Goal: Task Accomplishment & Management: Complete application form

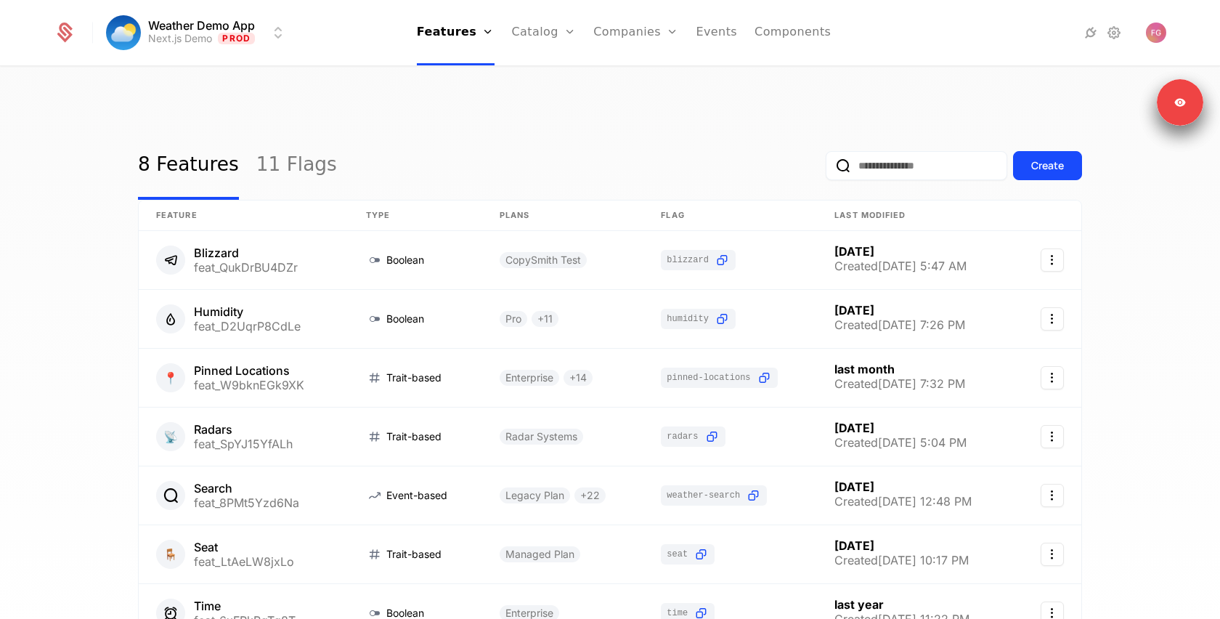
click at [543, 28] on link "Catalog" at bounding box center [544, 32] width 65 height 65
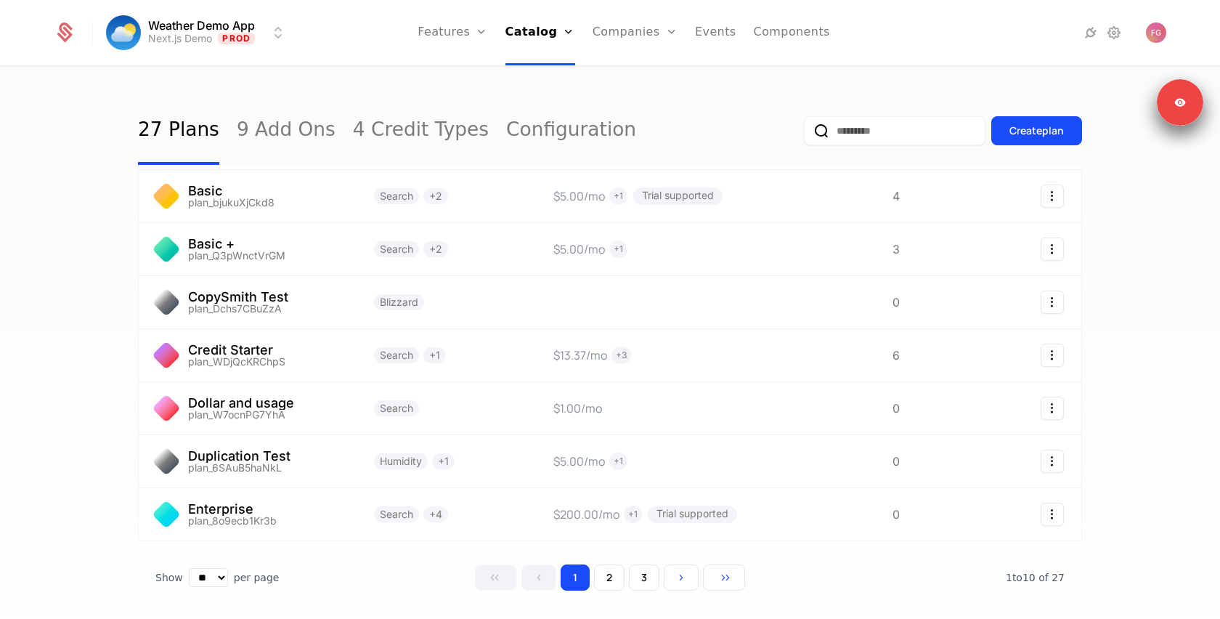
scroll to position [230, 0]
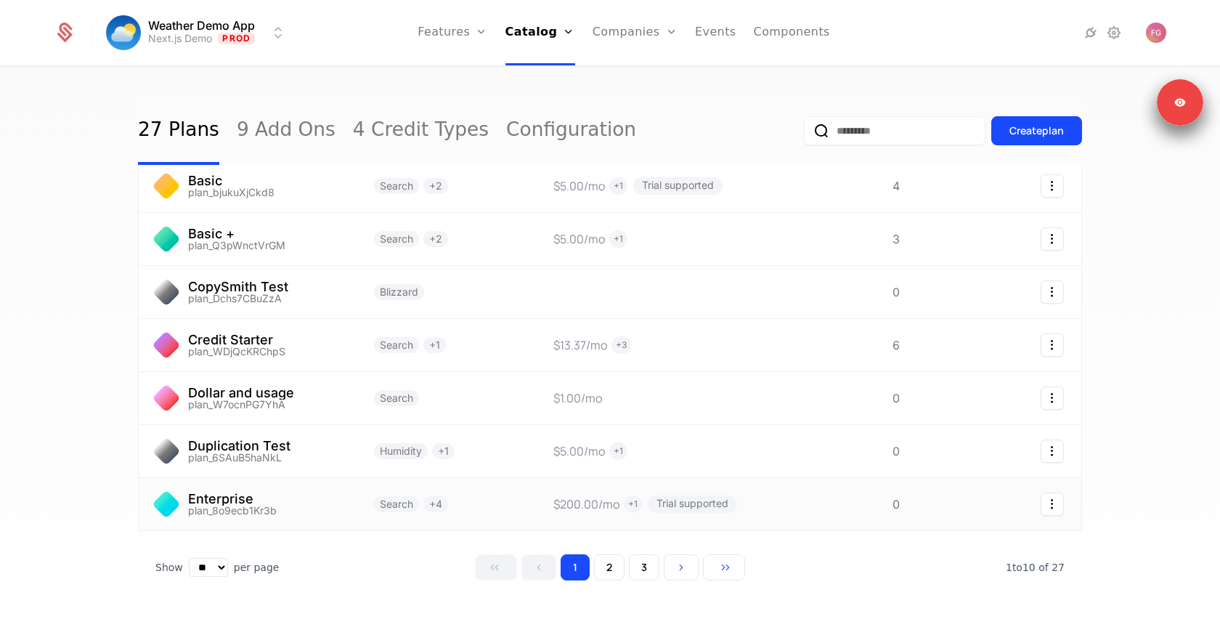
click at [354, 478] on link at bounding box center [248, 504] width 218 height 52
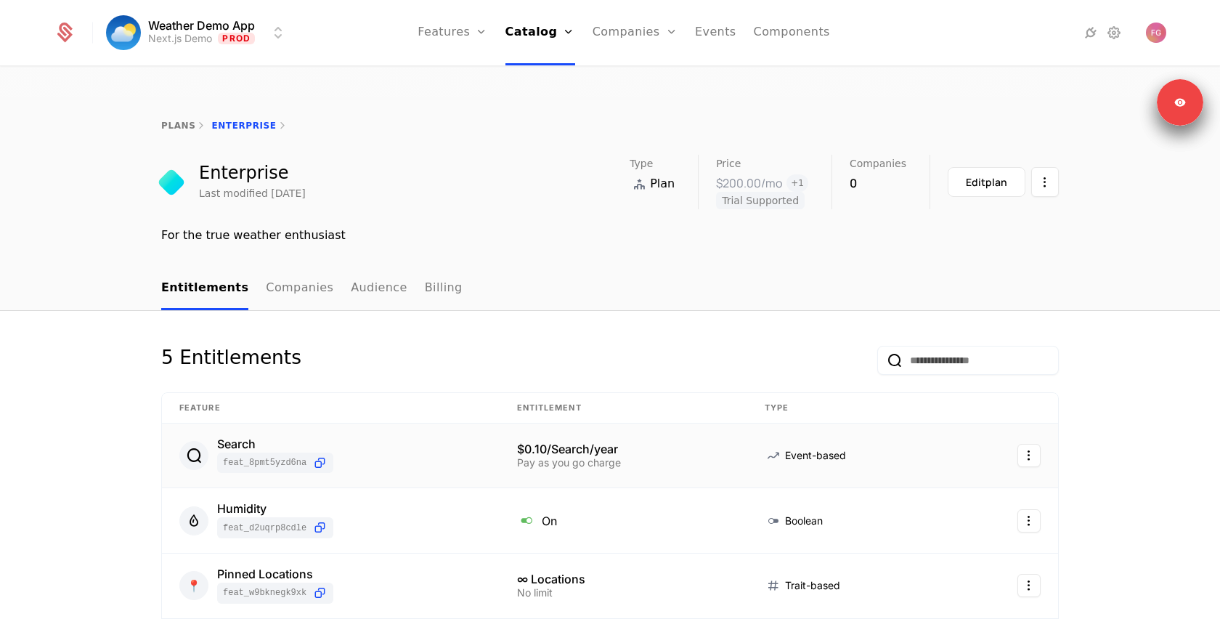
click at [1037, 430] on html "Weather Demo App Next.js Demo Prod Features Features Flags Catalog Plans Add On…" at bounding box center [610, 378] width 1220 height 757
click at [920, 503] on div "Edit" at bounding box center [925, 496] width 25 height 20
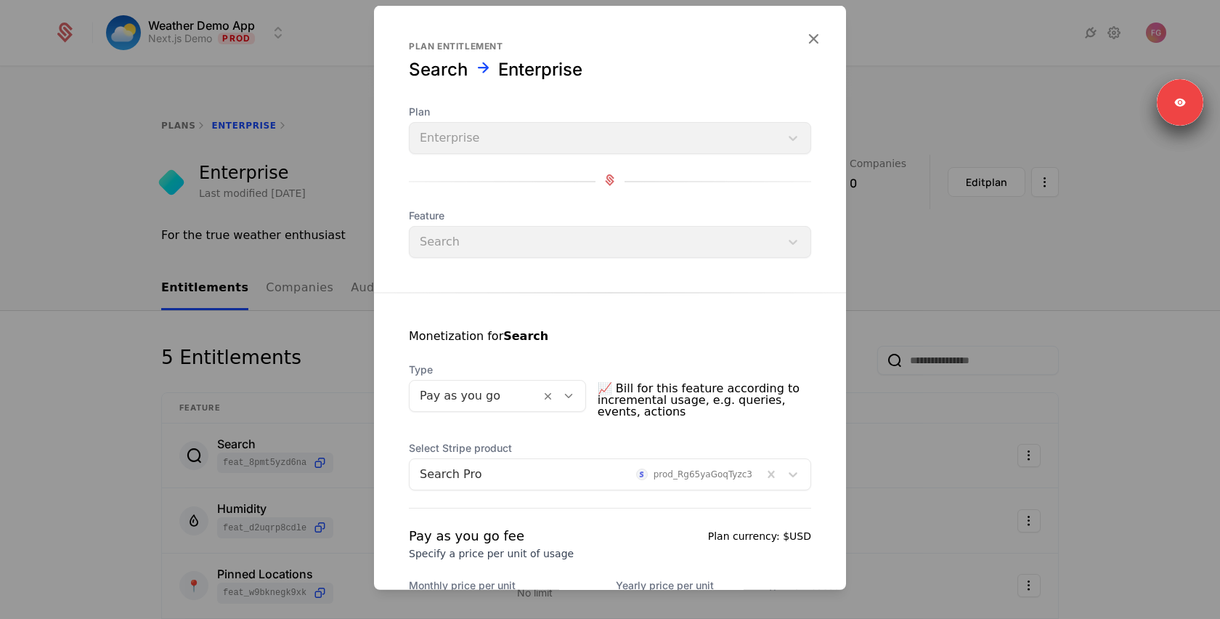
click at [494, 404] on div at bounding box center [475, 396] width 110 height 20
click at [525, 357] on div "Monetization for Search" at bounding box center [610, 345] width 402 height 35
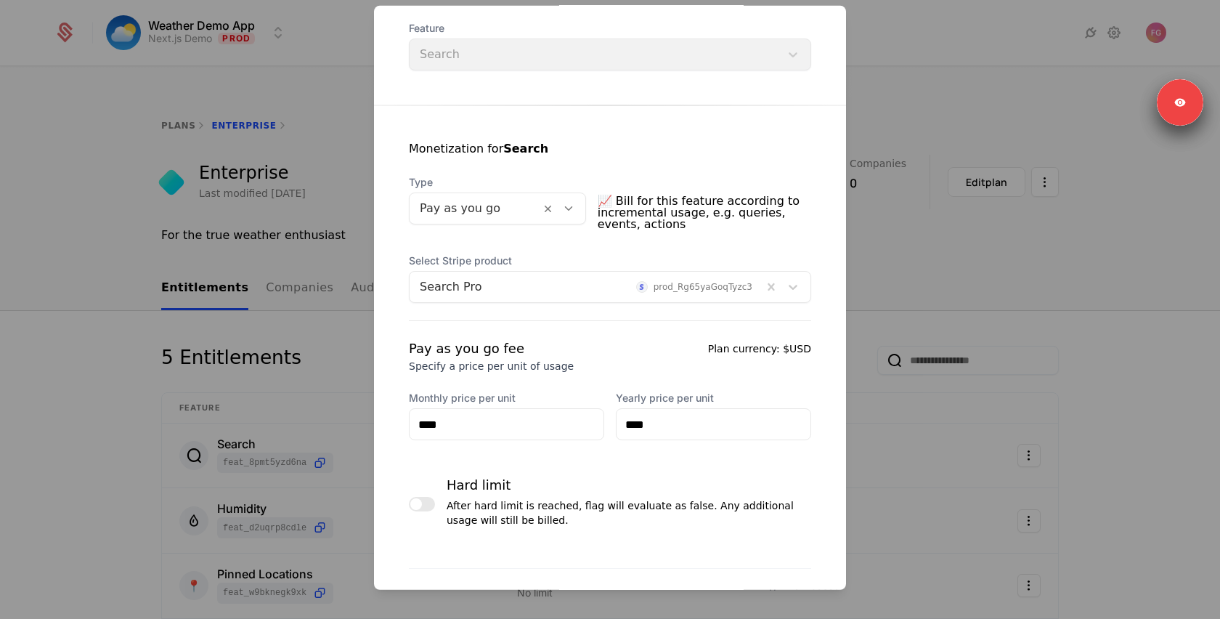
scroll to position [206, 0]
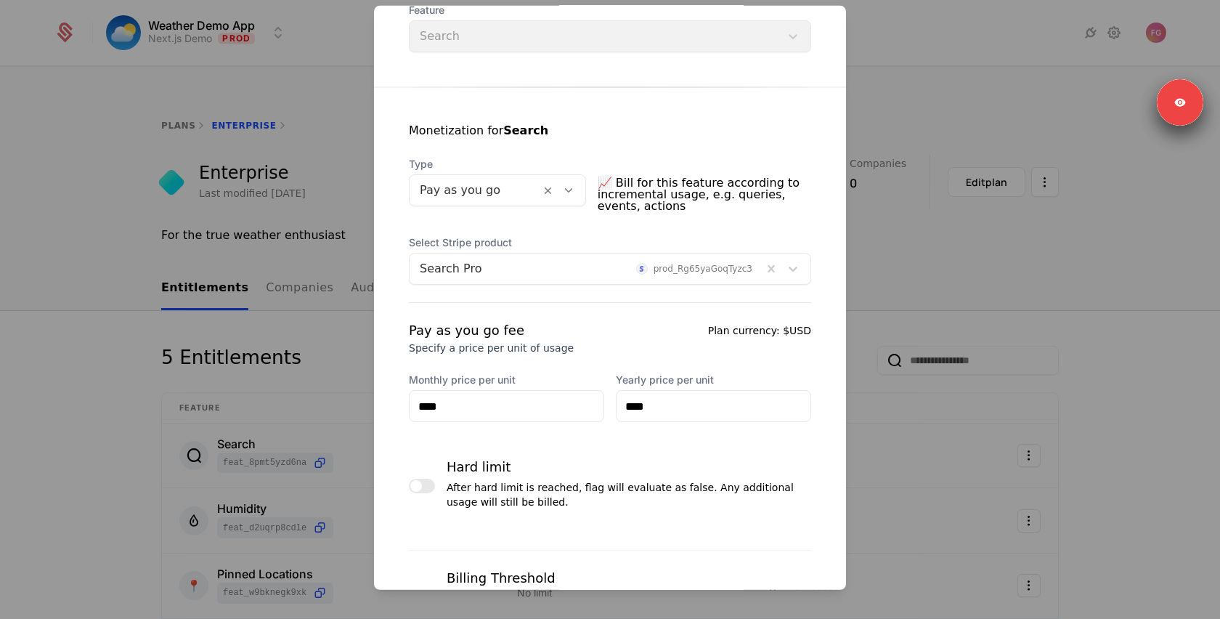
click at [1077, 325] on div at bounding box center [610, 309] width 1220 height 619
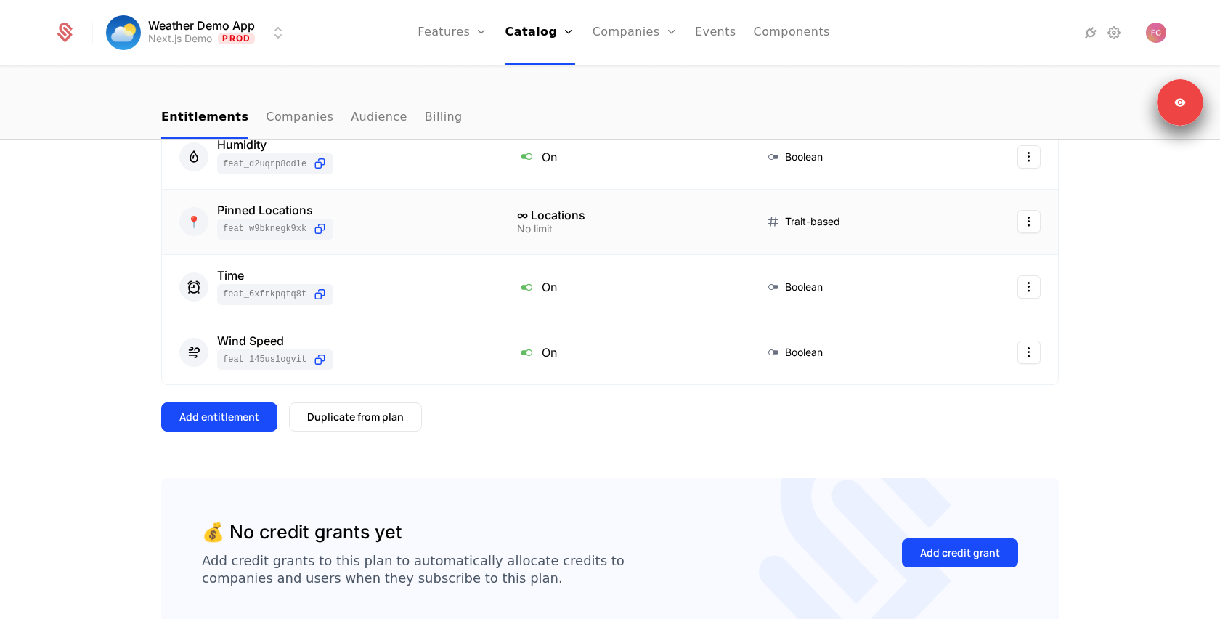
scroll to position [0, 0]
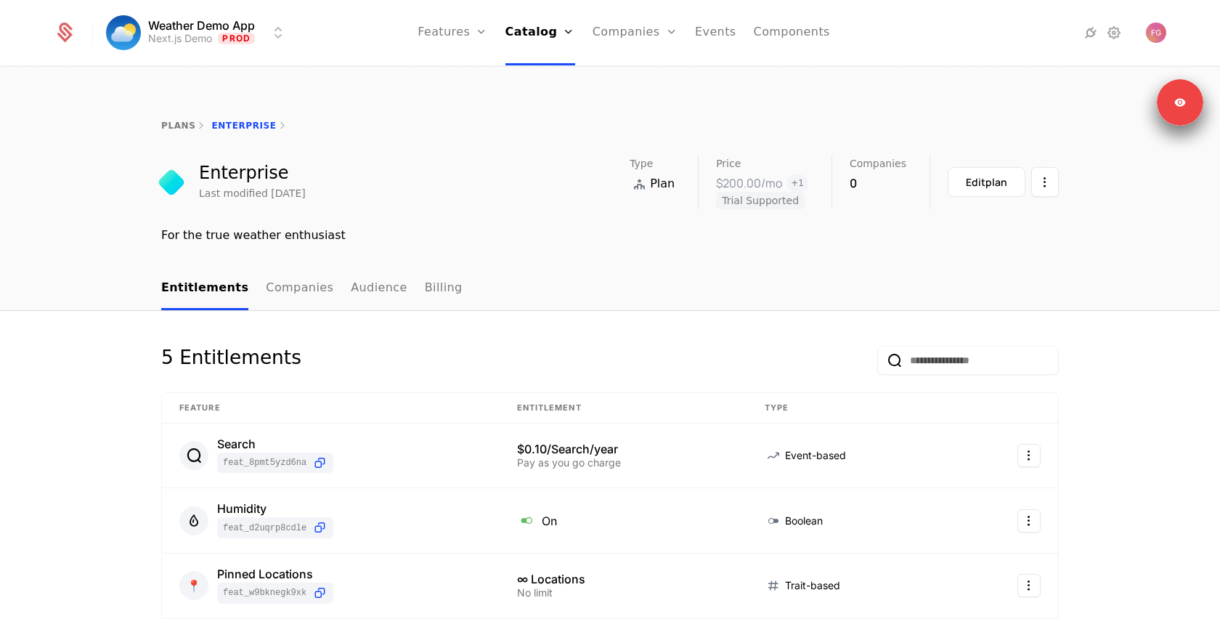
click at [793, 37] on link "Components" at bounding box center [792, 32] width 76 height 65
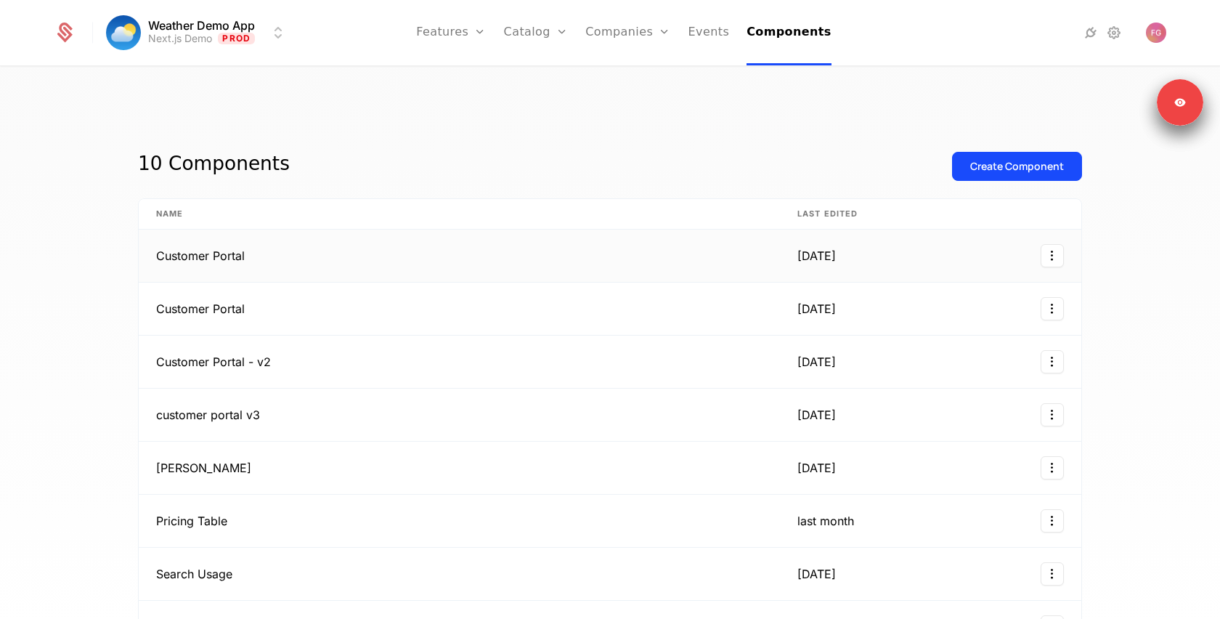
click at [432, 230] on td "Customer Portal" at bounding box center [459, 256] width 641 height 53
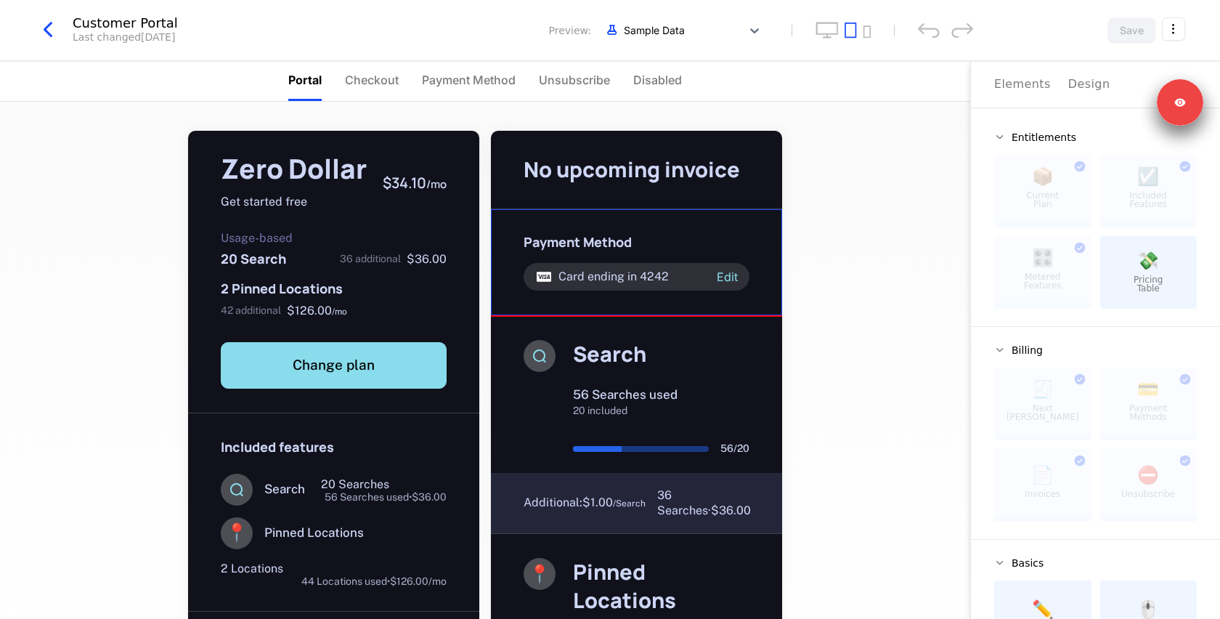
drag, startPoint x: 1135, startPoint y: 272, endPoint x: 680, endPoint y: 299, distance: 455.6
drag, startPoint x: 1154, startPoint y: 291, endPoint x: 1111, endPoint y: 267, distance: 50.1
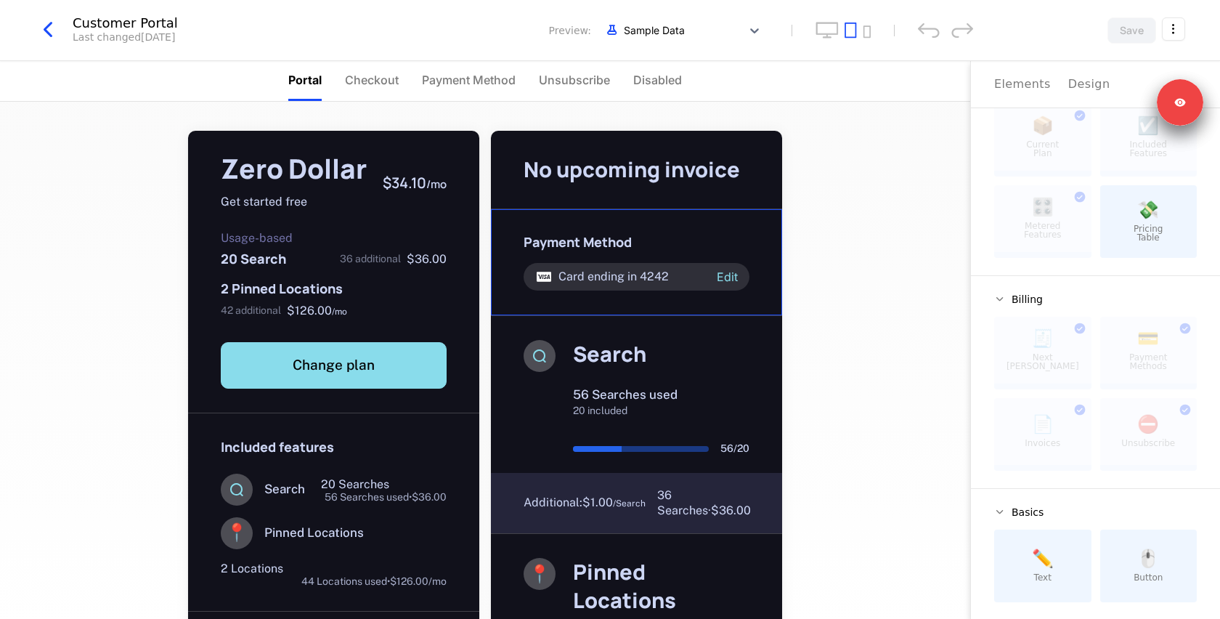
scroll to position [57, 0]
drag, startPoint x: 1039, startPoint y: 551, endPoint x: 1002, endPoint y: 530, distance: 42.6
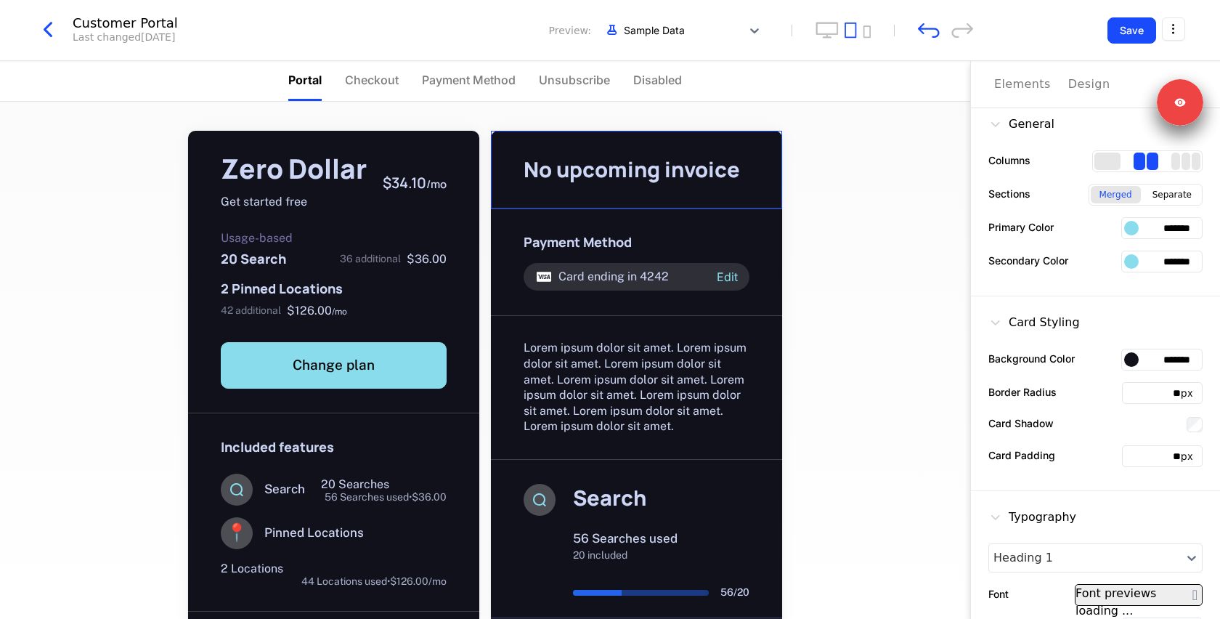
scroll to position [0, 0]
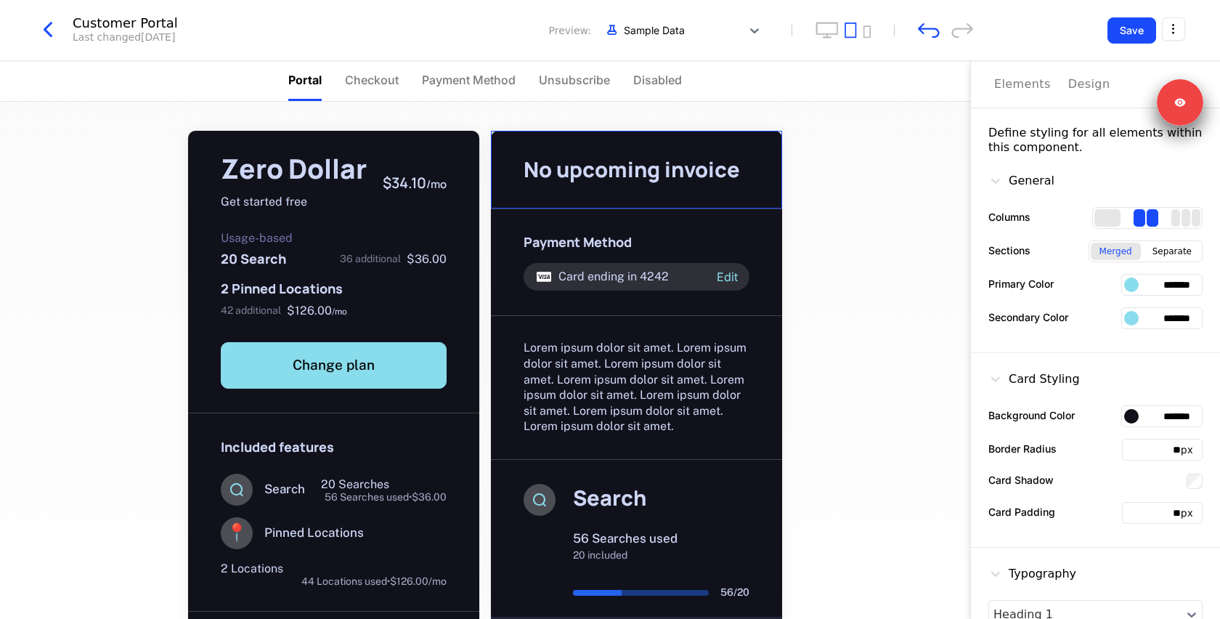
click at [1081, 85] on div "Design" at bounding box center [1090, 84] width 42 height 17
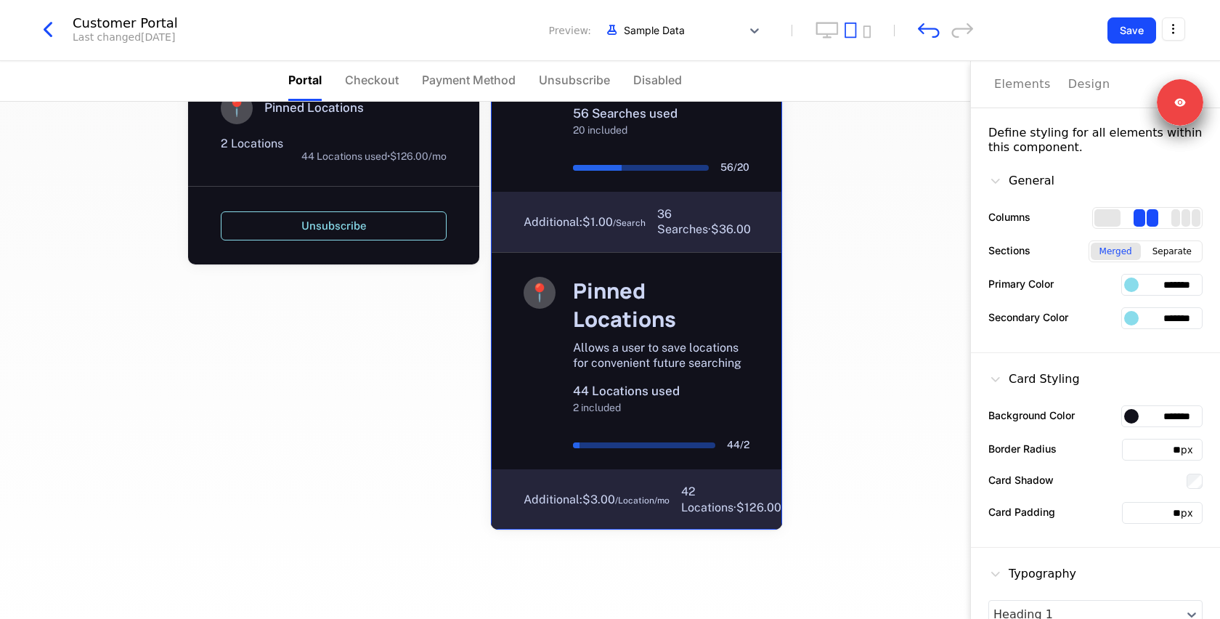
scroll to position [451, 0]
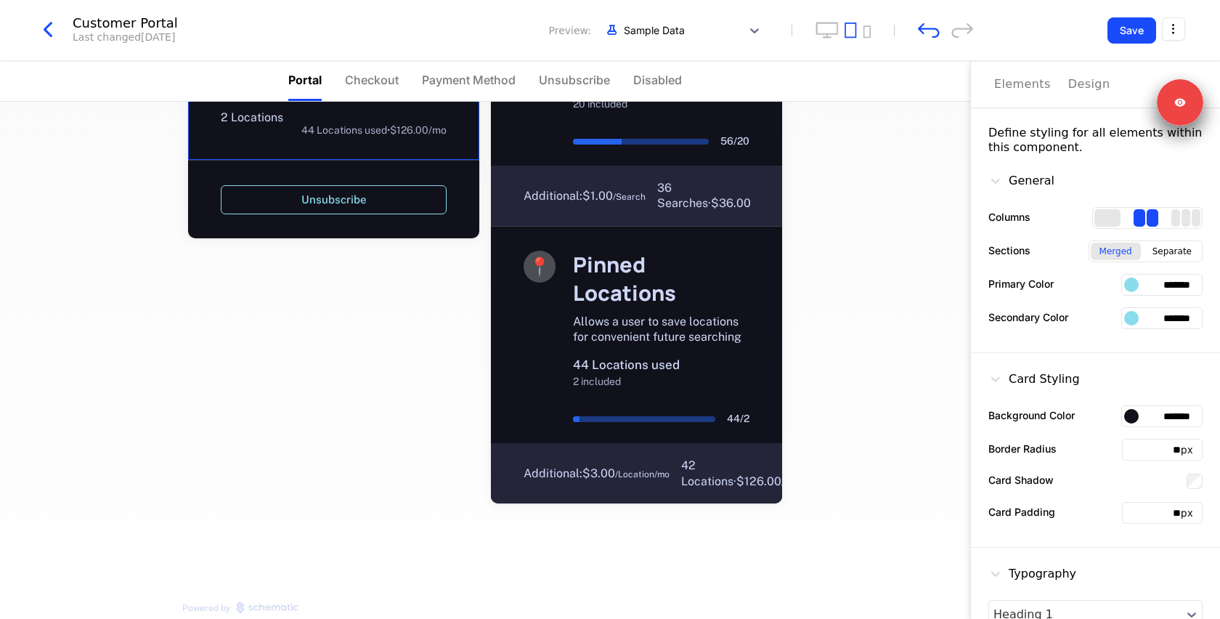
click at [373, 74] on span "Checkout" at bounding box center [372, 79] width 54 height 17
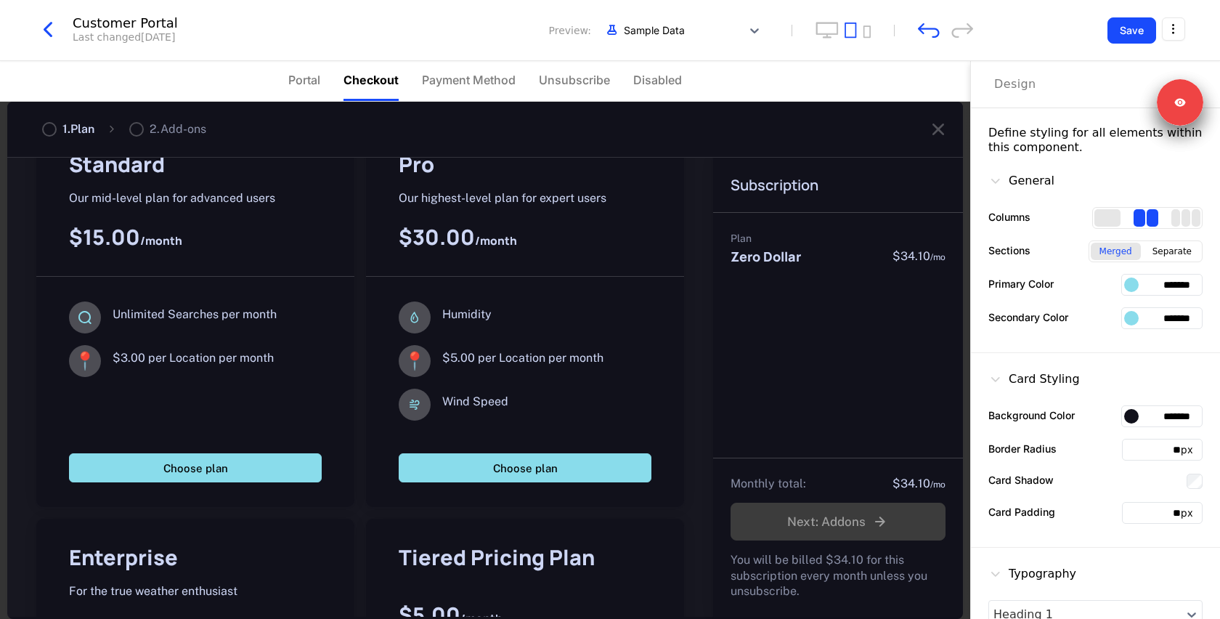
scroll to position [0, 0]
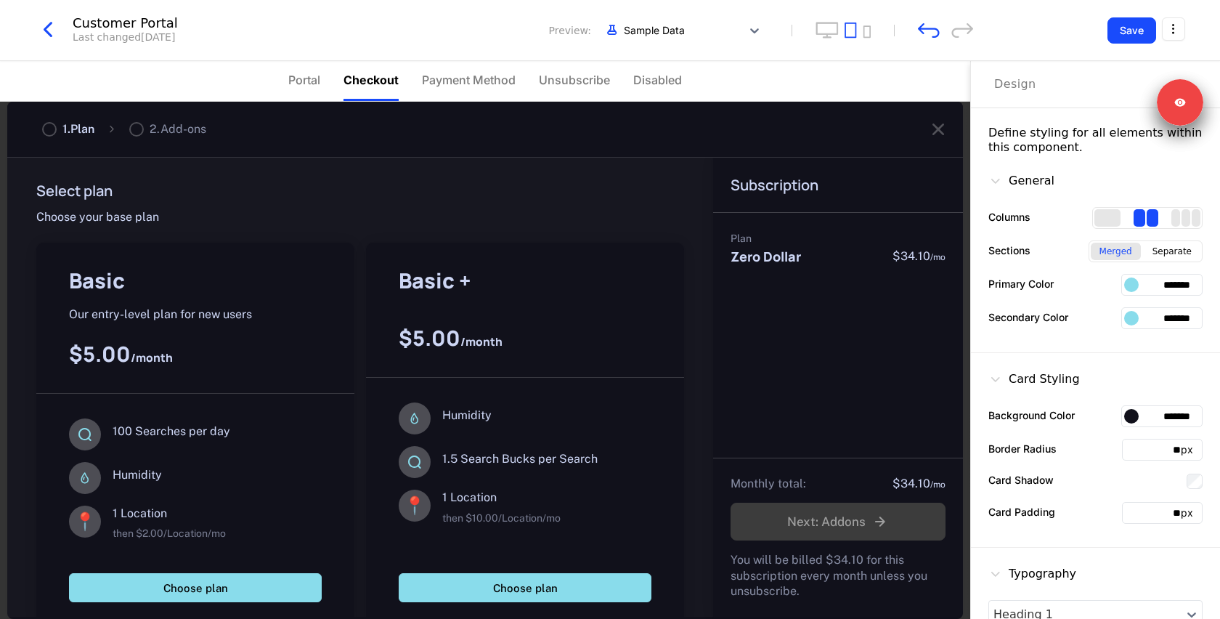
click at [463, 83] on span "Payment Method" at bounding box center [469, 79] width 94 height 17
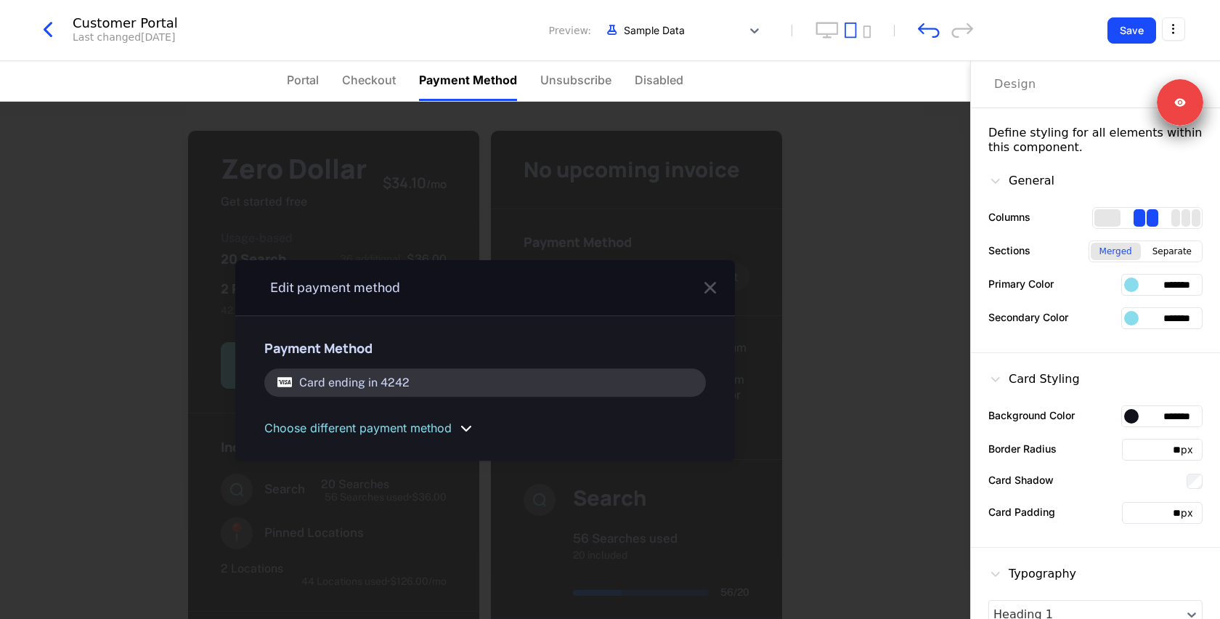
click at [571, 74] on span "Unsubscribe" at bounding box center [576, 79] width 71 height 17
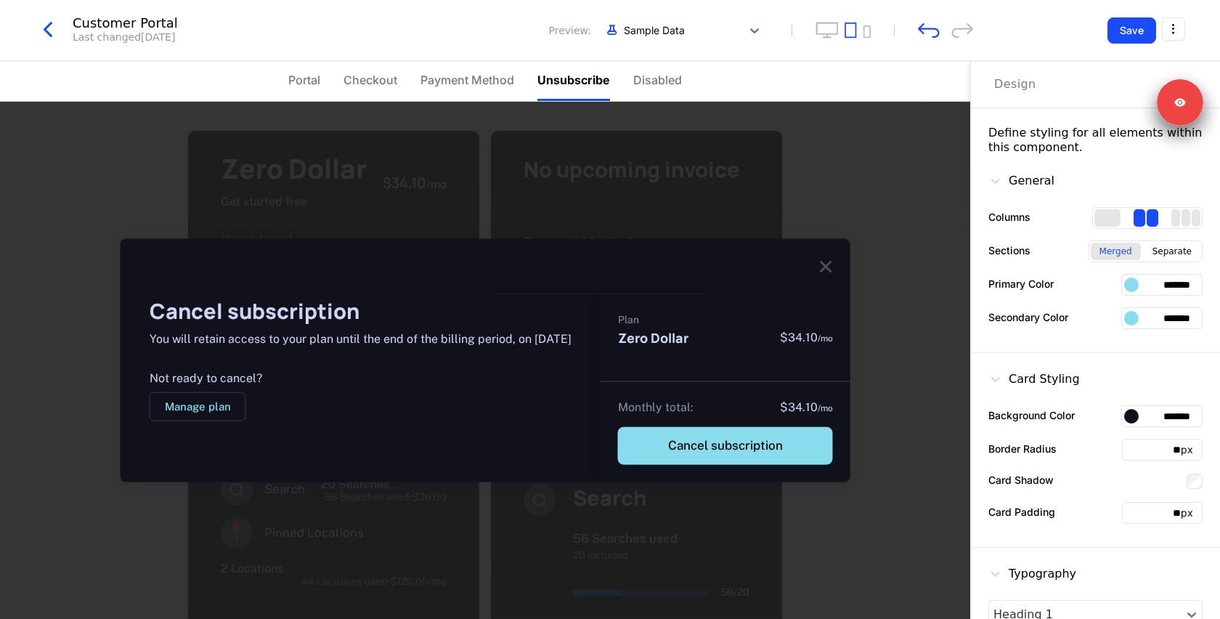
click at [668, 79] on span "Disabled" at bounding box center [657, 79] width 49 height 17
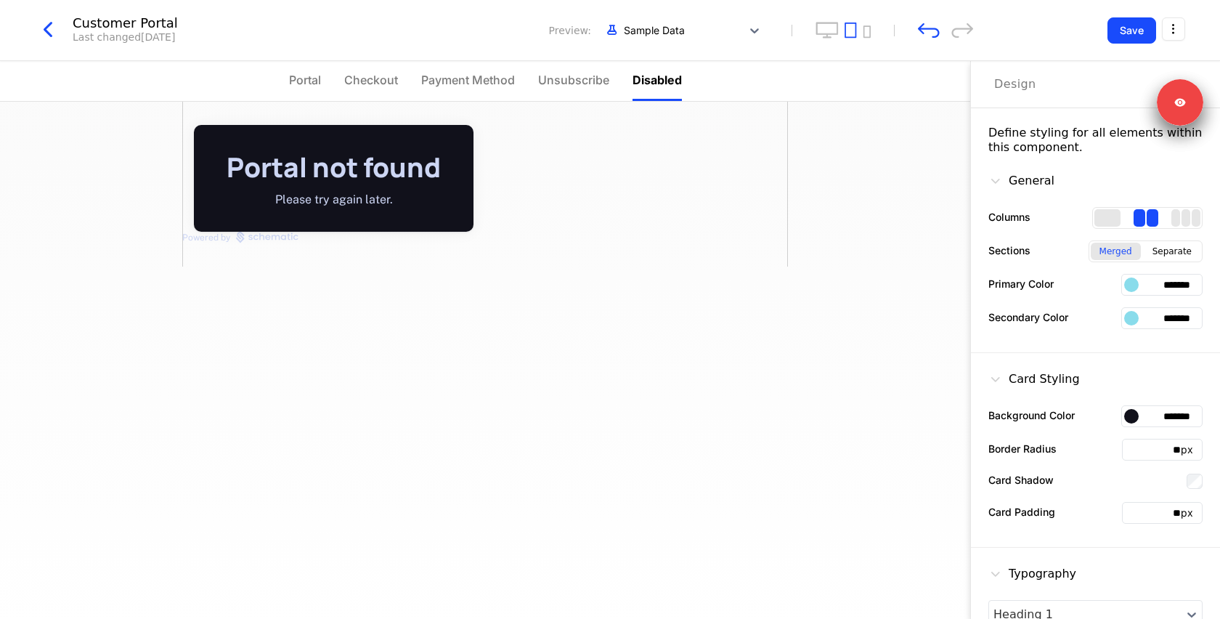
click at [299, 78] on span "Portal" at bounding box center [305, 79] width 32 height 17
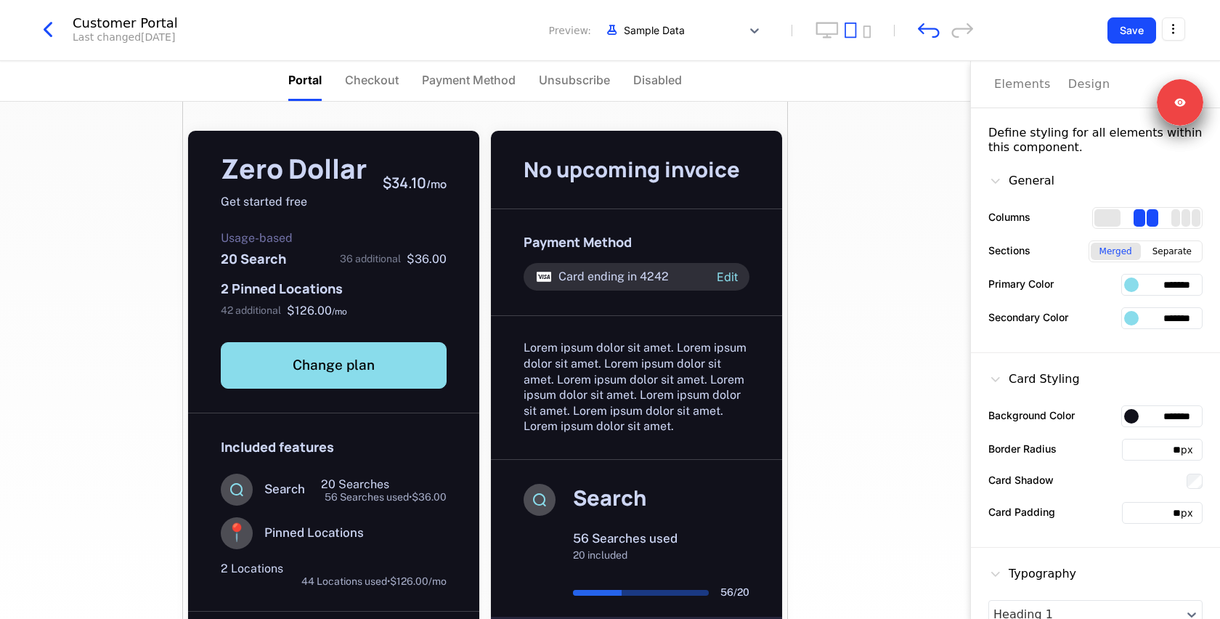
click at [45, 33] on icon "button" at bounding box center [48, 30] width 26 height 26
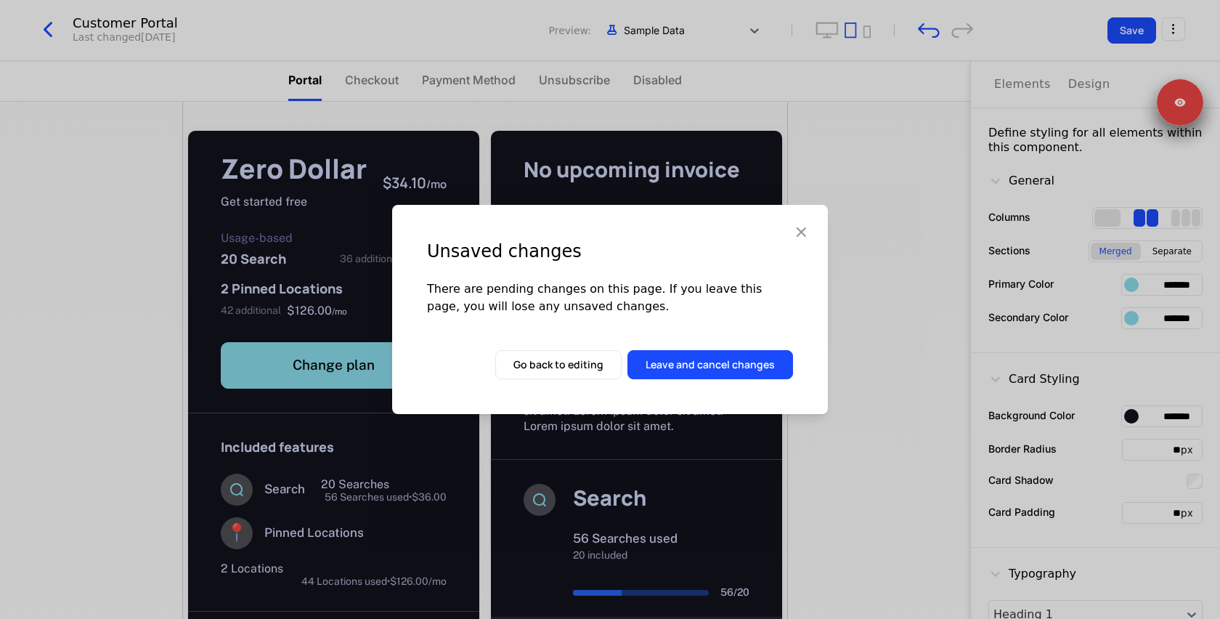
click at [666, 364] on button "Leave and cancel changes" at bounding box center [711, 364] width 166 height 29
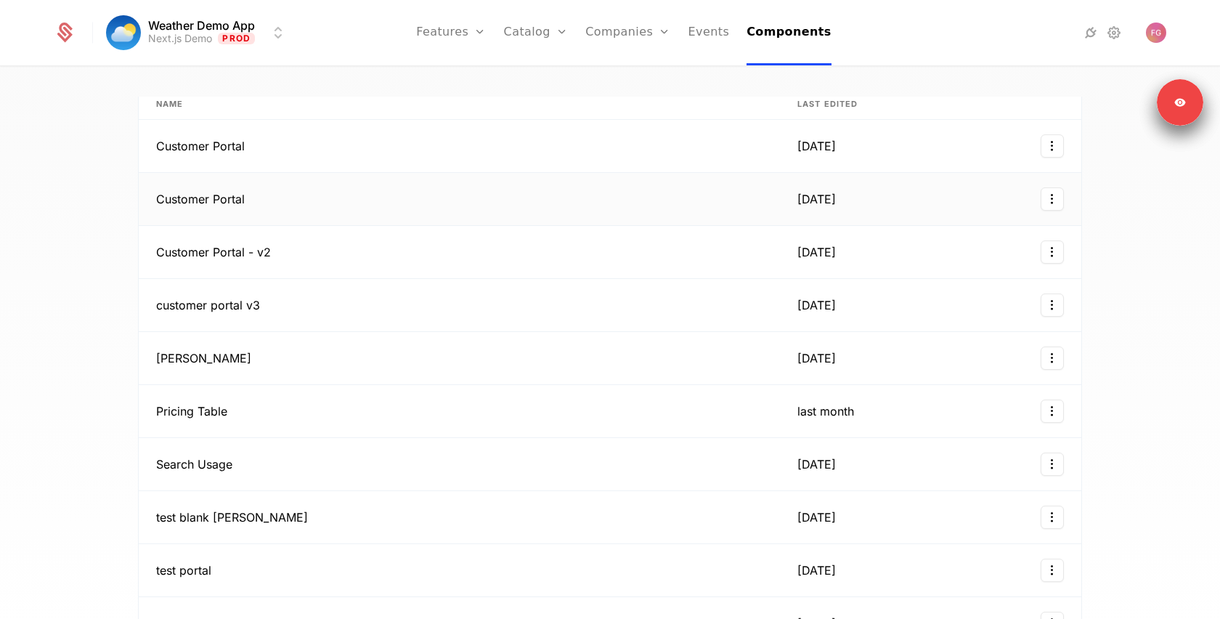
scroll to position [111, 0]
click at [298, 384] on td "Pricing Table" at bounding box center [459, 410] width 641 height 53
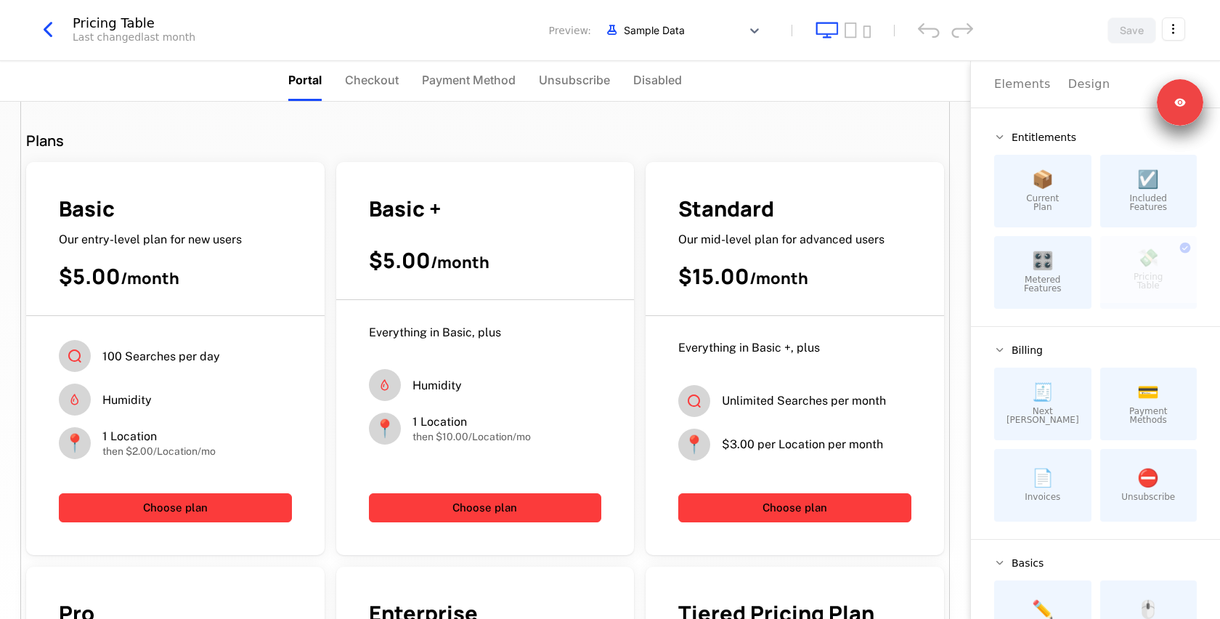
click at [89, 26] on div "Pricing Table" at bounding box center [134, 23] width 123 height 13
click at [46, 30] on icon "button" at bounding box center [48, 30] width 26 height 26
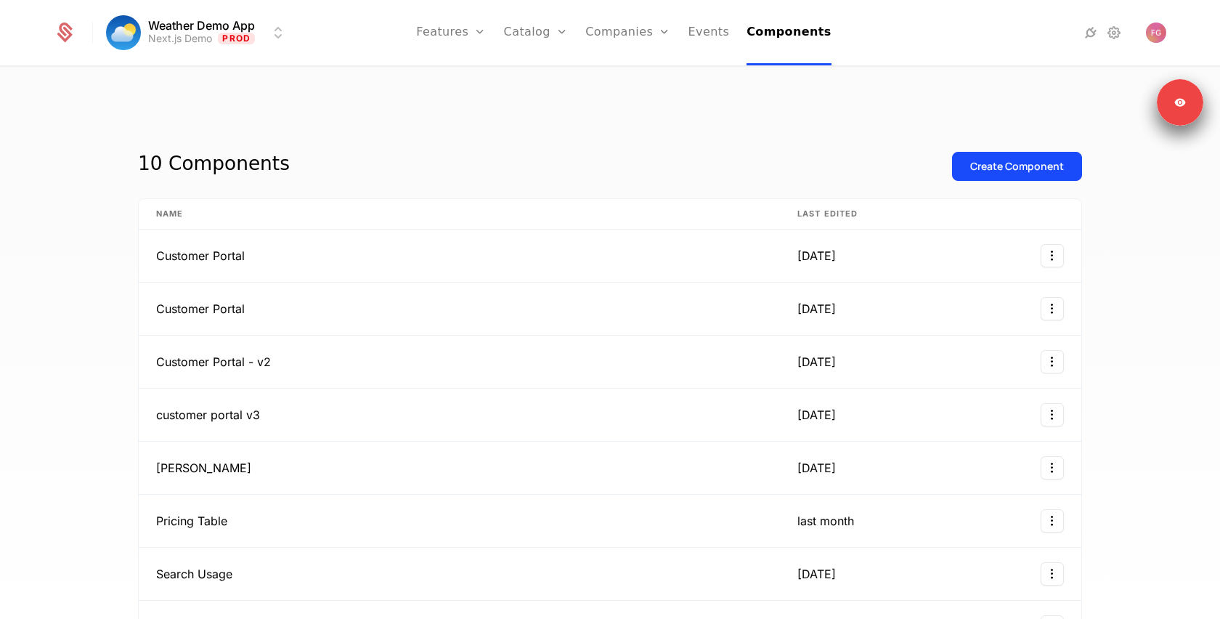
click at [638, 33] on link "Companies" at bounding box center [628, 32] width 85 height 65
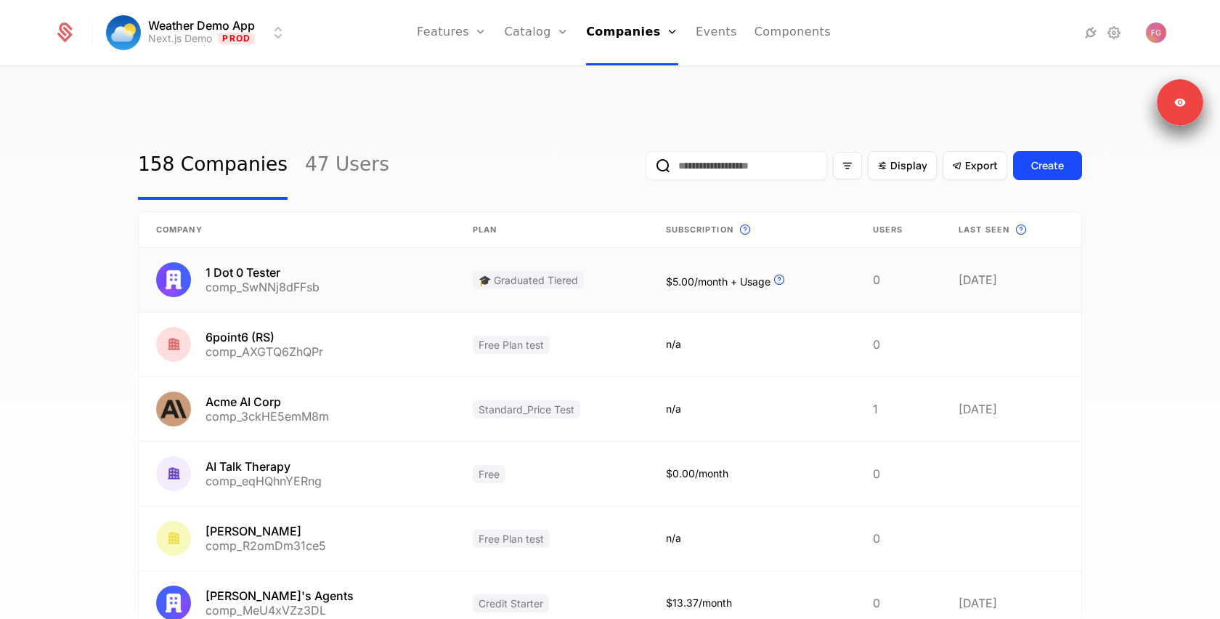
click at [577, 275] on link at bounding box center [552, 280] width 193 height 64
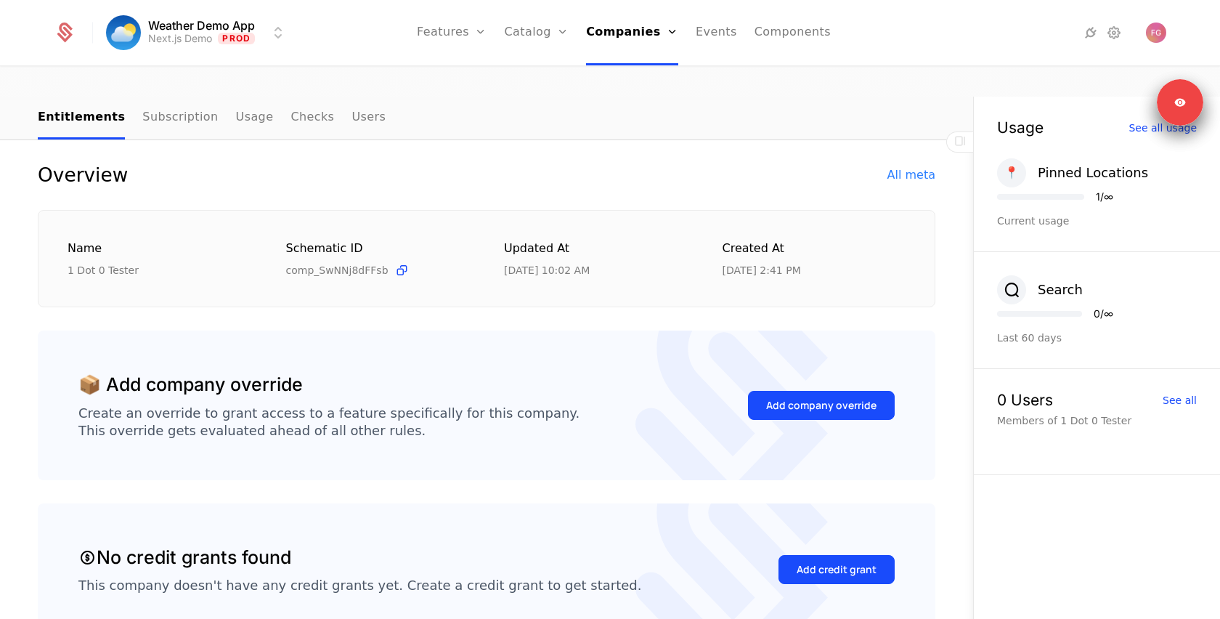
scroll to position [143, 0]
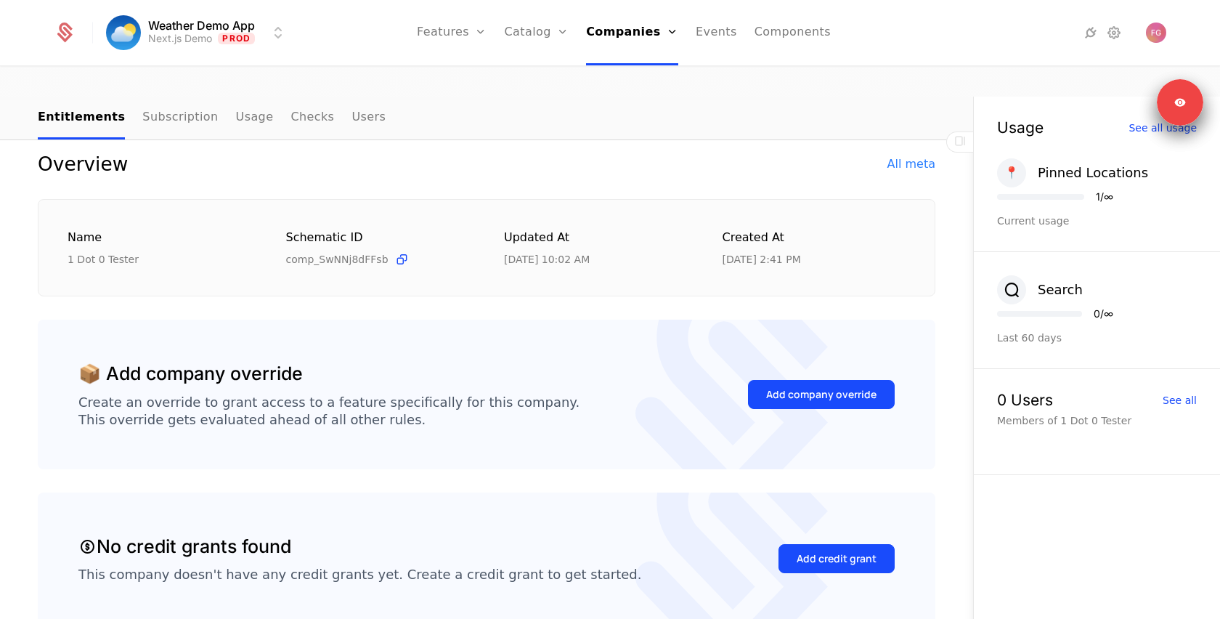
click at [774, 387] on div "Add company override" at bounding box center [821, 394] width 110 height 15
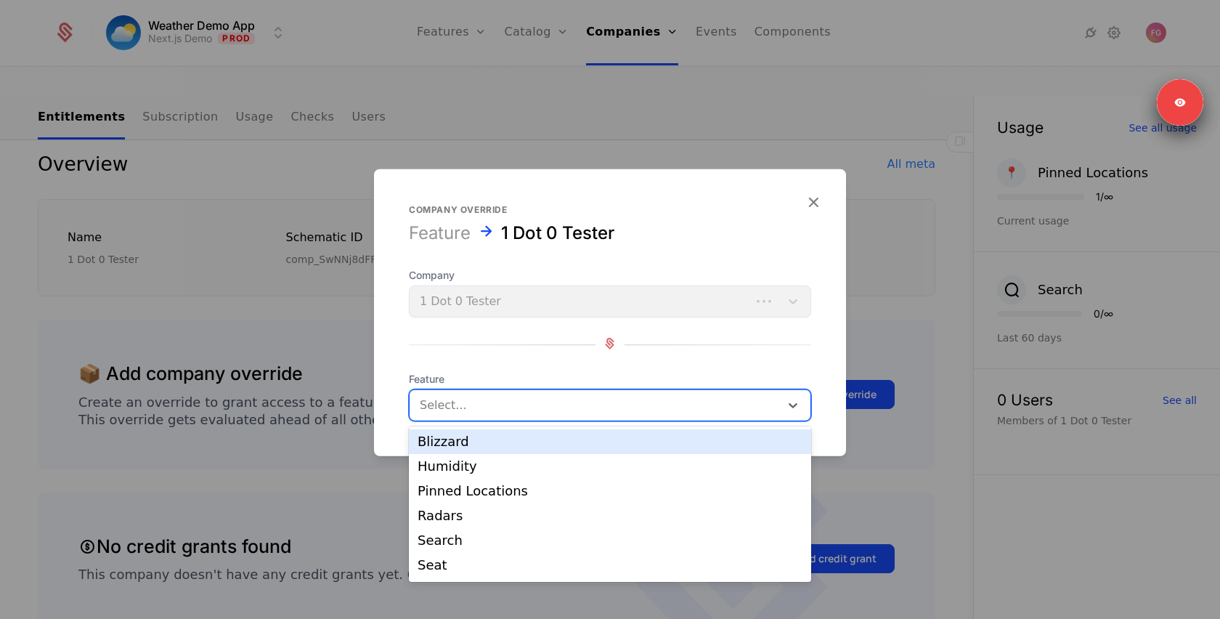
click at [594, 397] on div at bounding box center [595, 405] width 350 height 20
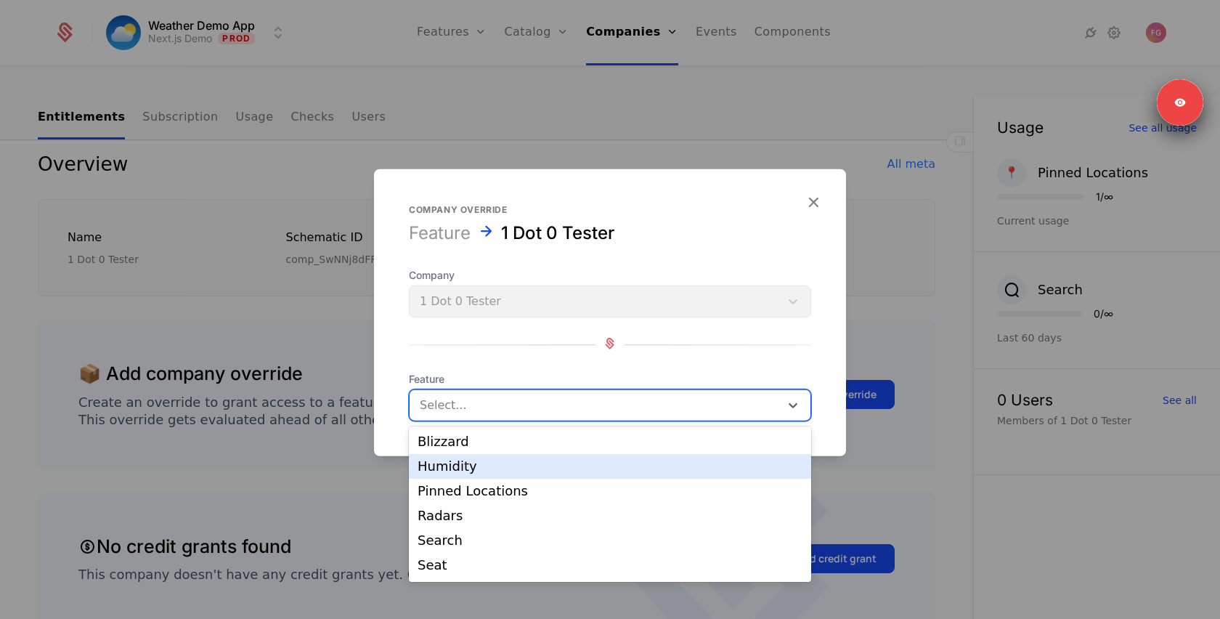
click at [568, 464] on div "Humidity" at bounding box center [610, 466] width 385 height 13
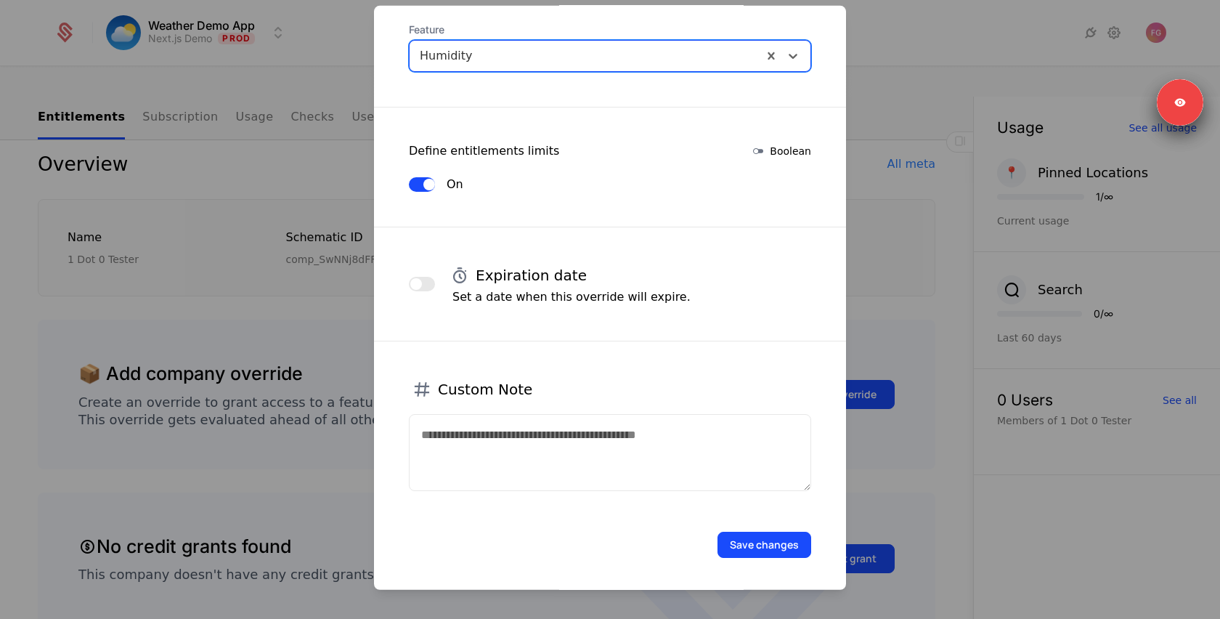
scroll to position [0, 0]
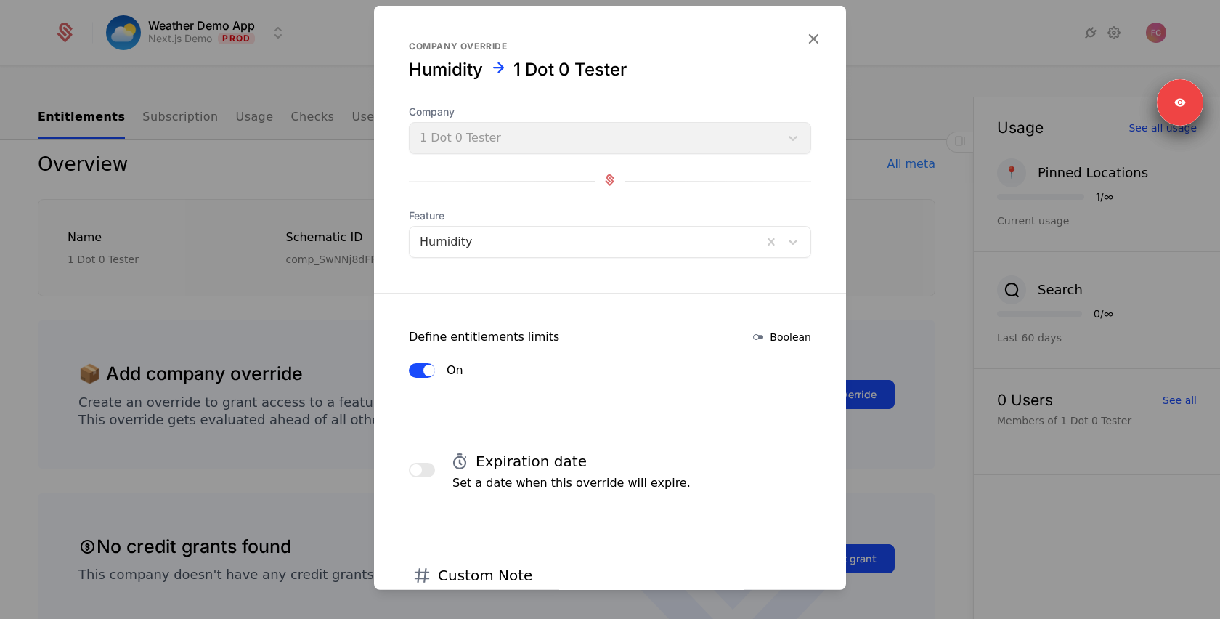
click at [811, 39] on icon "button" at bounding box center [813, 38] width 19 height 19
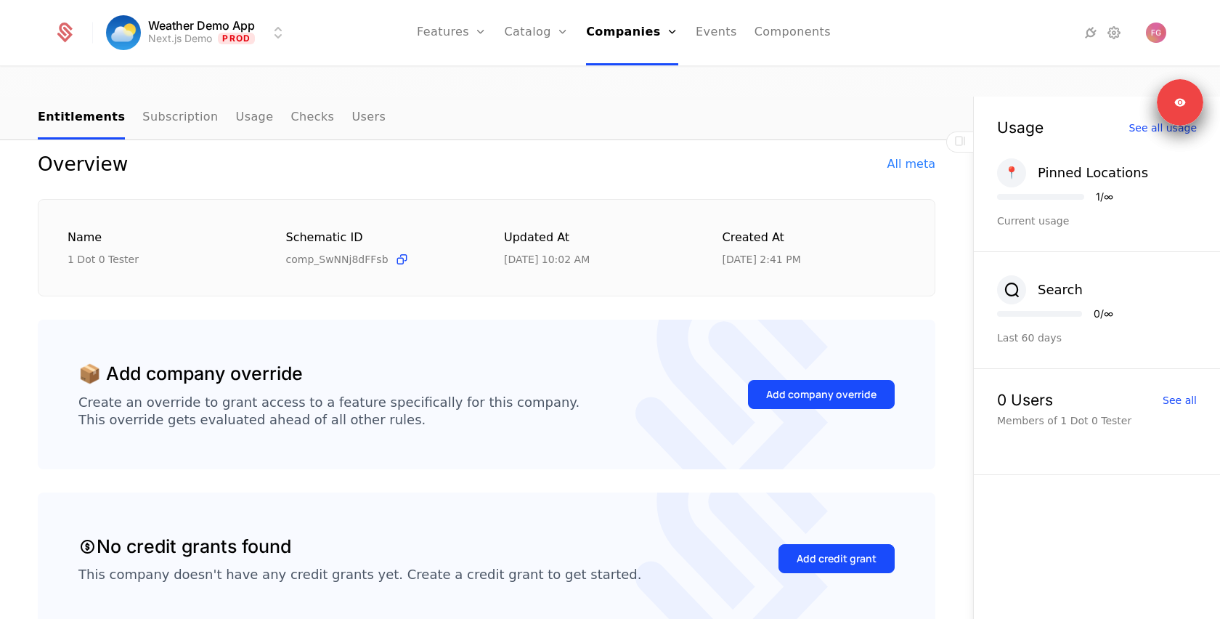
click at [797, 544] on button "Add credit grant" at bounding box center [837, 558] width 116 height 29
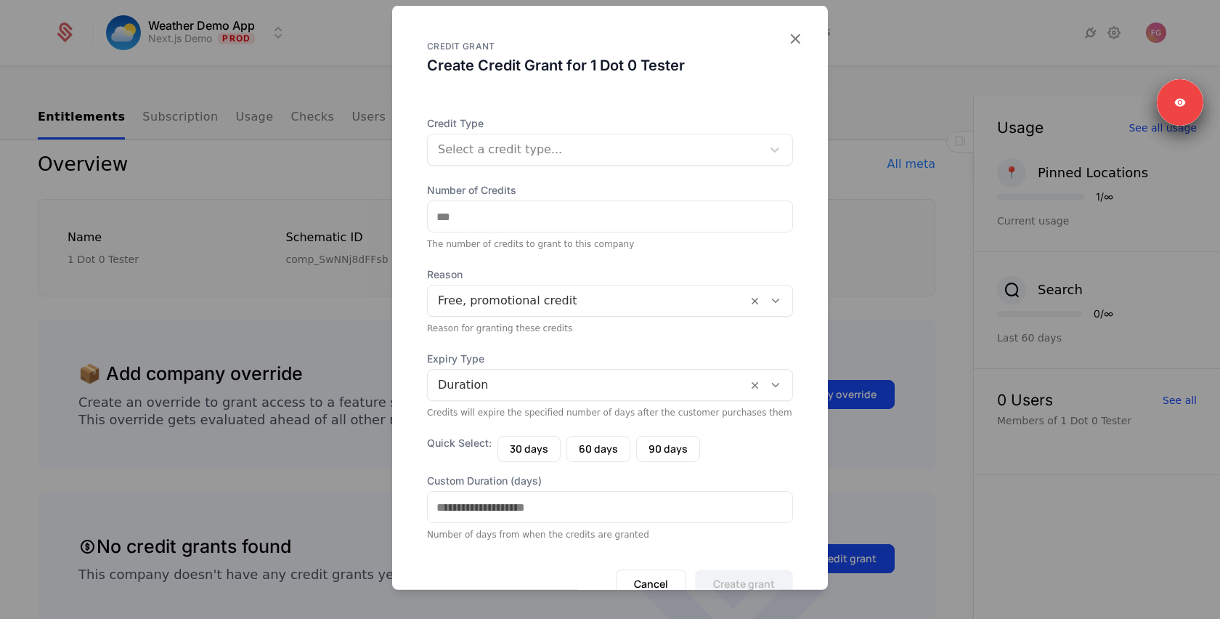
click at [876, 255] on div at bounding box center [610, 309] width 1220 height 619
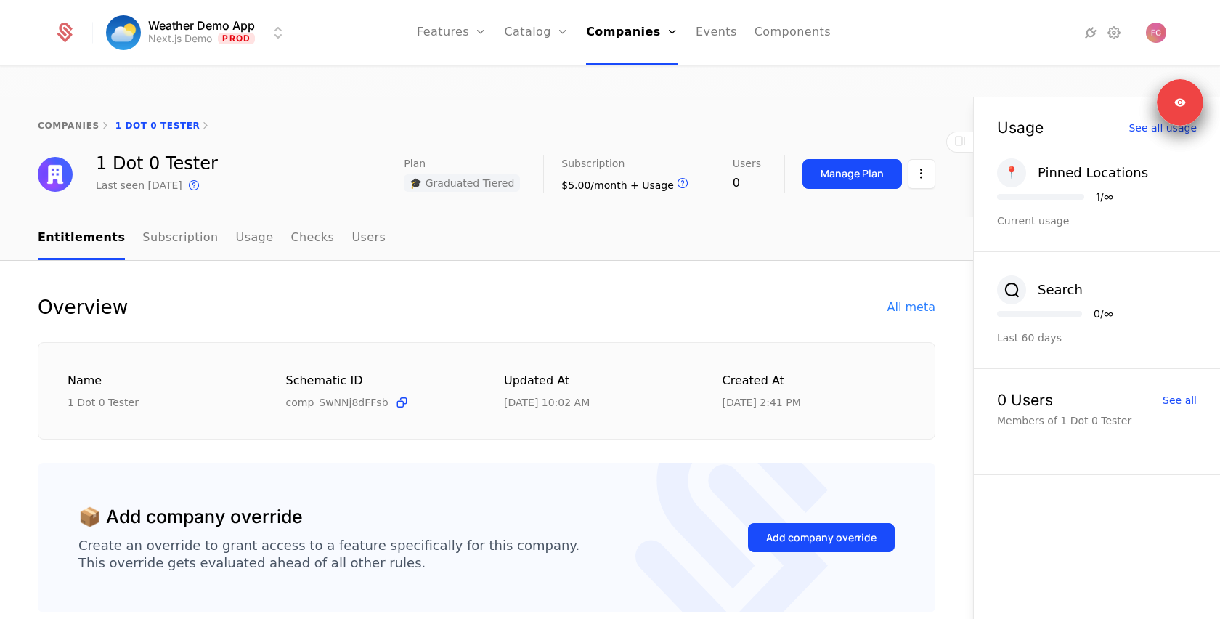
click at [720, 39] on link "Events" at bounding box center [716, 32] width 41 height 65
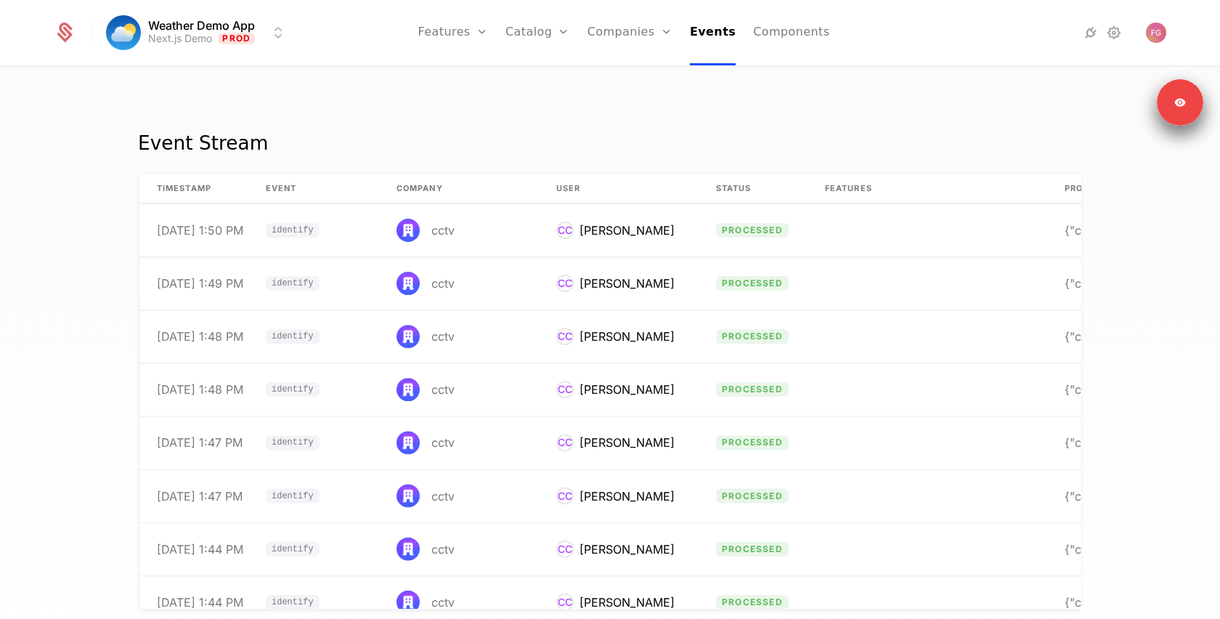
click at [533, 41] on link "Catalog" at bounding box center [538, 32] width 65 height 65
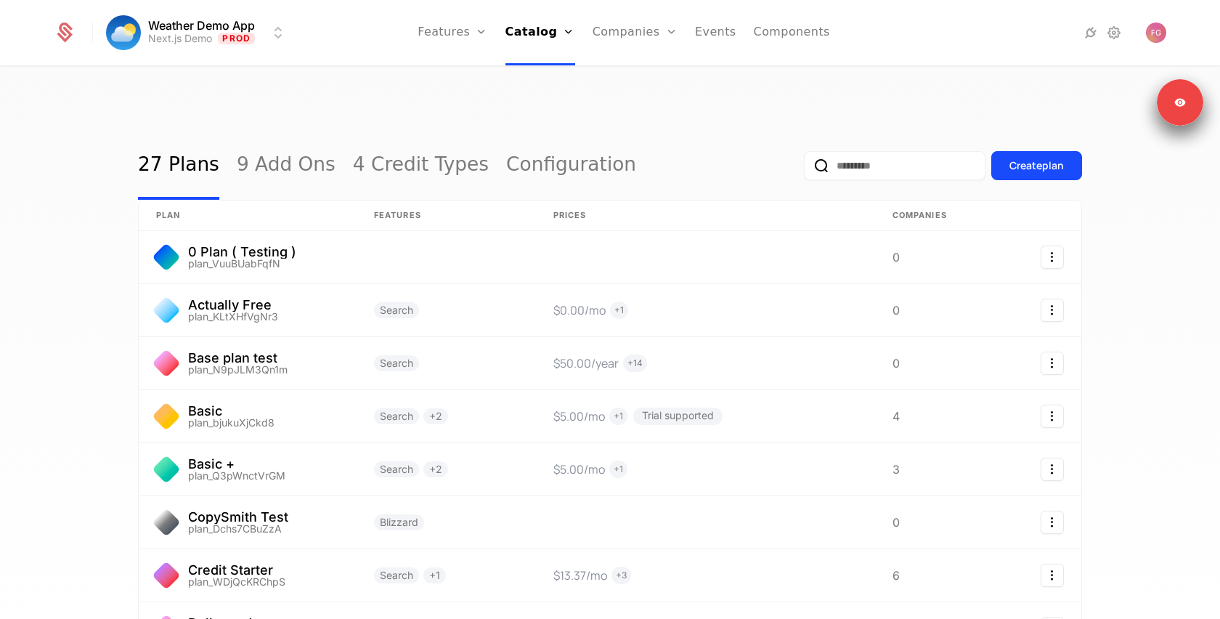
click at [506, 142] on link "Configuration" at bounding box center [571, 165] width 130 height 68
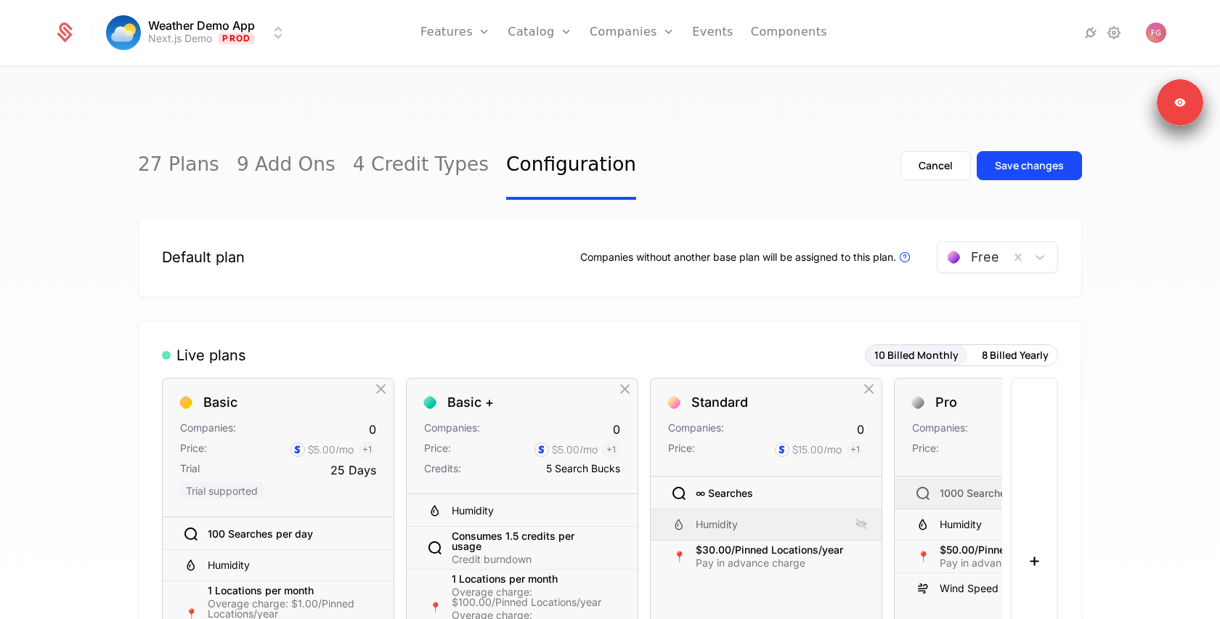
click at [460, 40] on link "Features" at bounding box center [456, 32] width 70 height 65
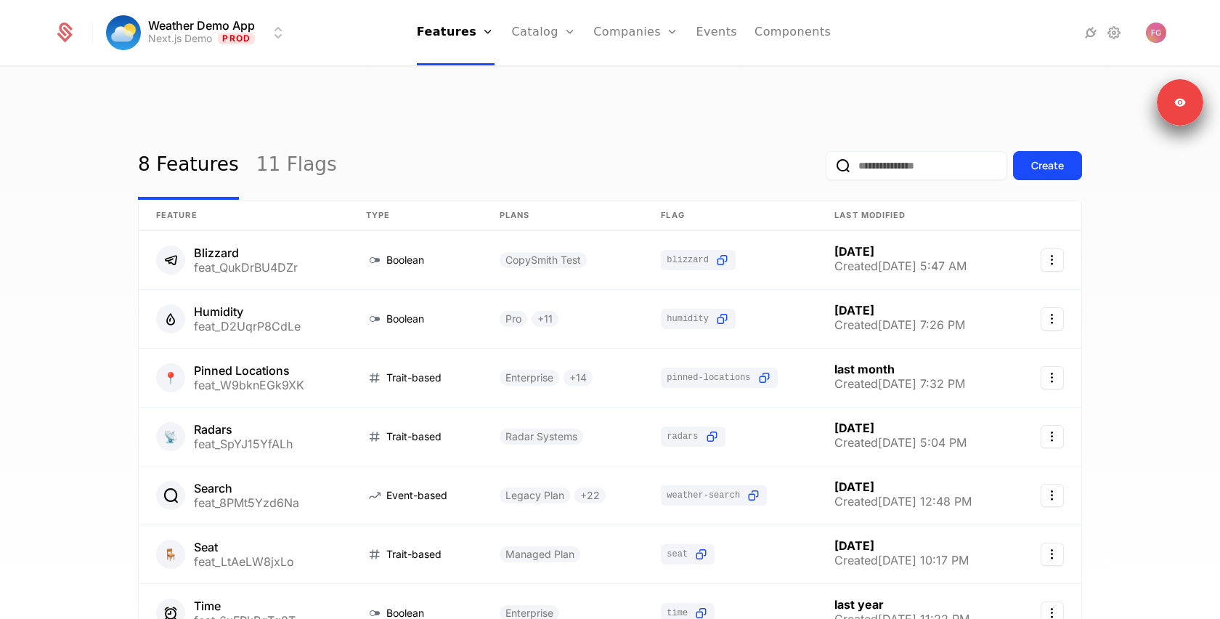
click at [293, 131] on link "11 Flags" at bounding box center [296, 165] width 81 height 68
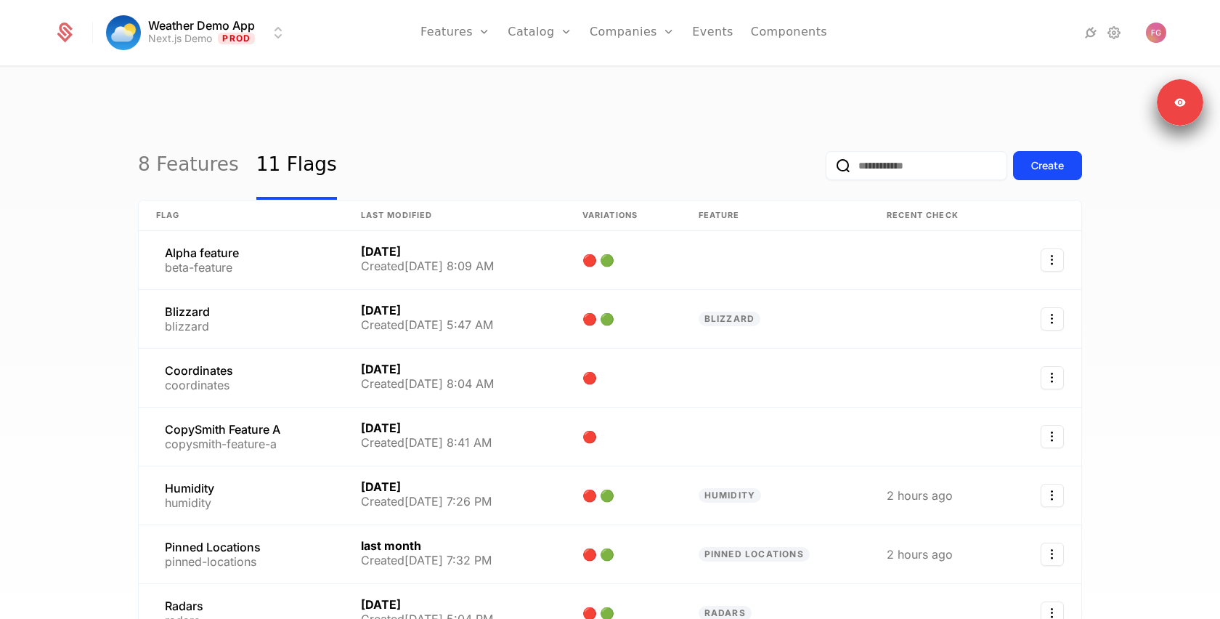
click at [206, 134] on link "8 Features" at bounding box center [188, 165] width 101 height 68
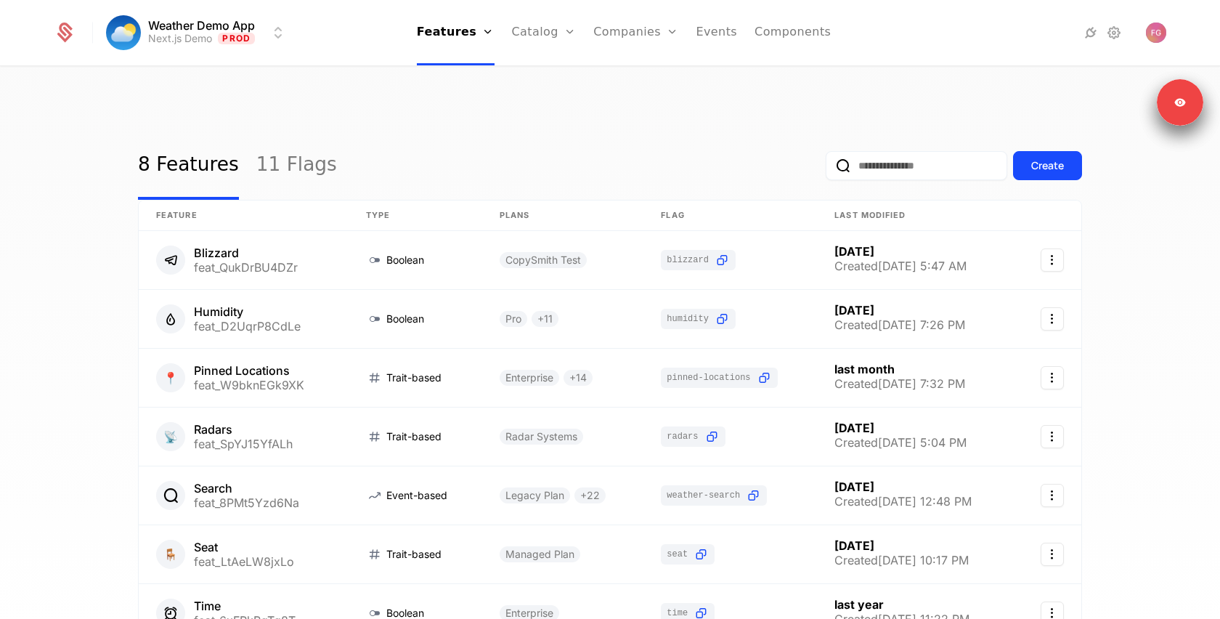
click at [548, 25] on link "Catalog" at bounding box center [544, 32] width 65 height 65
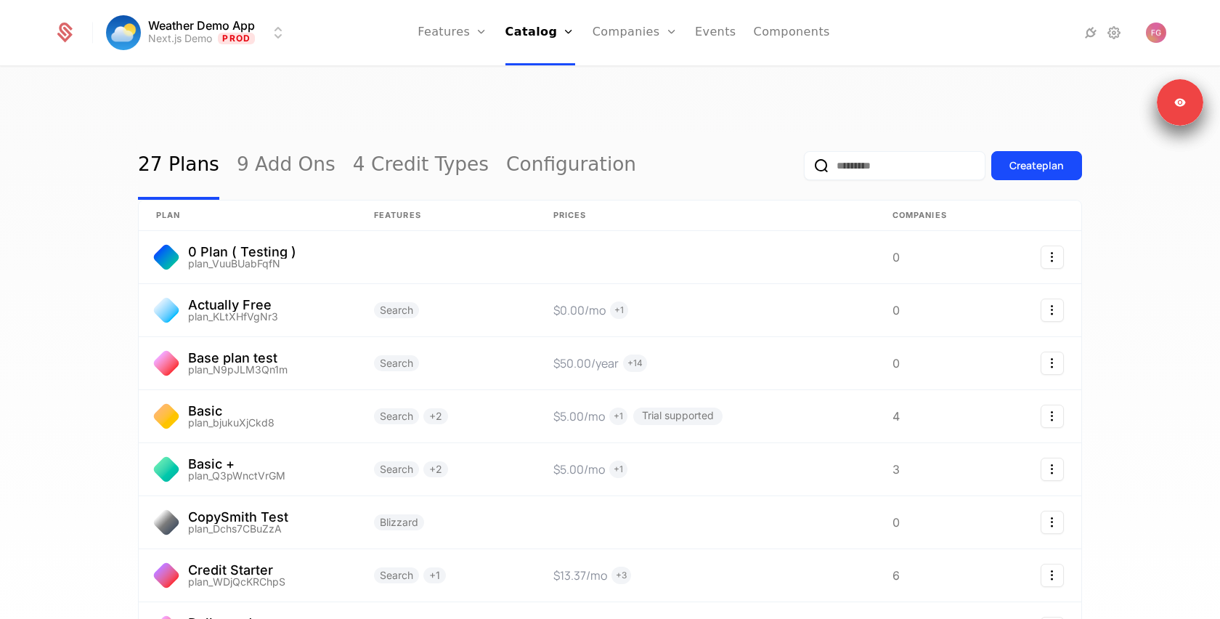
click at [1048, 158] on div "Create plan" at bounding box center [1037, 165] width 54 height 15
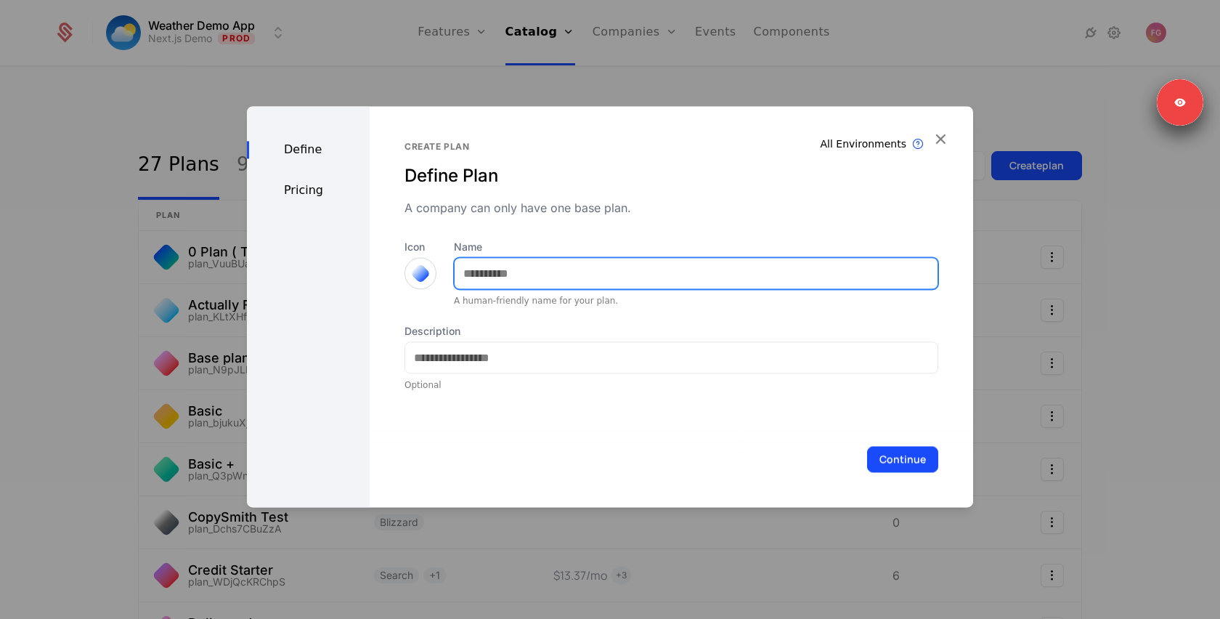
click at [595, 264] on input "Name" at bounding box center [696, 273] width 483 height 31
type input "******"
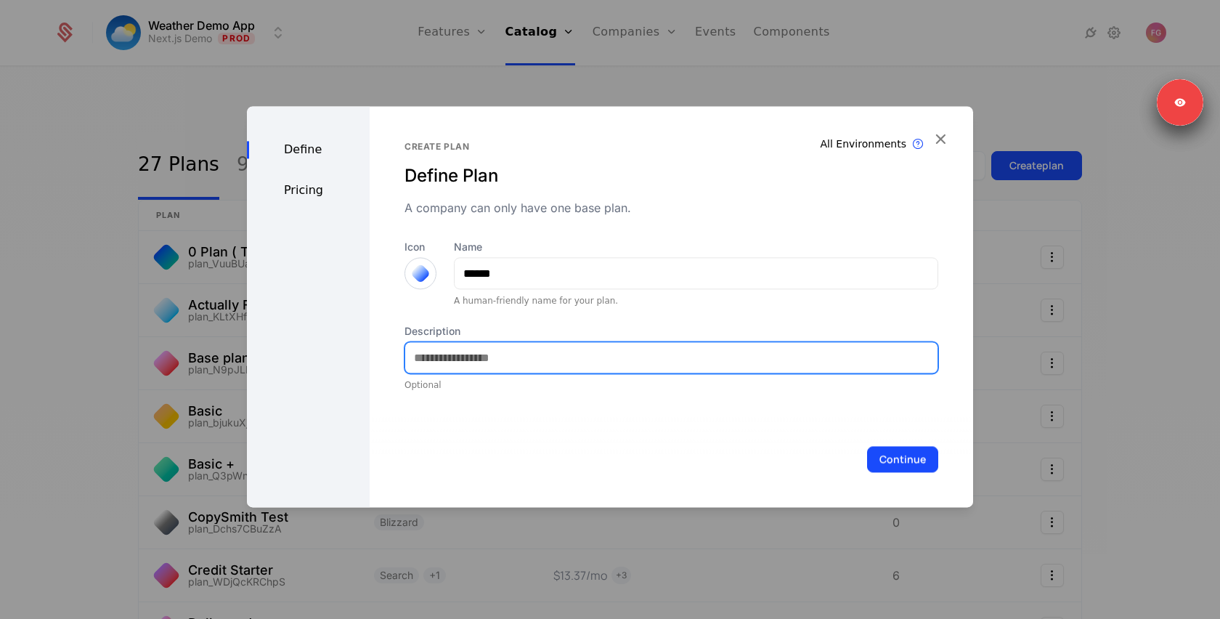
click at [657, 365] on input "Description" at bounding box center [671, 357] width 533 height 31
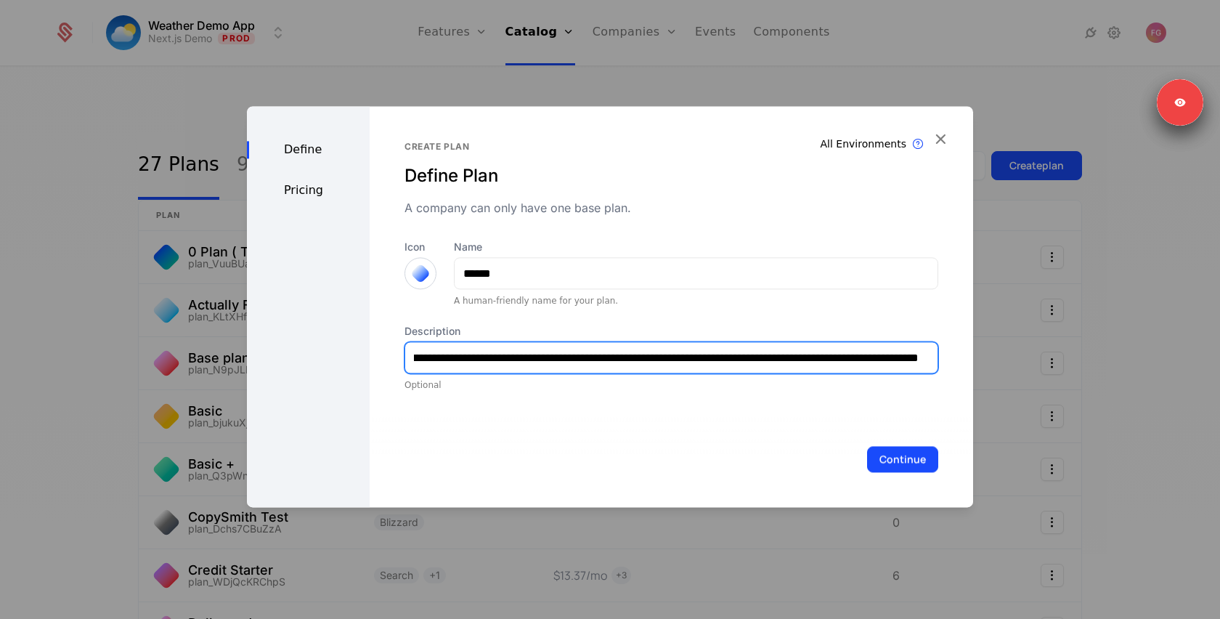
scroll to position [0, 238]
type input "**********"
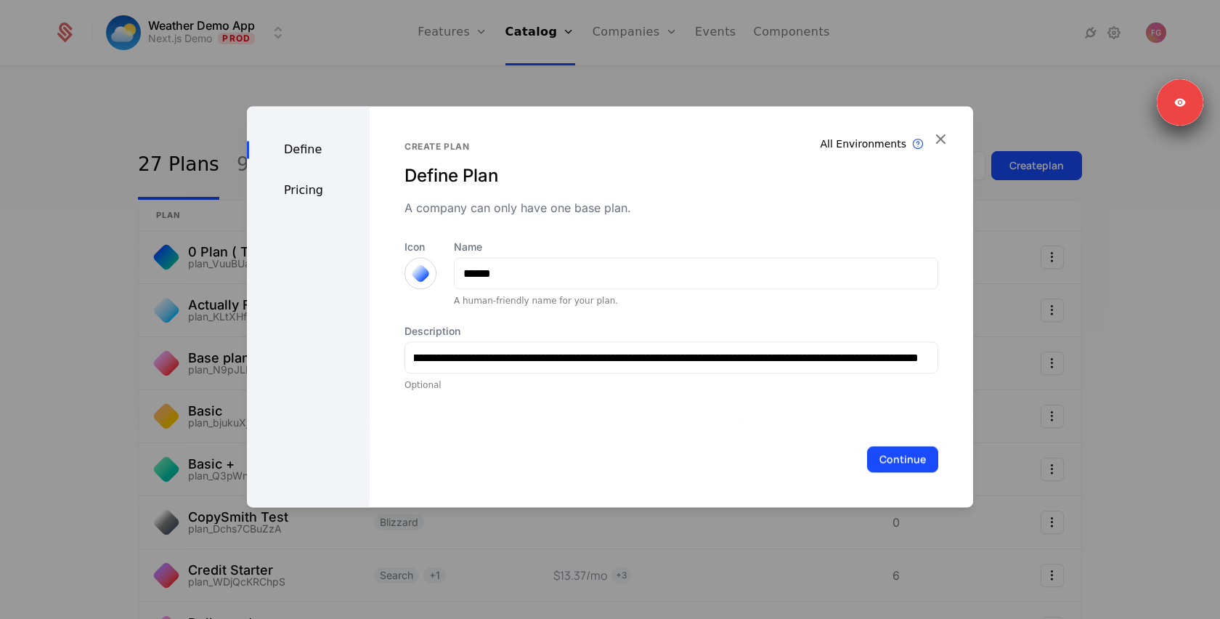
click at [883, 467] on button "Continue" at bounding box center [902, 459] width 71 height 26
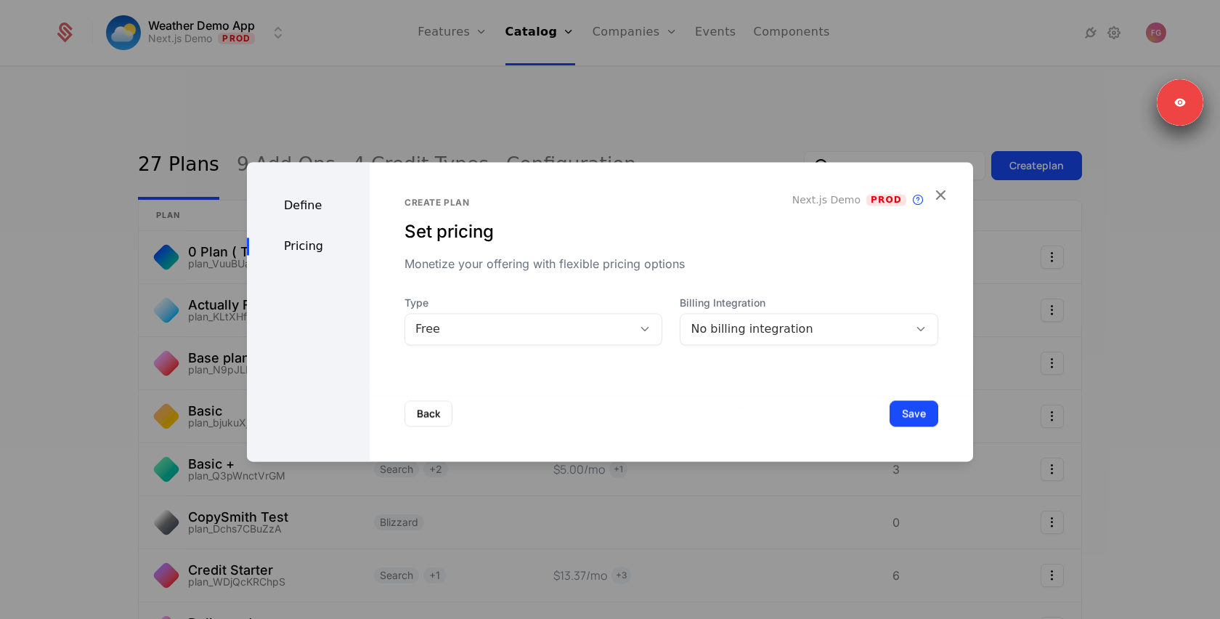
click at [538, 329] on div "Free" at bounding box center [520, 328] width 208 height 17
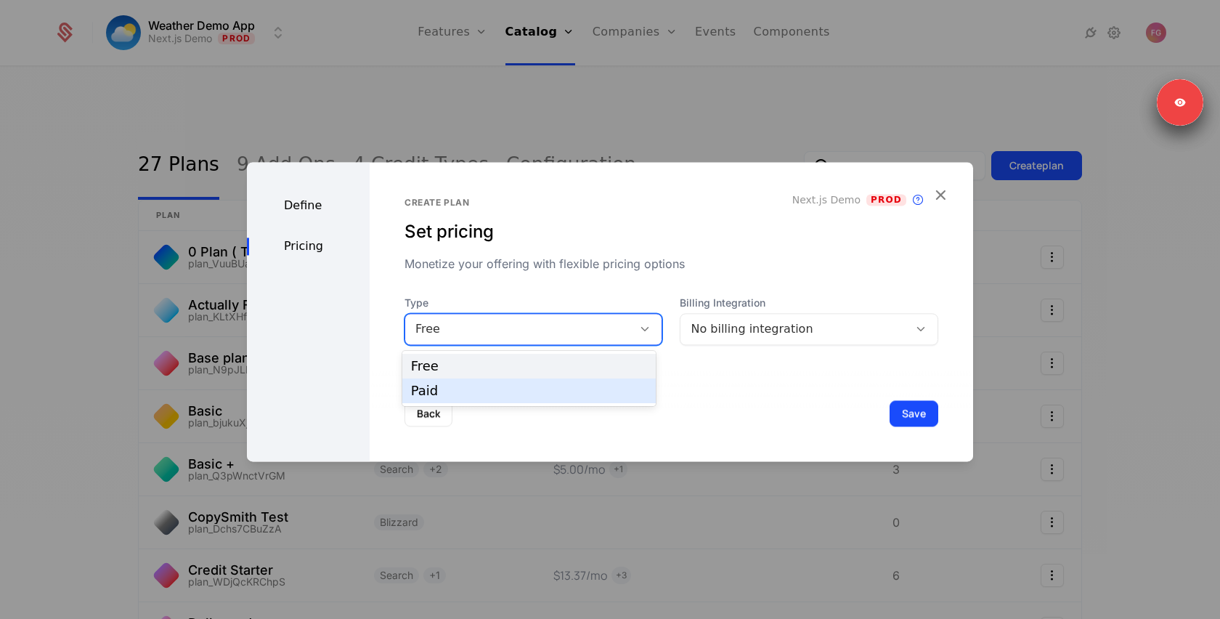
click at [543, 387] on div "Paid" at bounding box center [529, 390] width 236 height 13
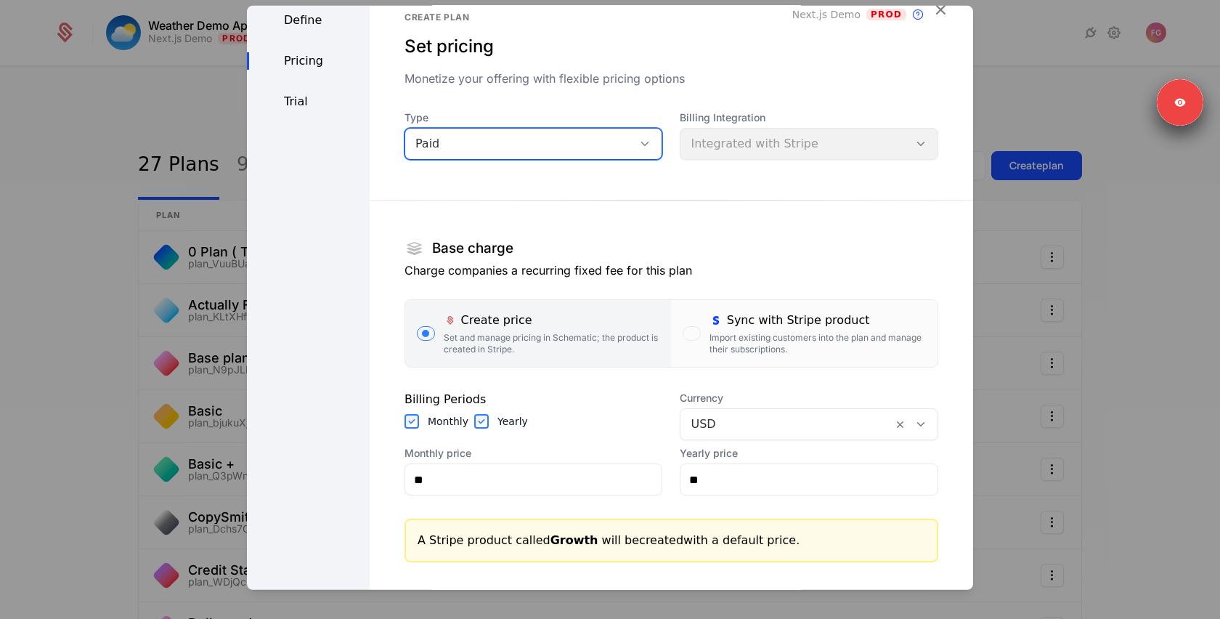
scroll to position [32, 0]
click at [756, 333] on div "Import existing customers into the plan and manage their subscriptions." at bounding box center [818, 340] width 216 height 23
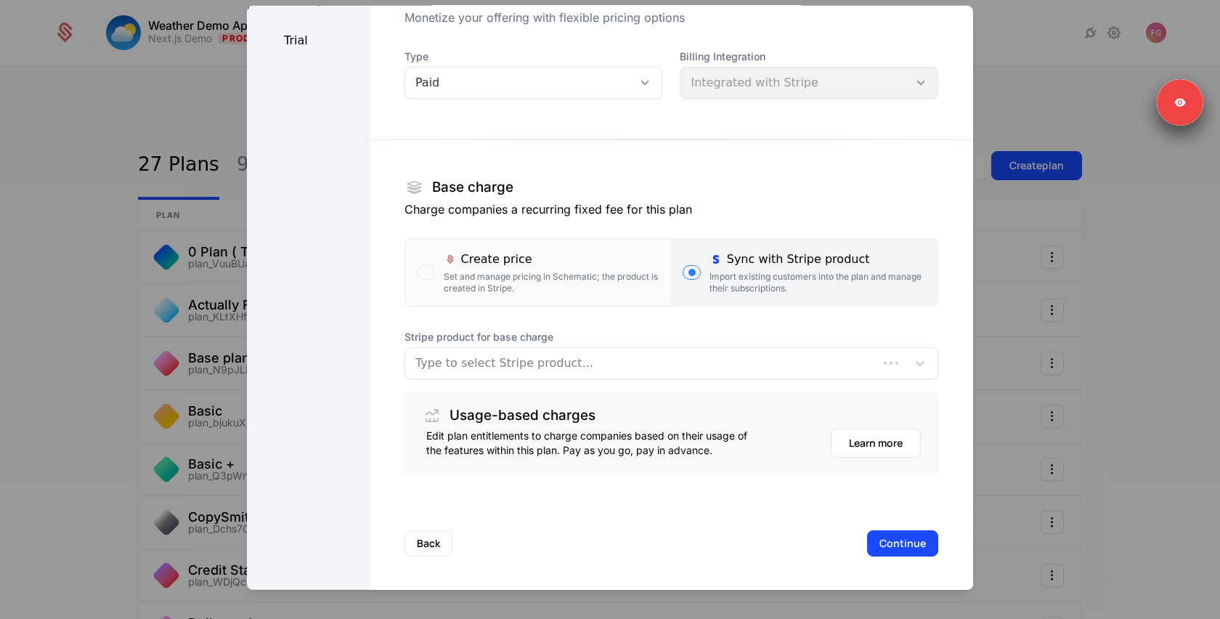
scroll to position [91, 0]
click at [572, 361] on div at bounding box center [657, 362] width 482 height 20
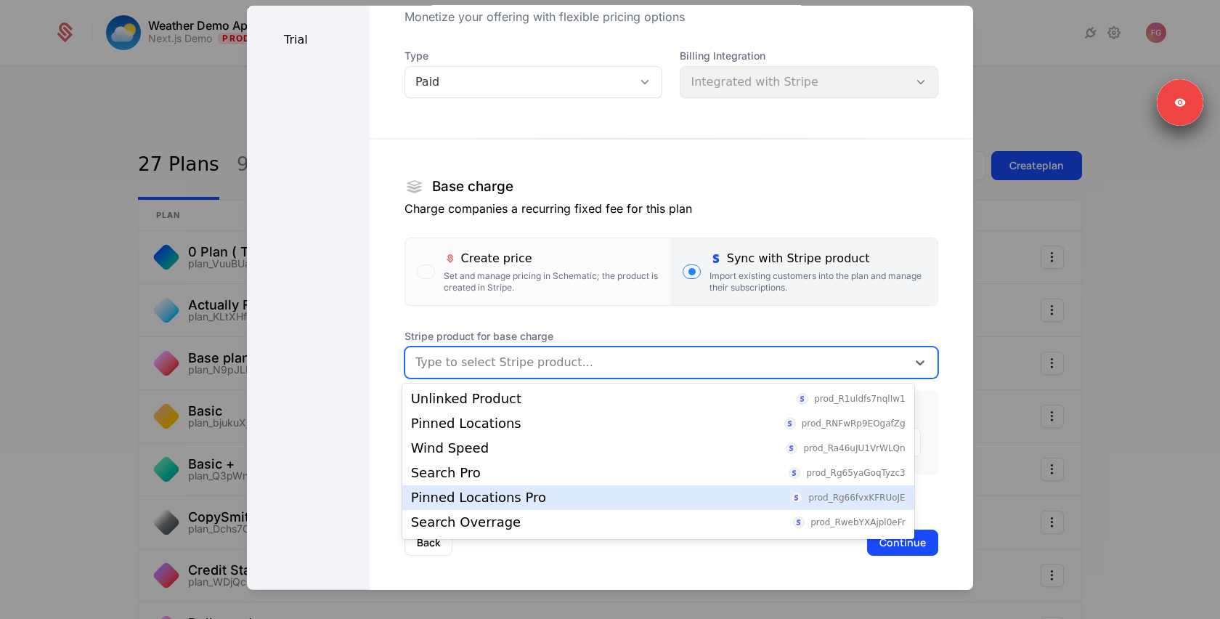
scroll to position [23, 0]
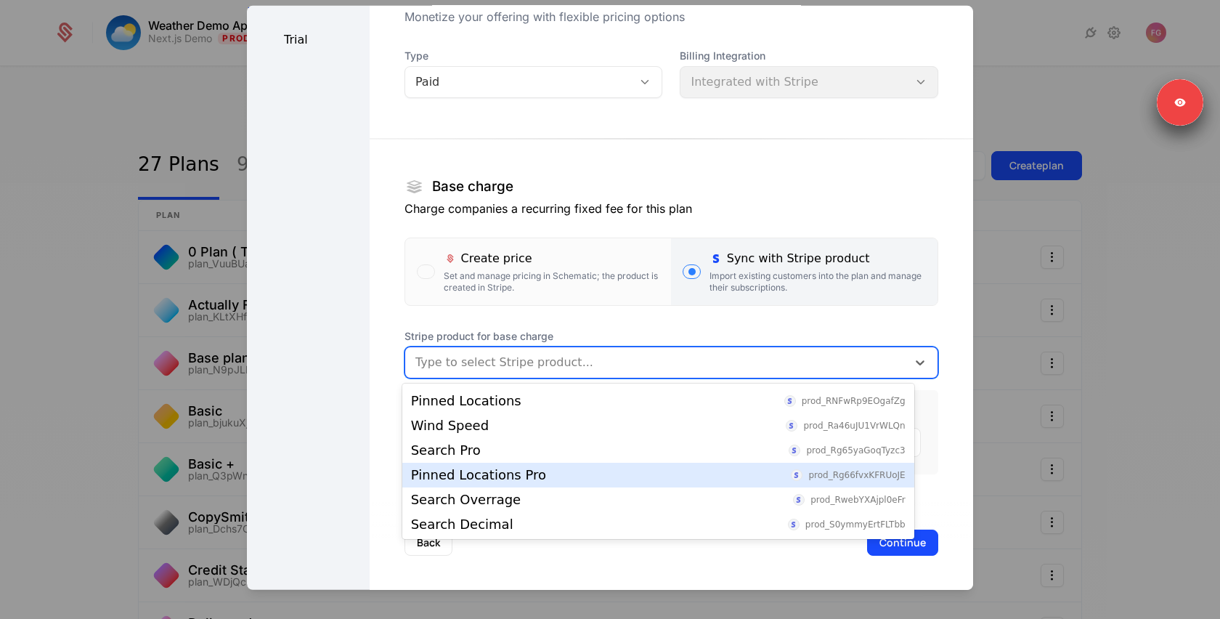
click at [566, 474] on div "Pinned Locations Pro prod_Rg66fvxKFRUoJE" at bounding box center [658, 475] width 495 height 13
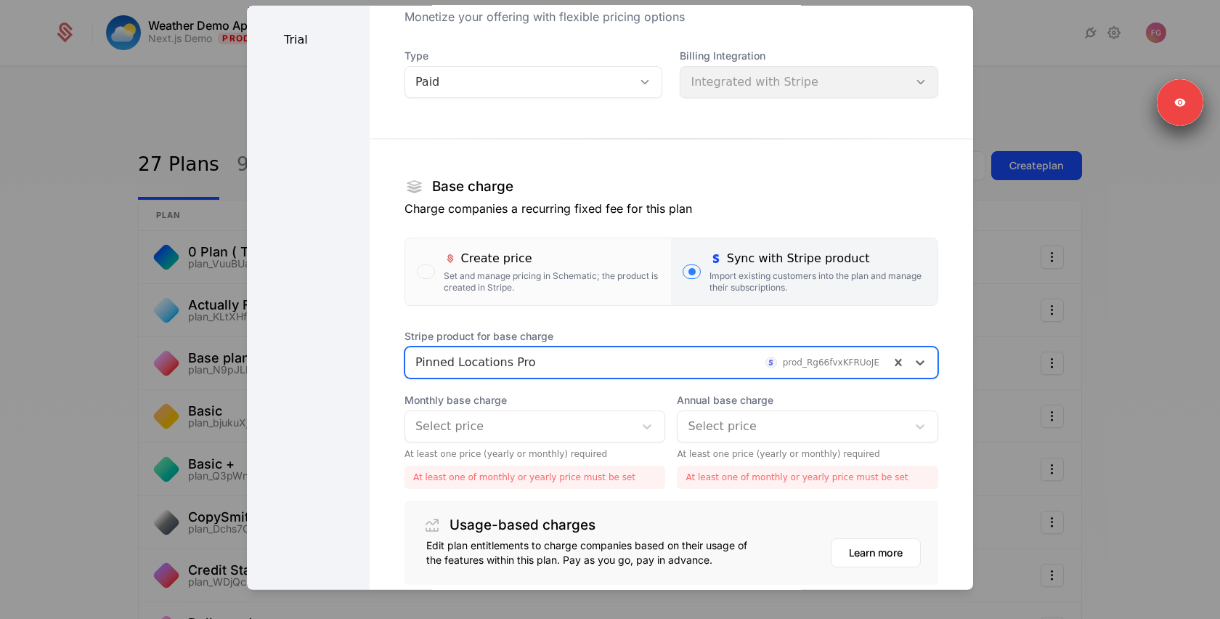
click at [535, 421] on div at bounding box center [520, 426] width 209 height 20
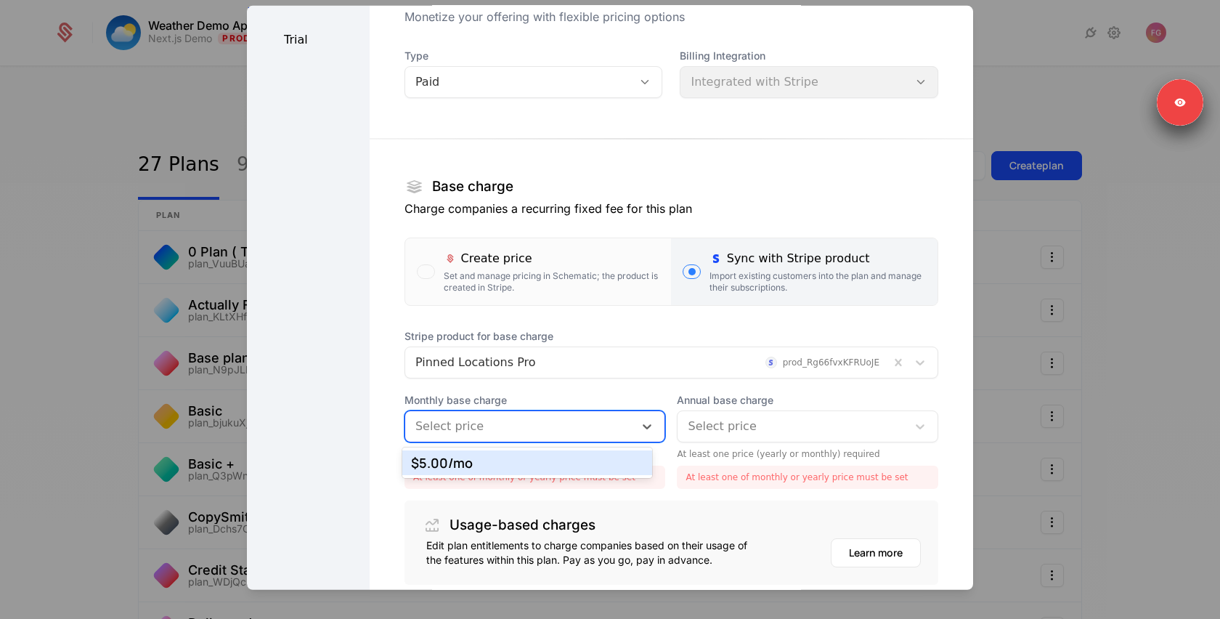
click at [535, 466] on div "$5.00 /mo" at bounding box center [527, 462] width 232 height 13
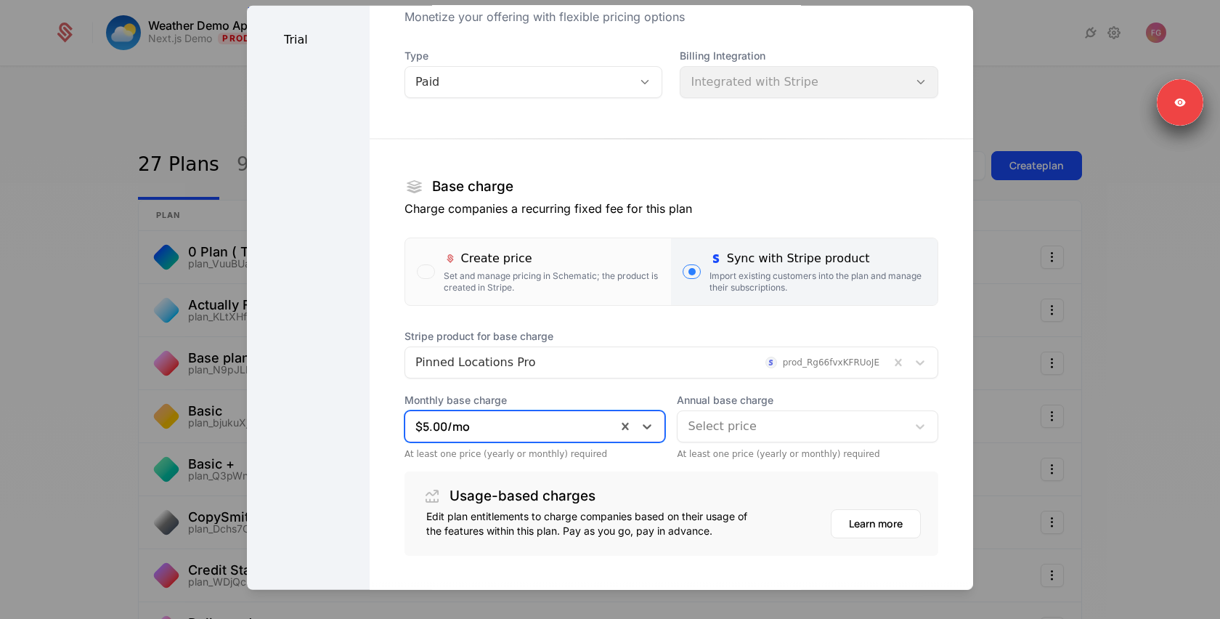
click at [732, 429] on div at bounding box center [792, 426] width 209 height 20
click at [689, 322] on section "Base charge Charge companies a recurring fixed fee for this plan Create price S…" at bounding box center [672, 336] width 534 height 440
click at [424, 267] on div "button" at bounding box center [426, 271] width 18 height 15
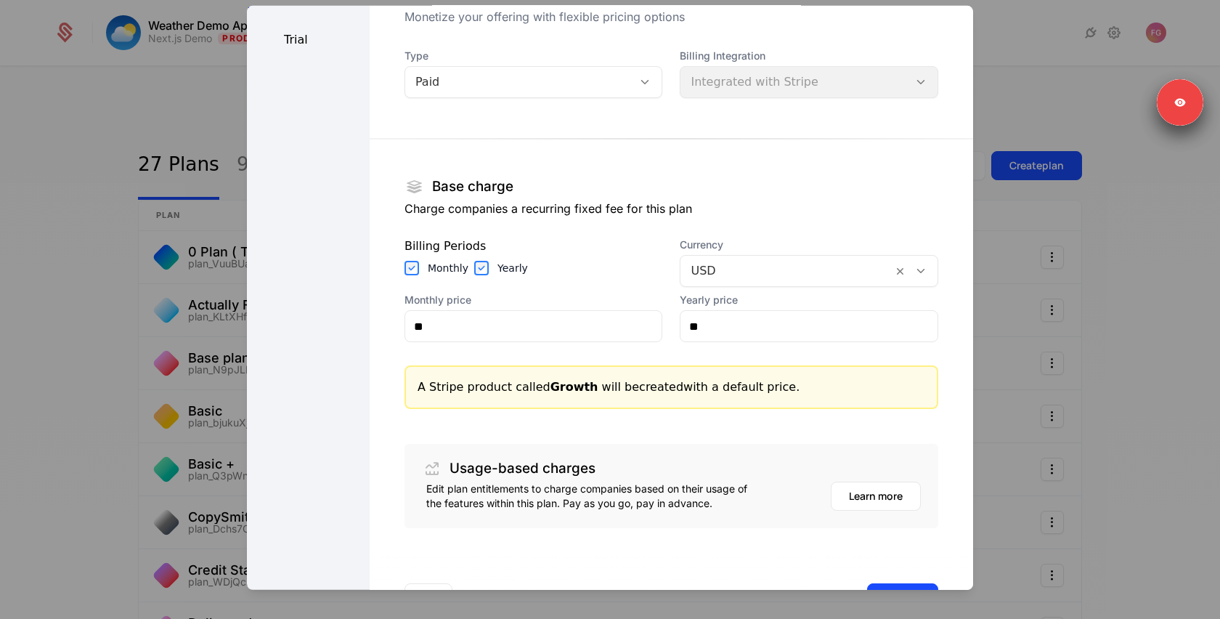
click at [748, 275] on div at bounding box center [787, 271] width 192 height 20
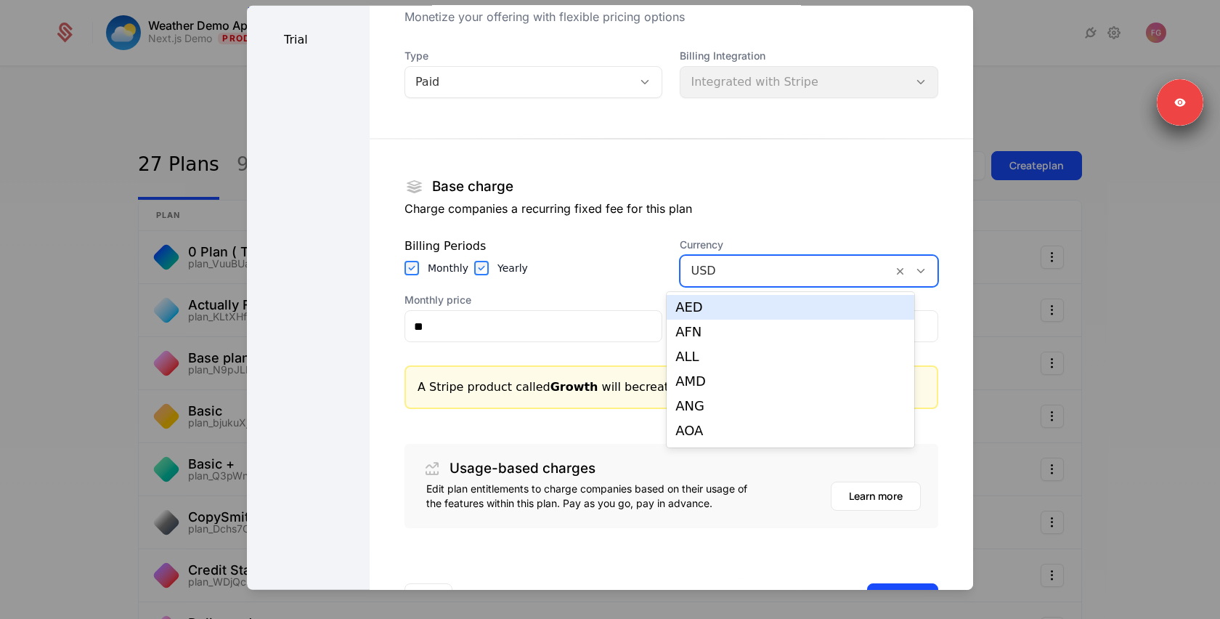
click at [774, 220] on div "Base charge Charge companies a recurring fixed fee for this plan" at bounding box center [672, 203] width 534 height 58
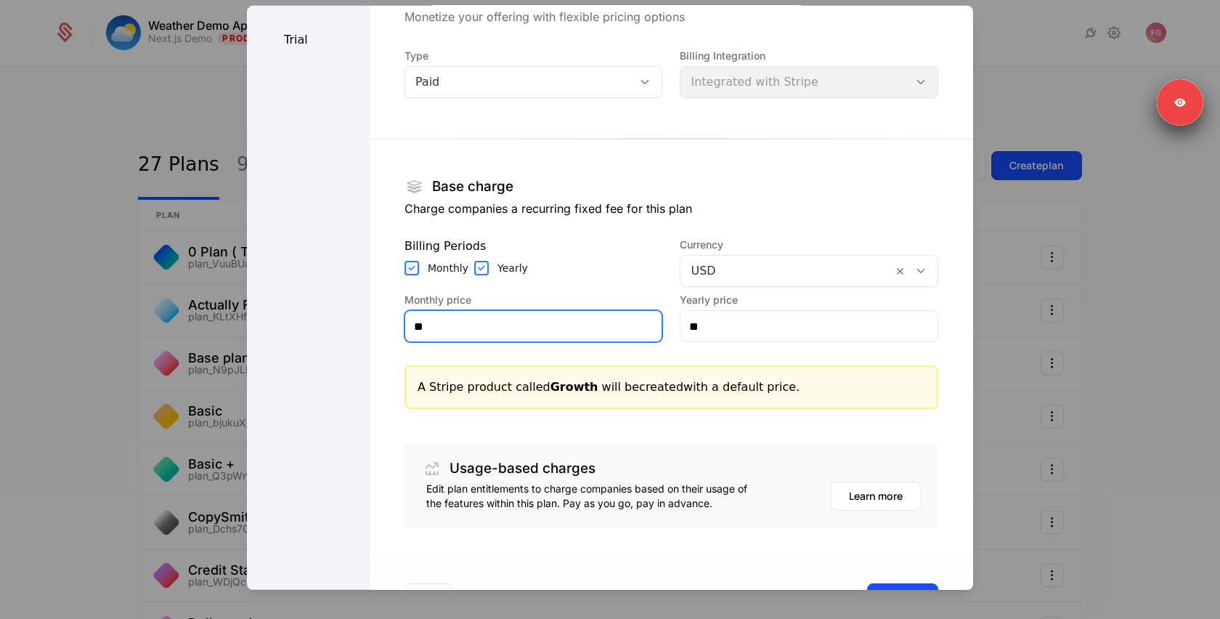
click at [529, 321] on input "**" at bounding box center [533, 326] width 257 height 31
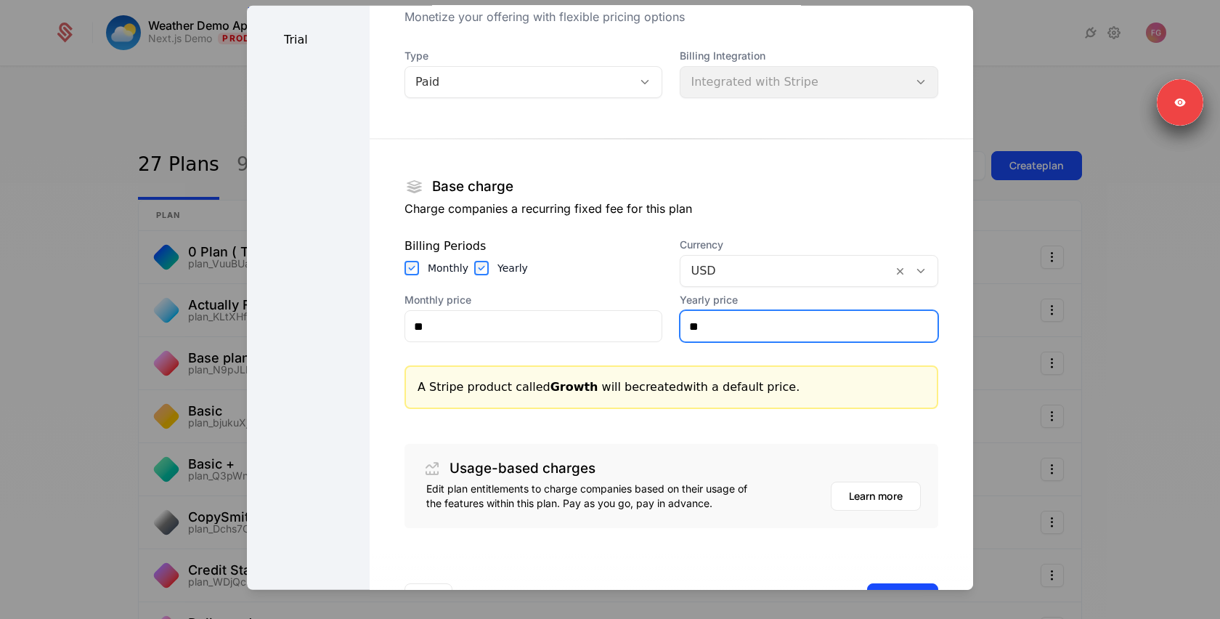
click at [737, 338] on input "**" at bounding box center [809, 326] width 257 height 31
type input "*******"
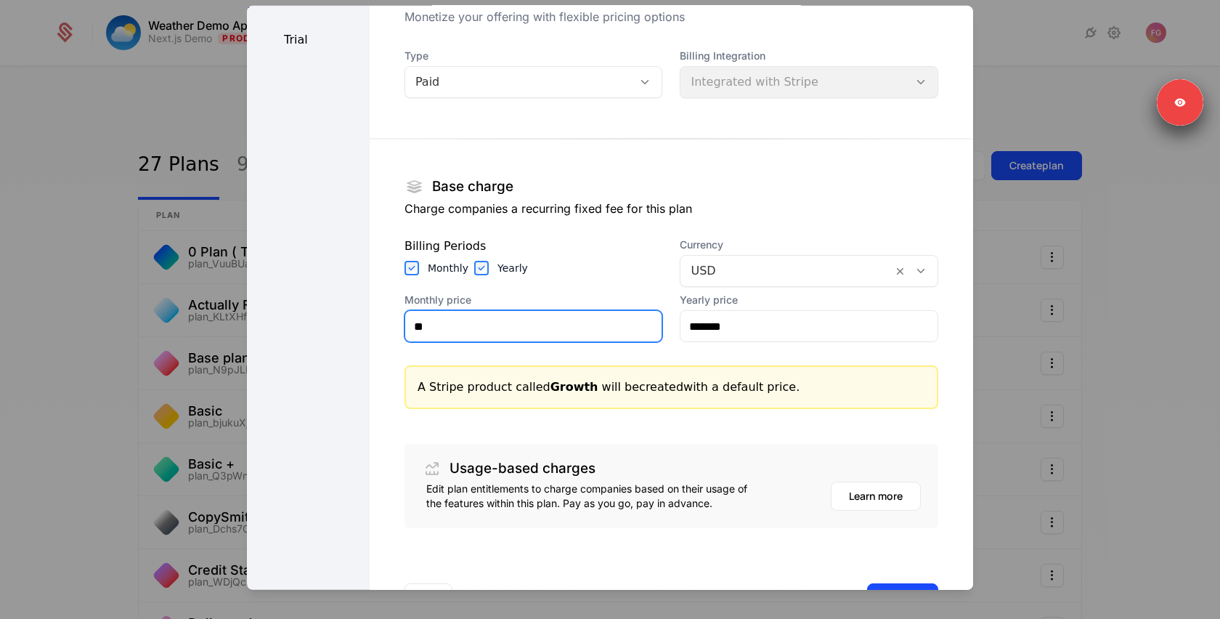
click at [493, 336] on input "**" at bounding box center [533, 326] width 257 height 31
type input "*******"
click at [421, 434] on section "Base charge Charge companies a recurring fixed fee for this plan Billing Period…" at bounding box center [672, 322] width 534 height 413
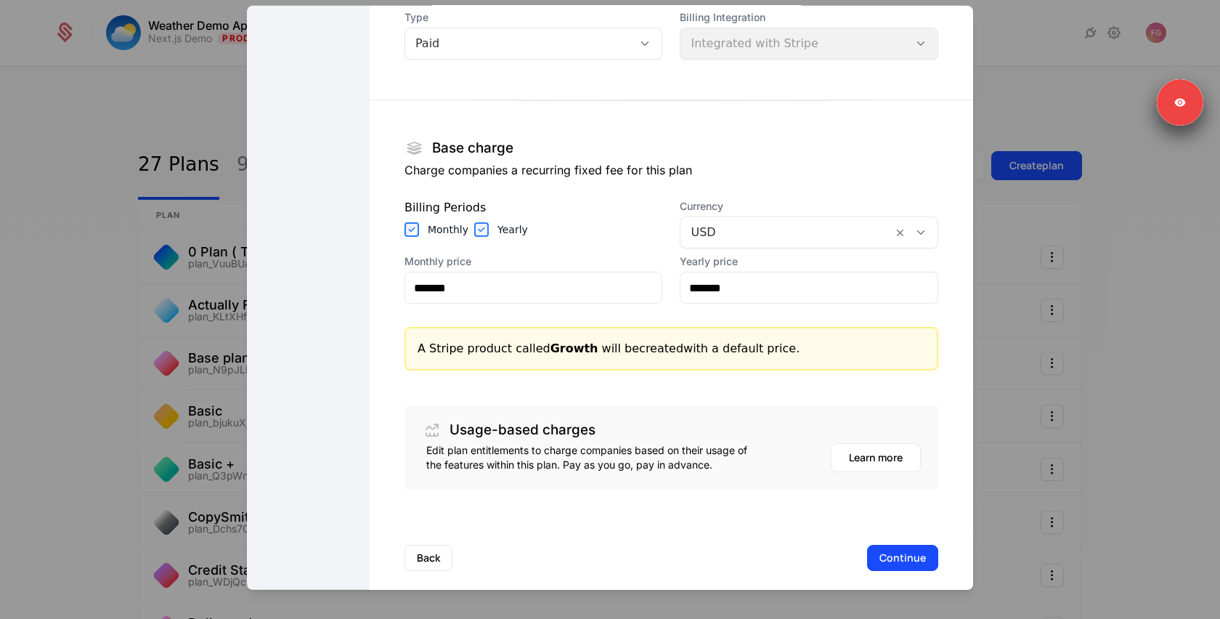
scroll to position [115, 0]
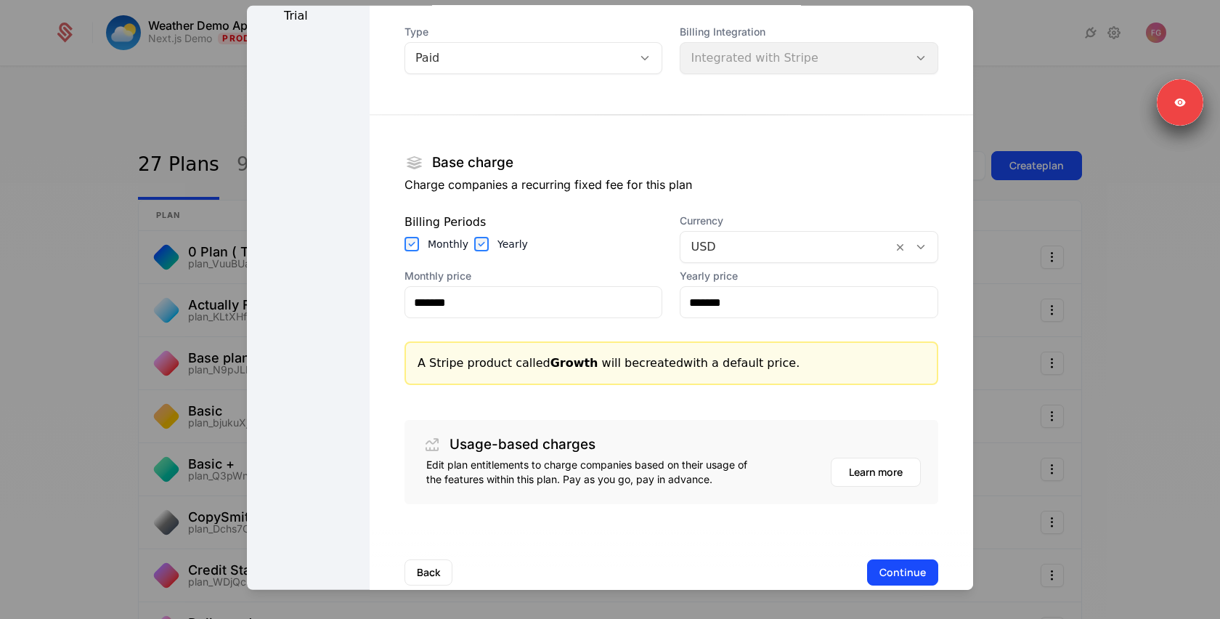
click at [867, 567] on button "Continue" at bounding box center [902, 572] width 71 height 26
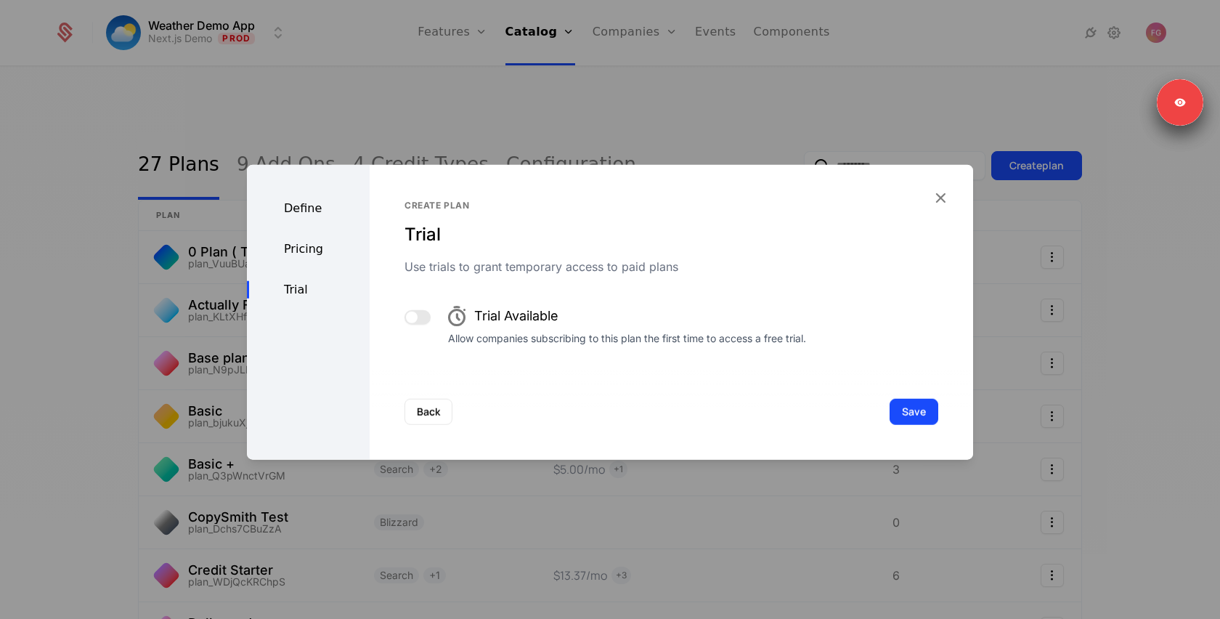
drag, startPoint x: 417, startPoint y: 315, endPoint x: 427, endPoint y: 315, distance: 10.2
click at [418, 315] on button "button" at bounding box center [418, 317] width 26 height 15
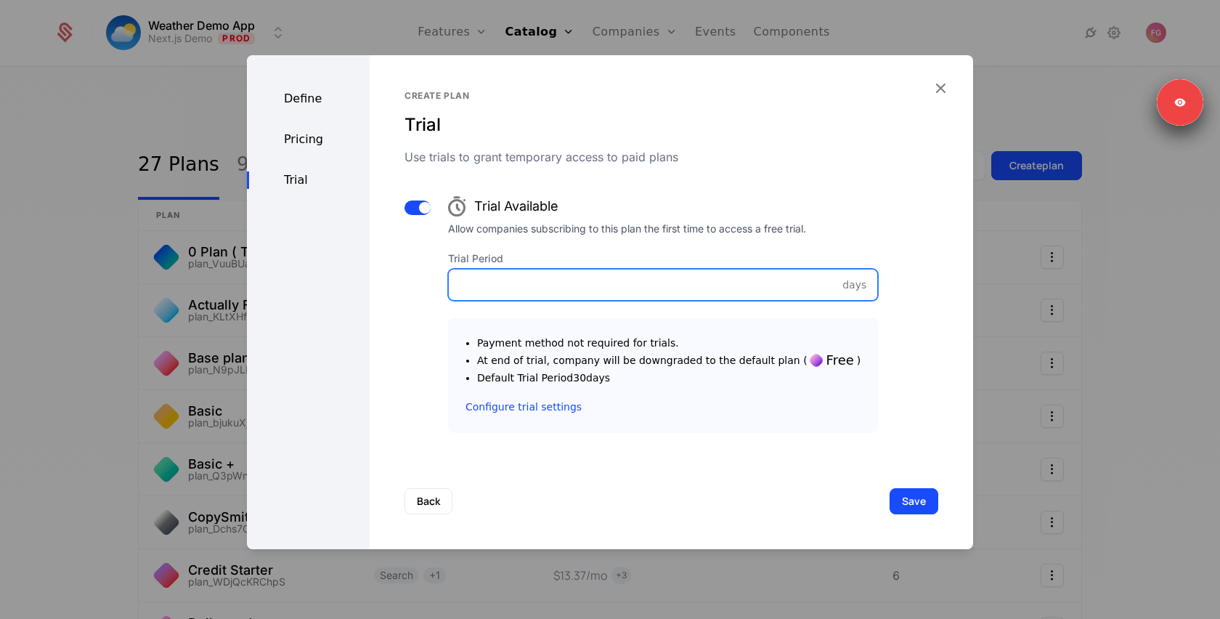
click at [562, 292] on input "**" at bounding box center [663, 285] width 429 height 31
type input "*"
type input "**"
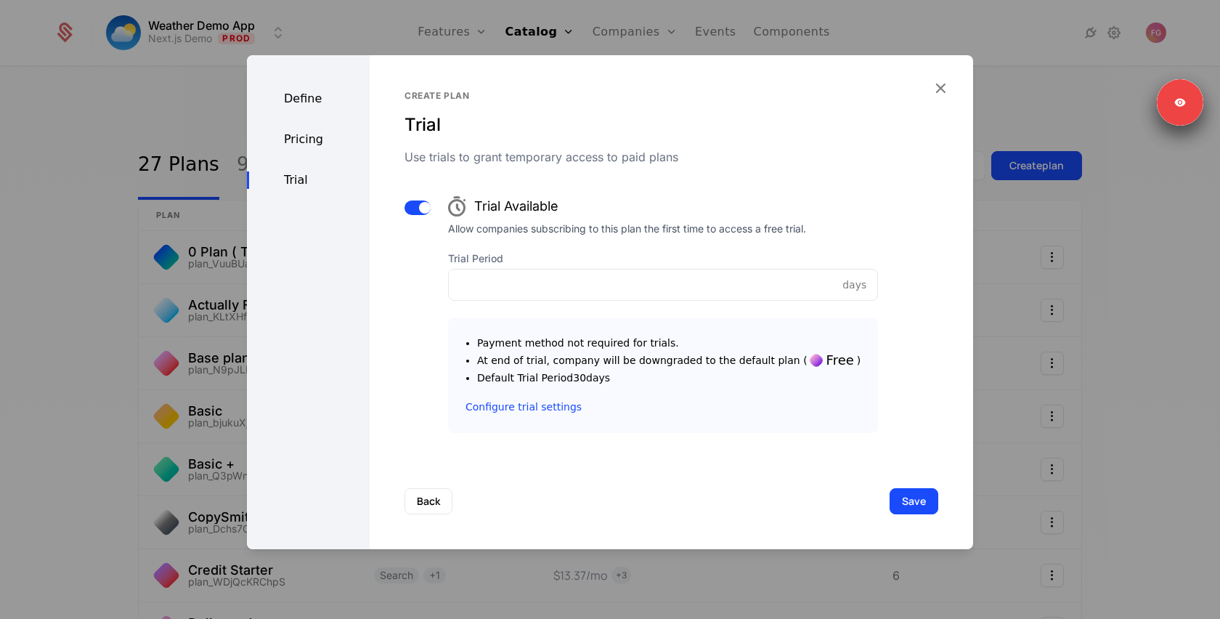
drag, startPoint x: 570, startPoint y: 483, endPoint x: 712, endPoint y: 493, distance: 142.8
click at [569, 483] on div "Back Save" at bounding box center [672, 501] width 604 height 96
click at [897, 505] on button "Save" at bounding box center [914, 501] width 49 height 26
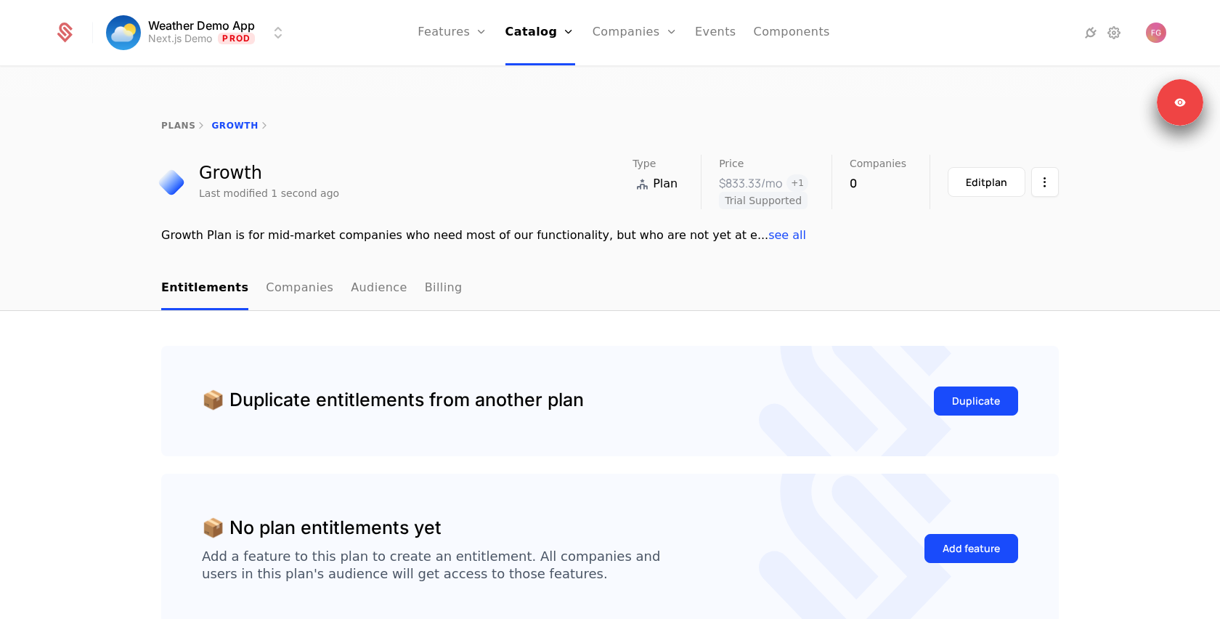
click at [769, 228] on span "see all" at bounding box center [788, 235] width 38 height 14
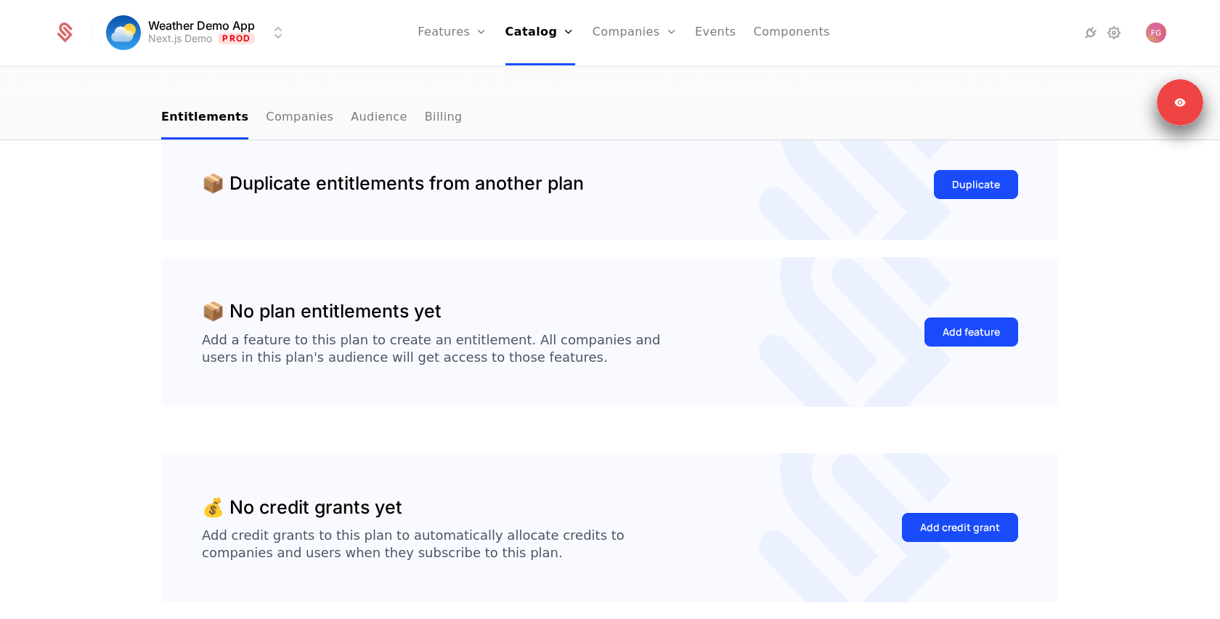
scroll to position [230, 0]
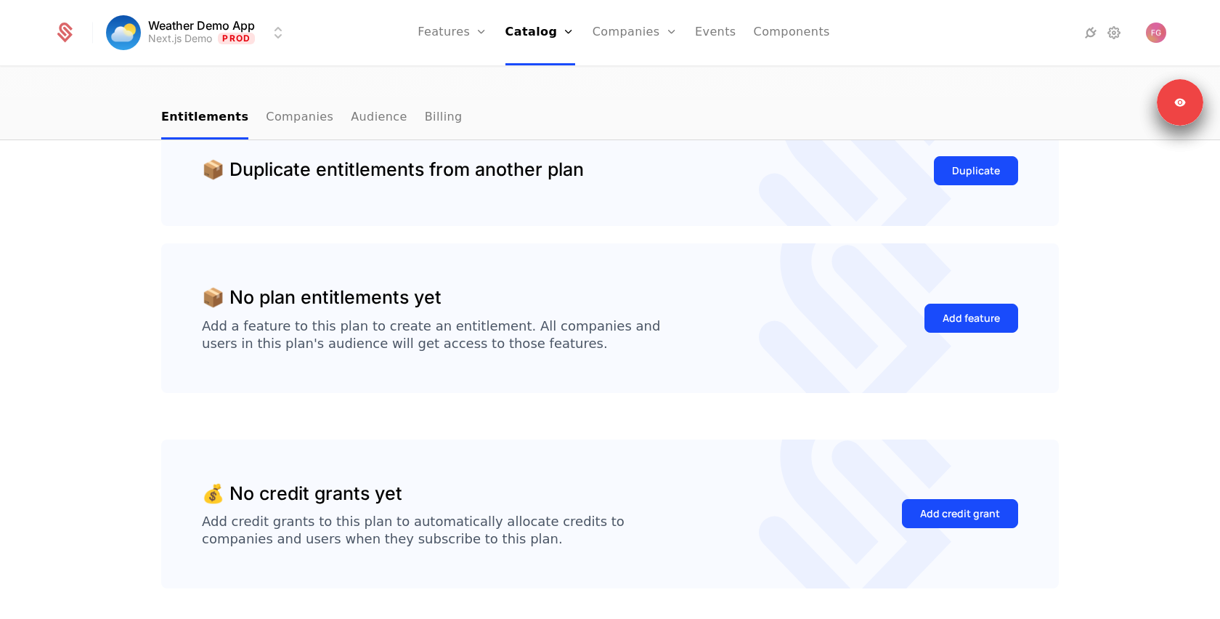
click at [965, 311] on div "Add feature" at bounding box center [971, 318] width 57 height 15
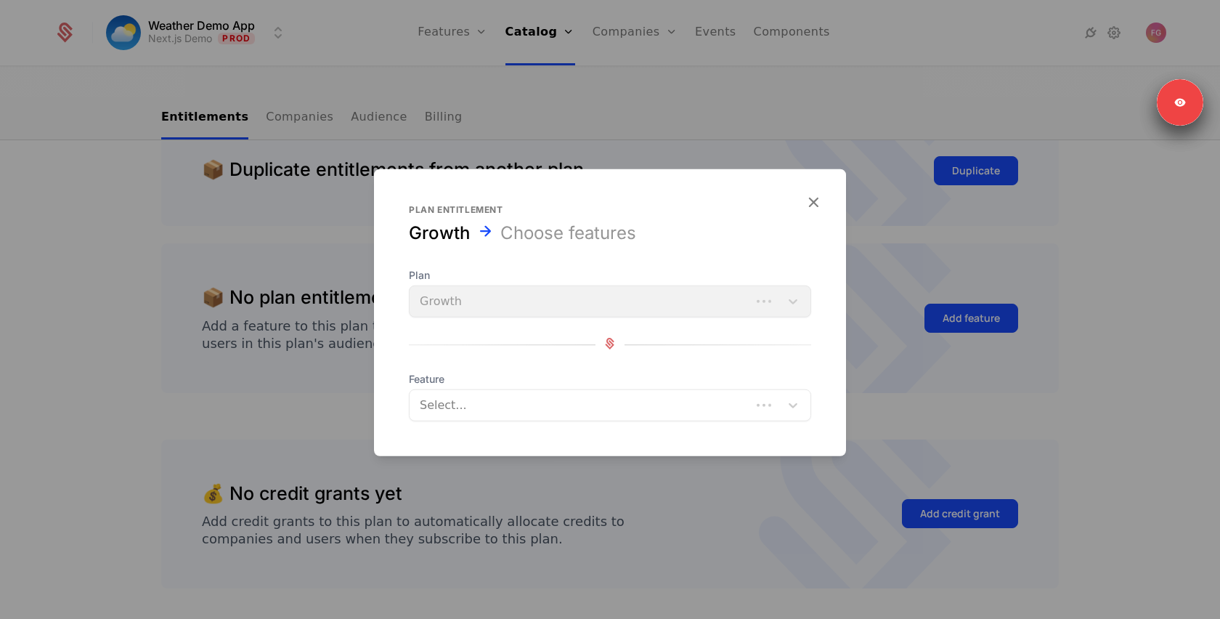
click at [519, 328] on div "Plan Growth Feature Select..." at bounding box center [610, 344] width 402 height 153
click at [523, 312] on div "Plan Growth" at bounding box center [610, 292] width 402 height 49
click at [527, 304] on div "Plan Growth" at bounding box center [610, 292] width 402 height 49
click at [508, 403] on div at bounding box center [594, 405] width 353 height 20
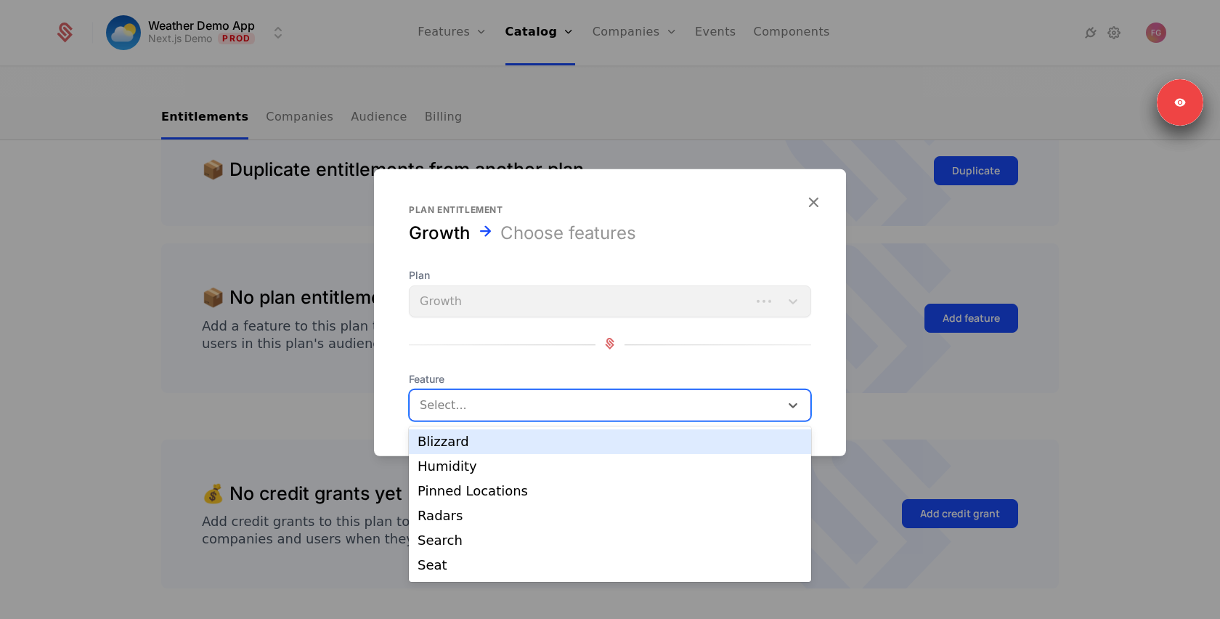
click at [499, 443] on div "Blizzard" at bounding box center [610, 441] width 385 height 13
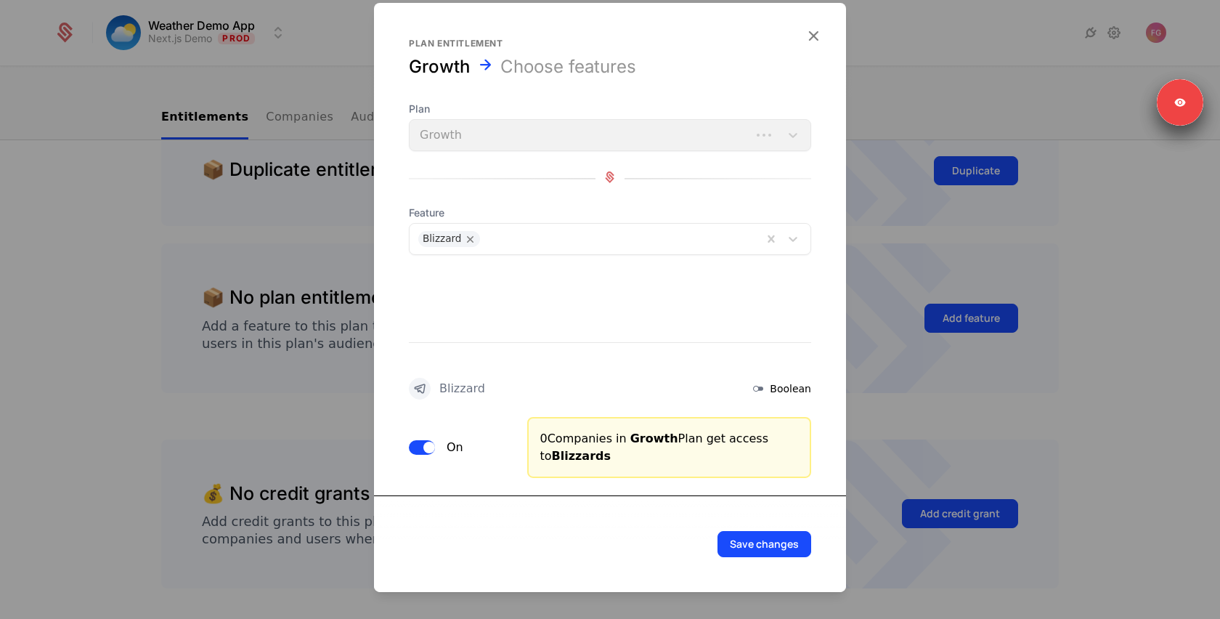
click at [769, 548] on button "Save changes" at bounding box center [765, 544] width 94 height 26
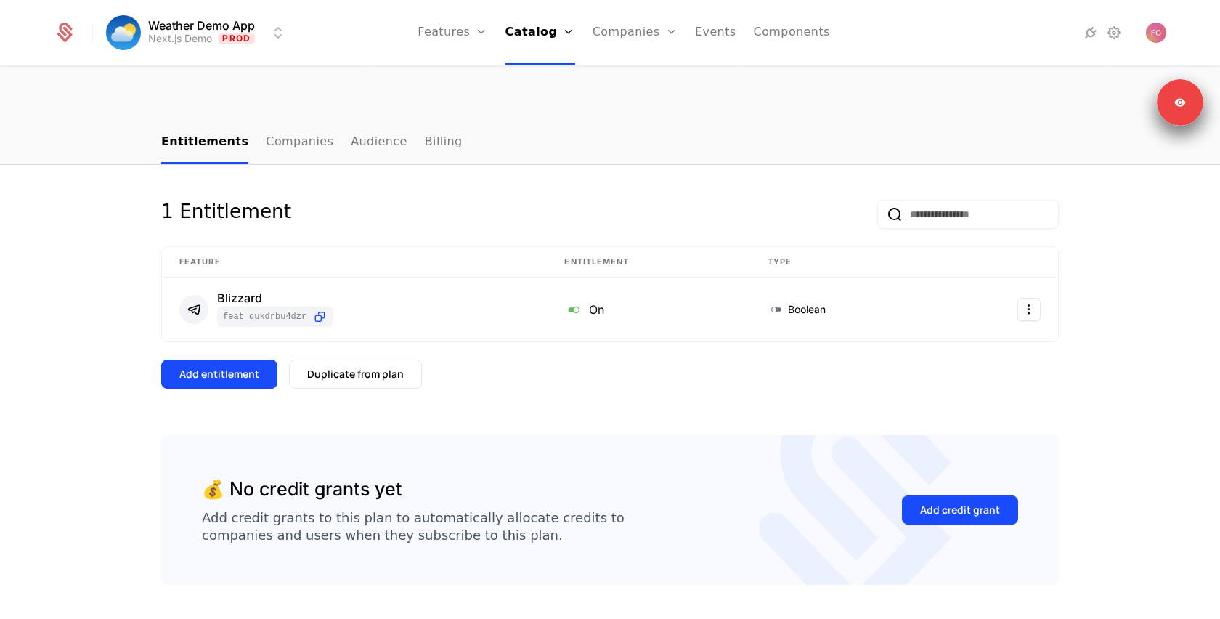
scroll to position [164, 0]
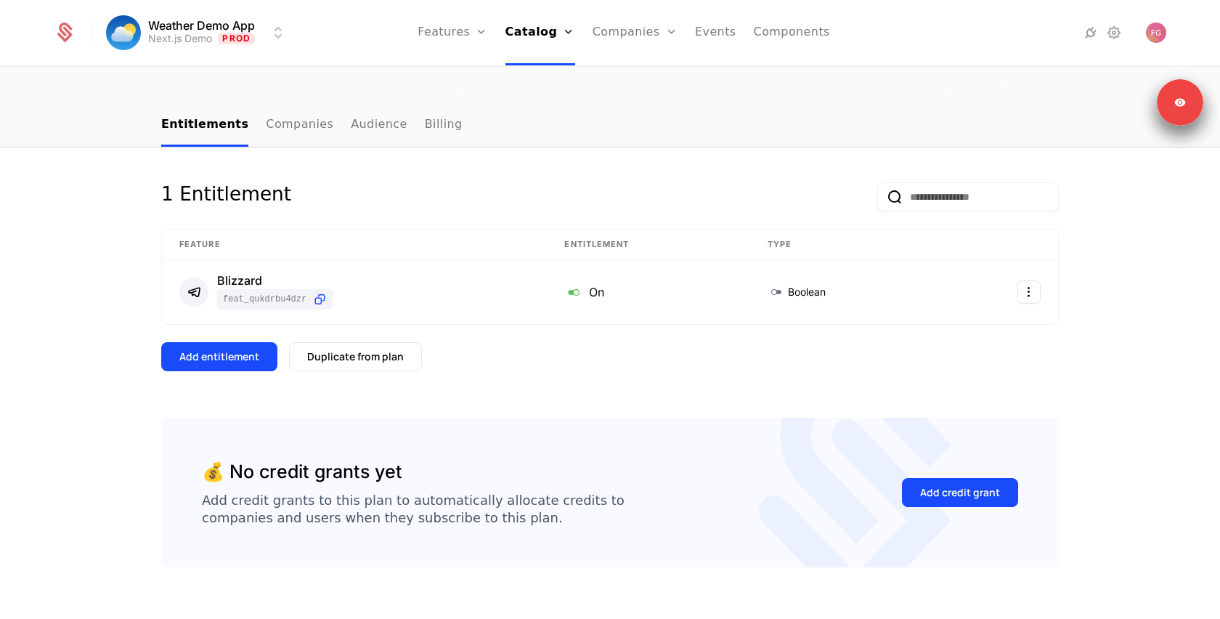
click at [227, 349] on div "Add entitlement" at bounding box center [219, 356] width 80 height 15
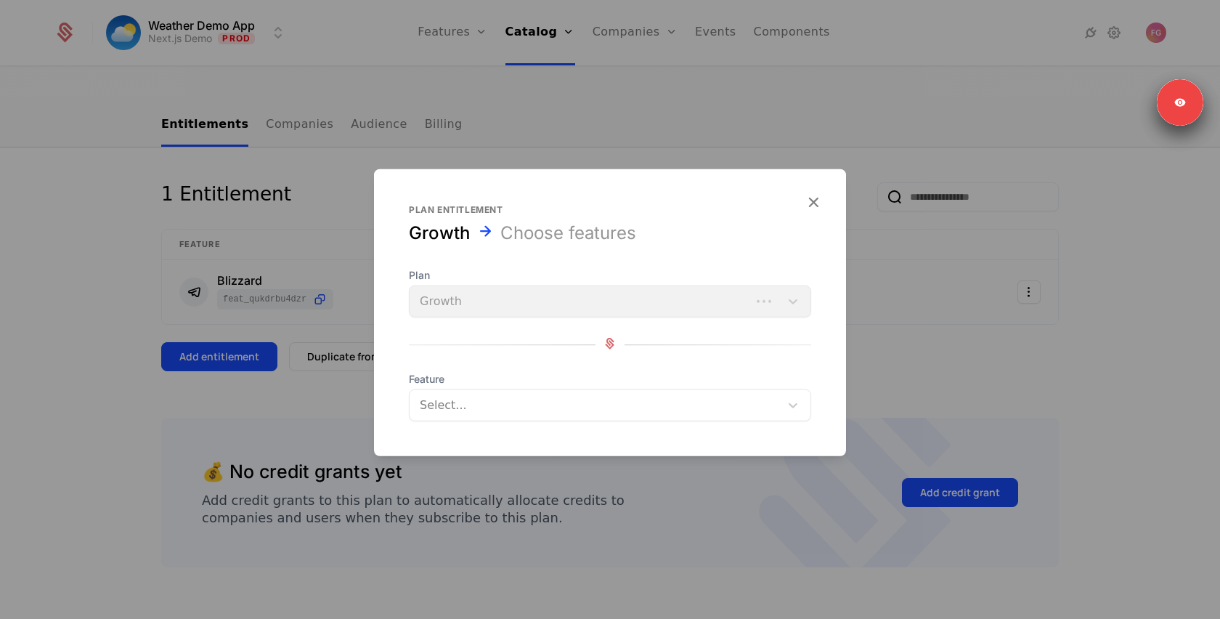
click at [464, 295] on div "Plan Growth" at bounding box center [610, 292] width 402 height 49
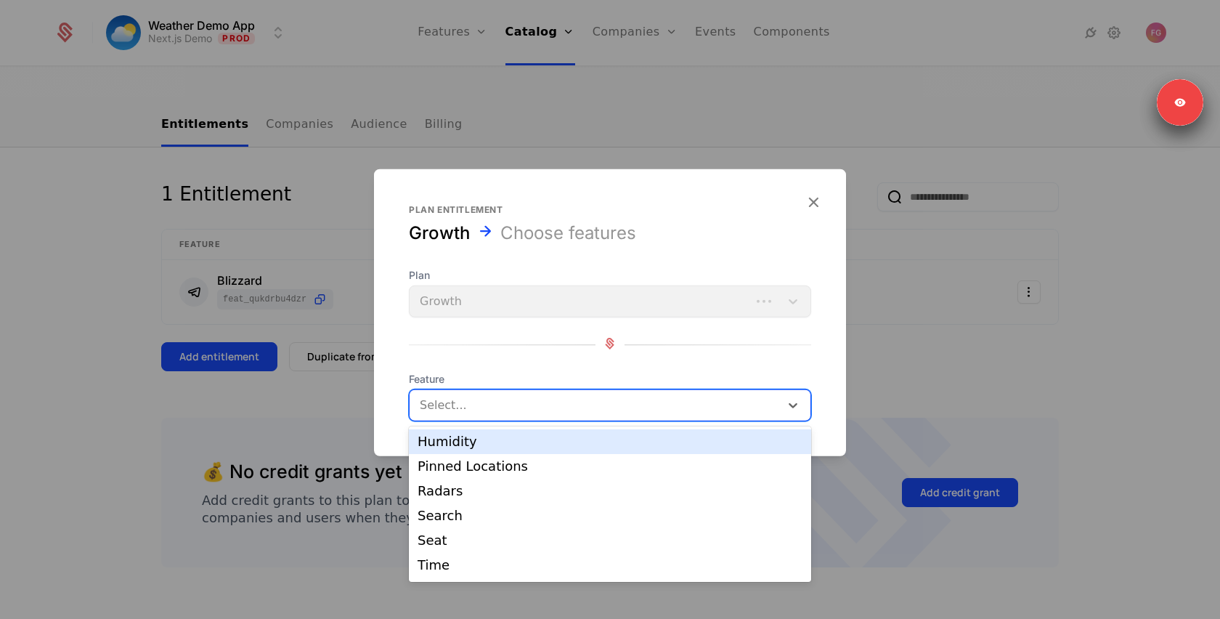
click at [461, 400] on div at bounding box center [594, 405] width 353 height 20
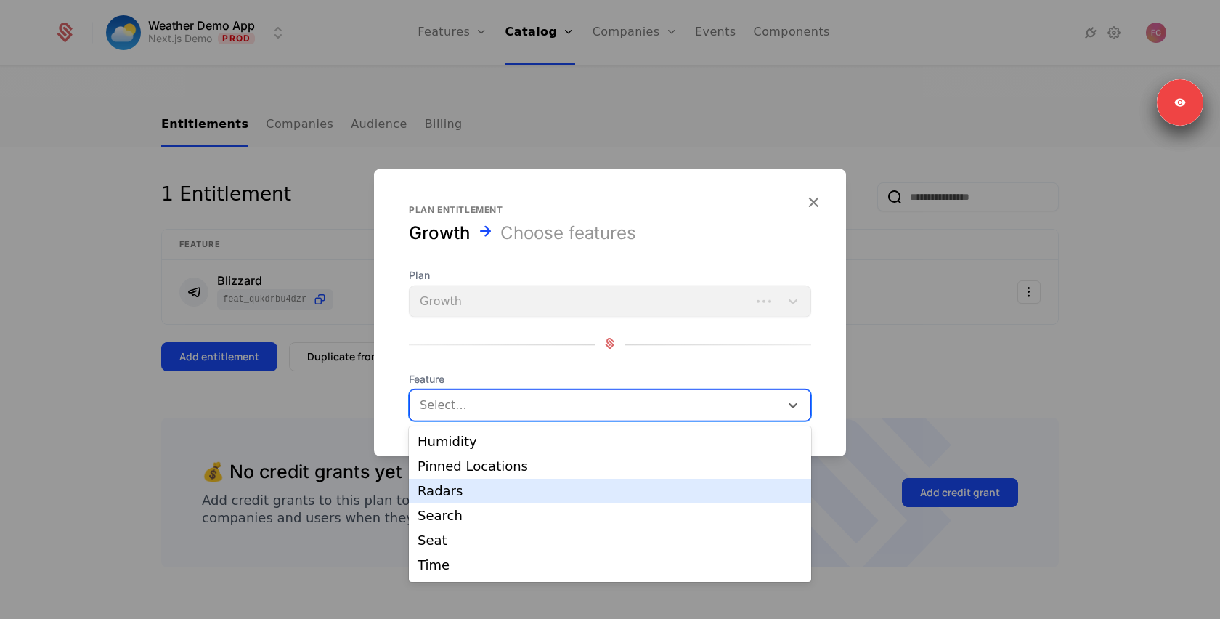
click at [456, 488] on div "Radars" at bounding box center [610, 491] width 385 height 13
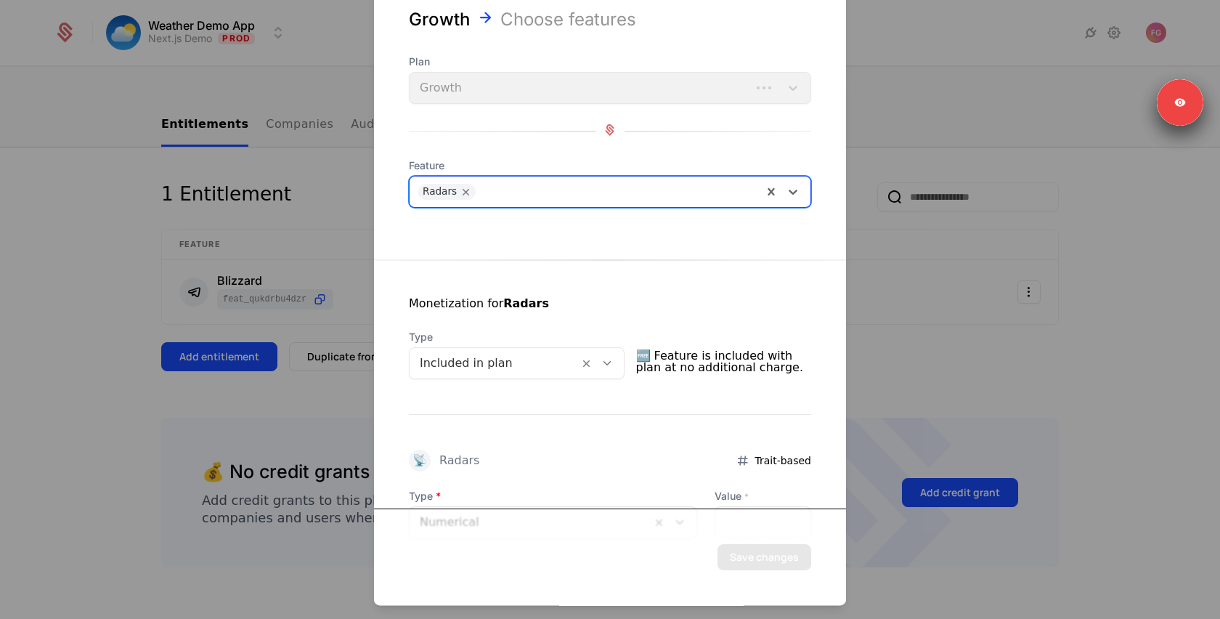
scroll to position [33, 0]
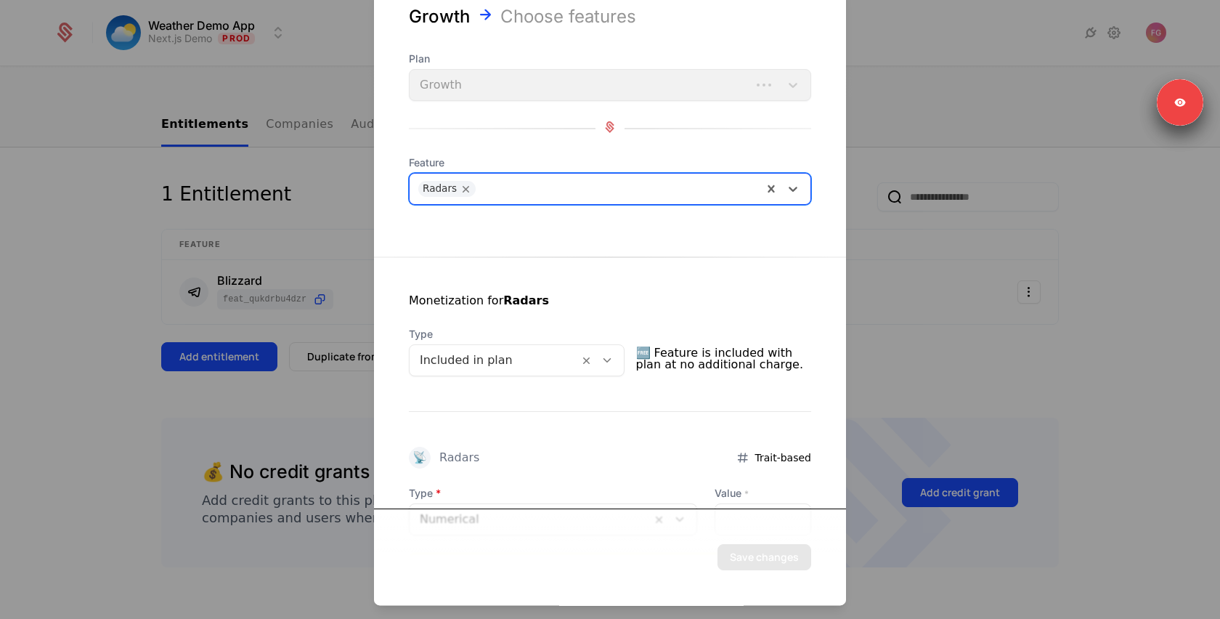
click at [456, 357] on div at bounding box center [494, 360] width 149 height 20
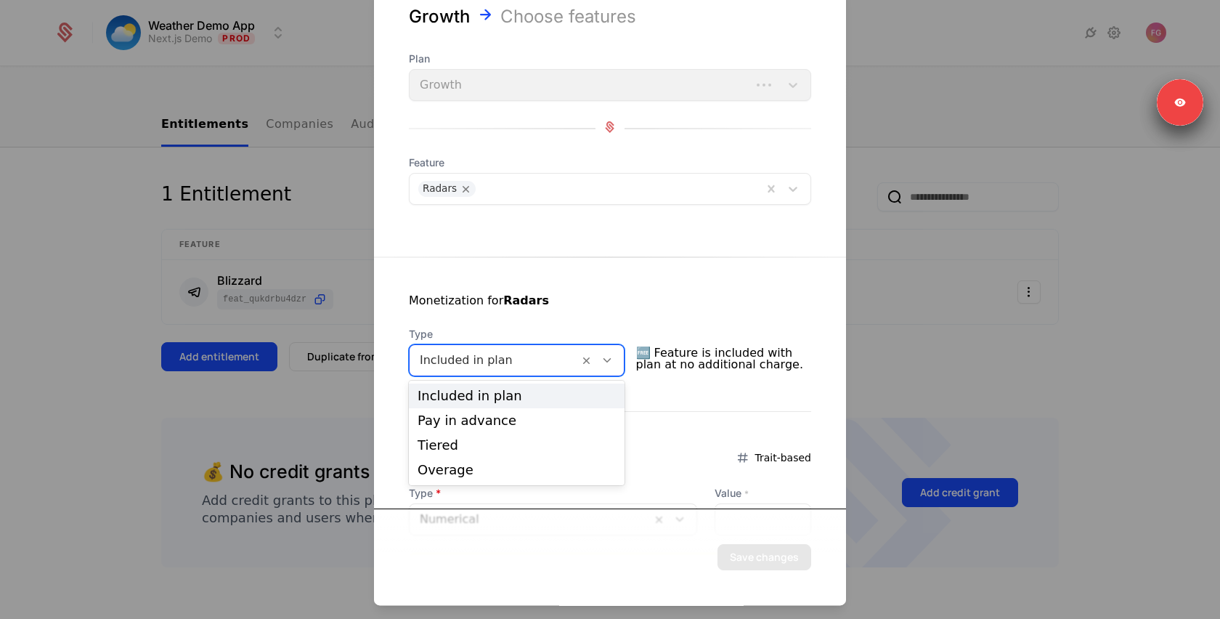
click at [490, 393] on div "Included in plan" at bounding box center [517, 395] width 198 height 13
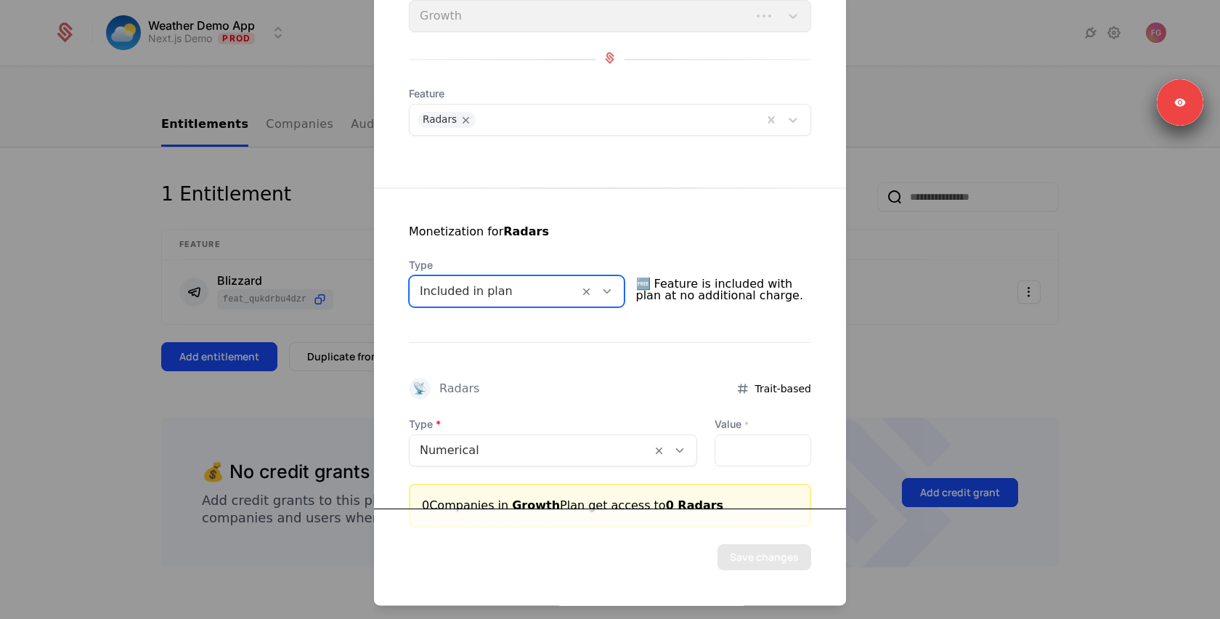
scroll to position [120, 0]
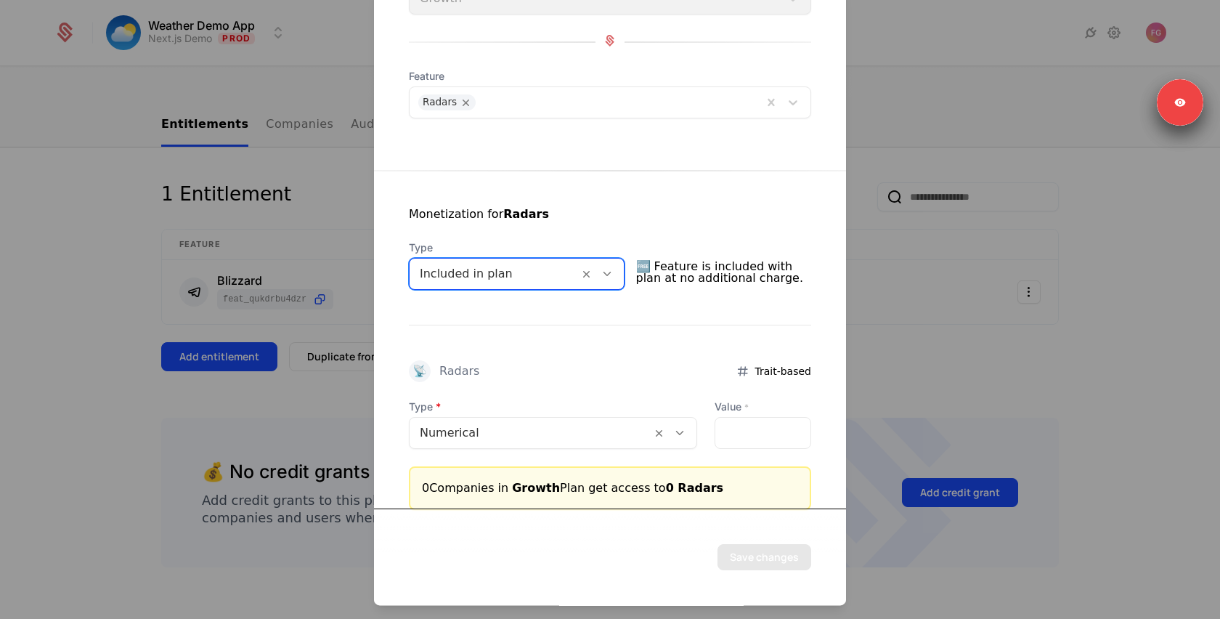
click at [539, 424] on div at bounding box center [531, 433] width 222 height 20
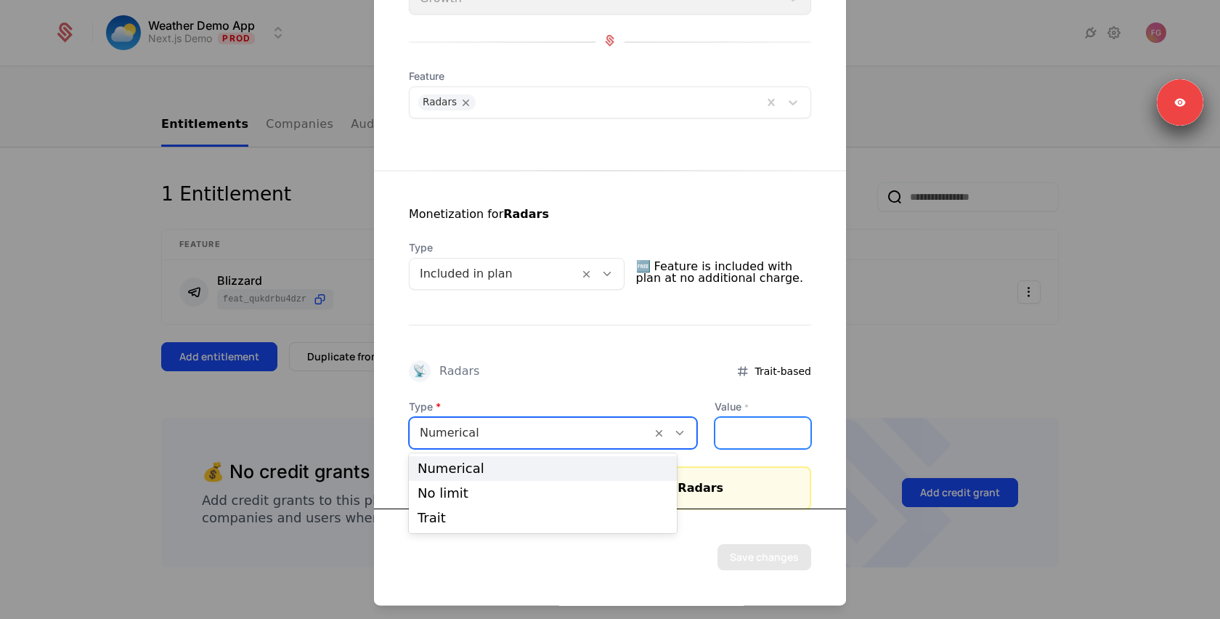
click at [729, 430] on input "*" at bounding box center [763, 433] width 95 height 31
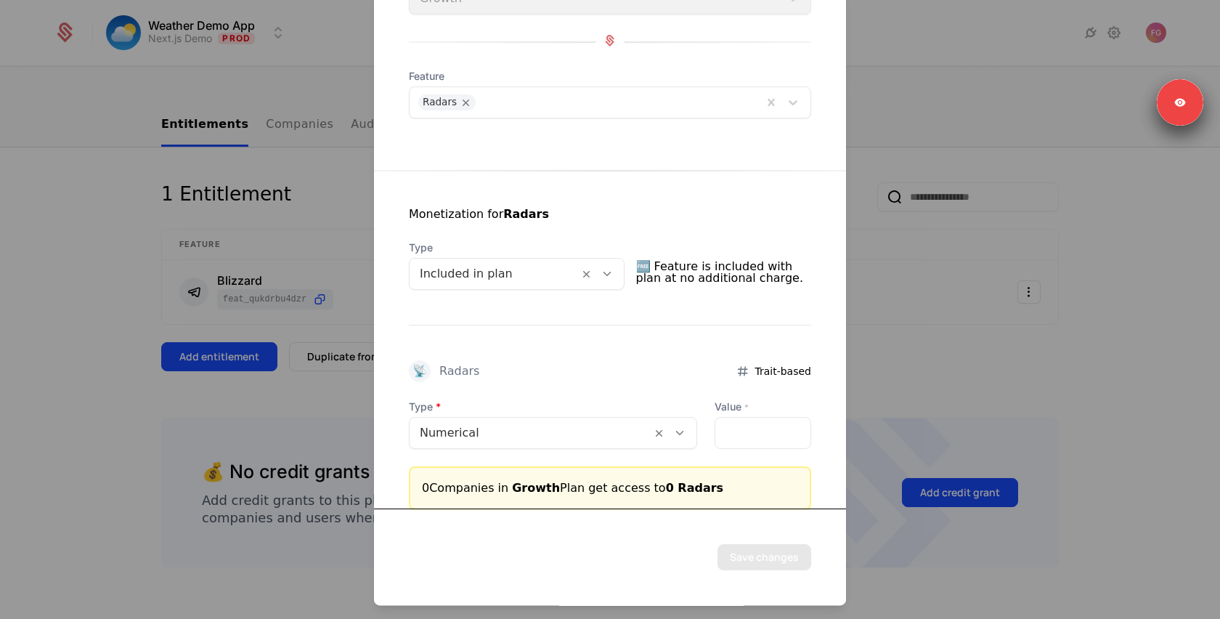
click at [575, 438] on div at bounding box center [531, 433] width 222 height 20
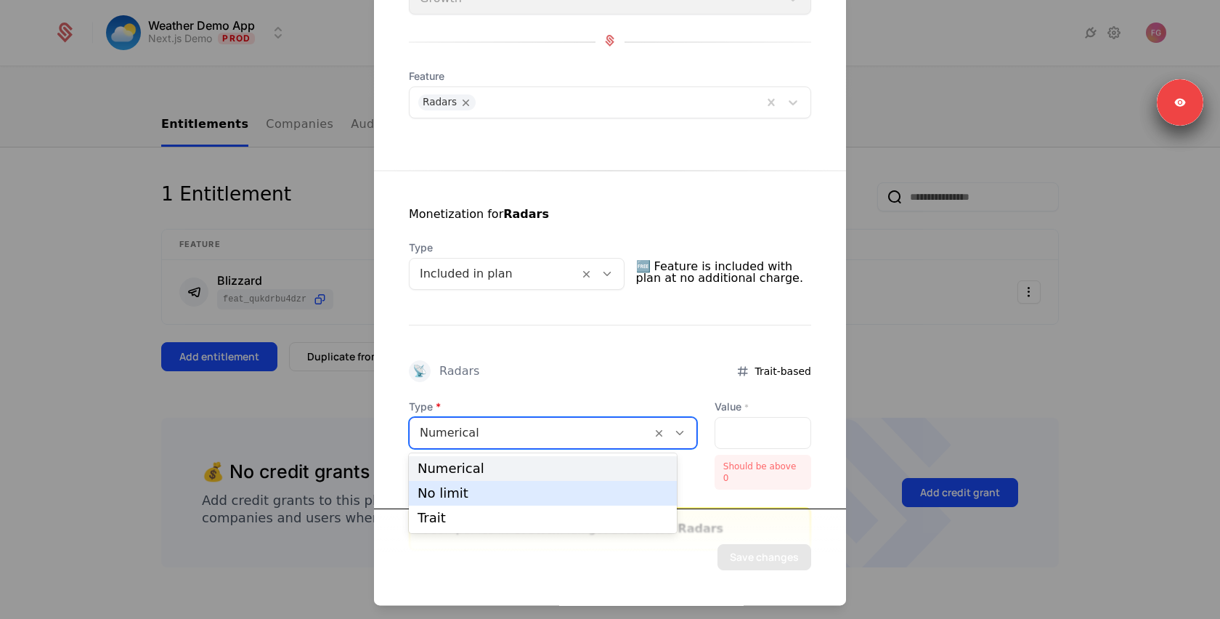
click at [546, 491] on div "No limit" at bounding box center [543, 493] width 251 height 13
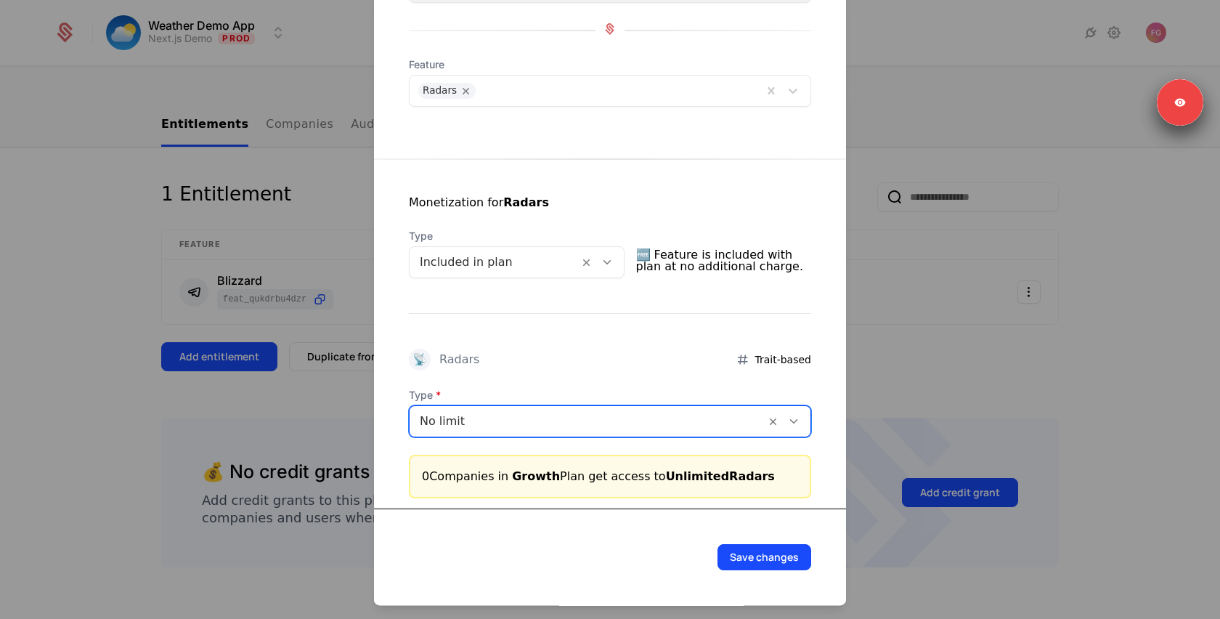
scroll to position [135, 0]
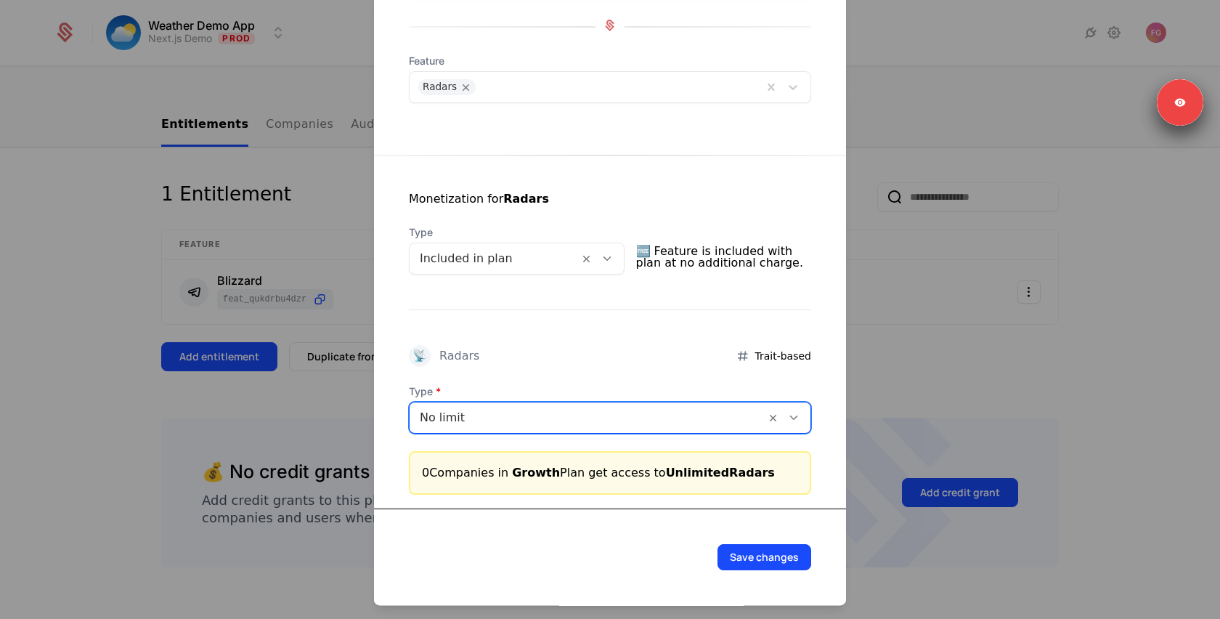
click at [745, 550] on button "Save changes" at bounding box center [765, 557] width 94 height 26
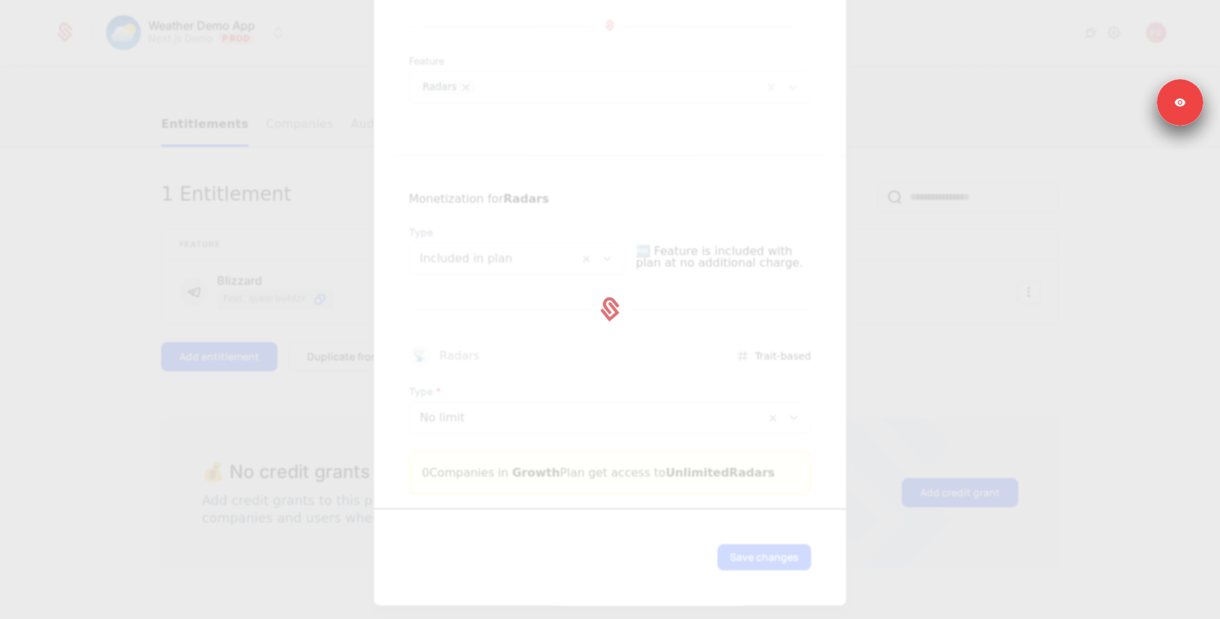
scroll to position [0, 0]
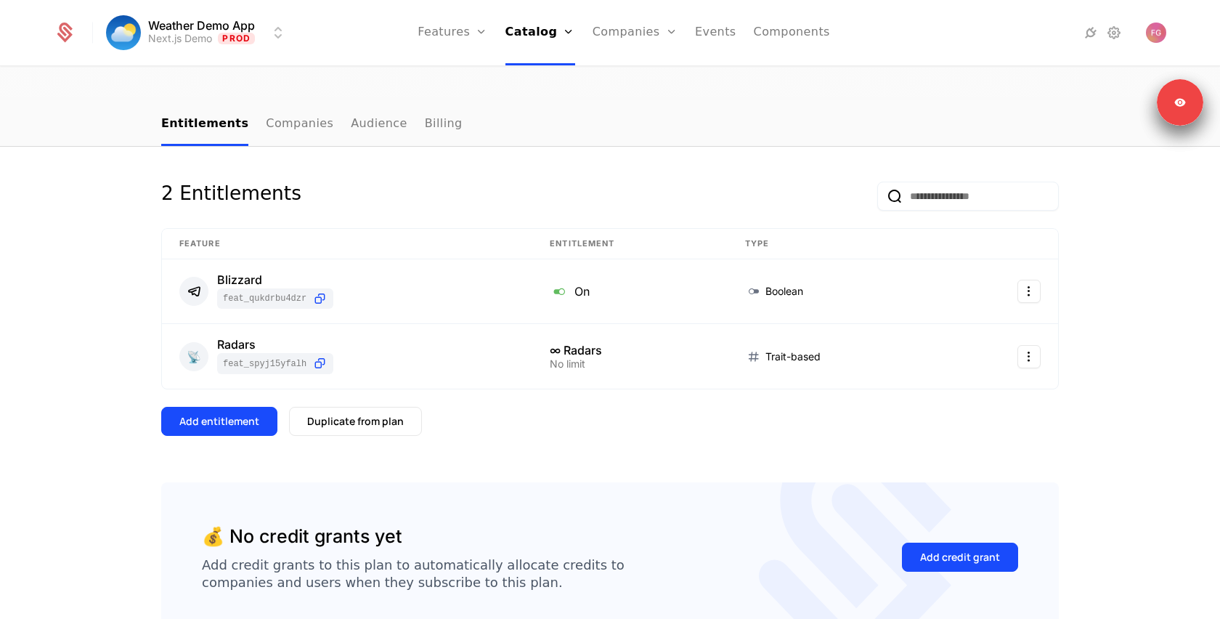
click at [238, 407] on button "Add entitlement" at bounding box center [219, 421] width 116 height 29
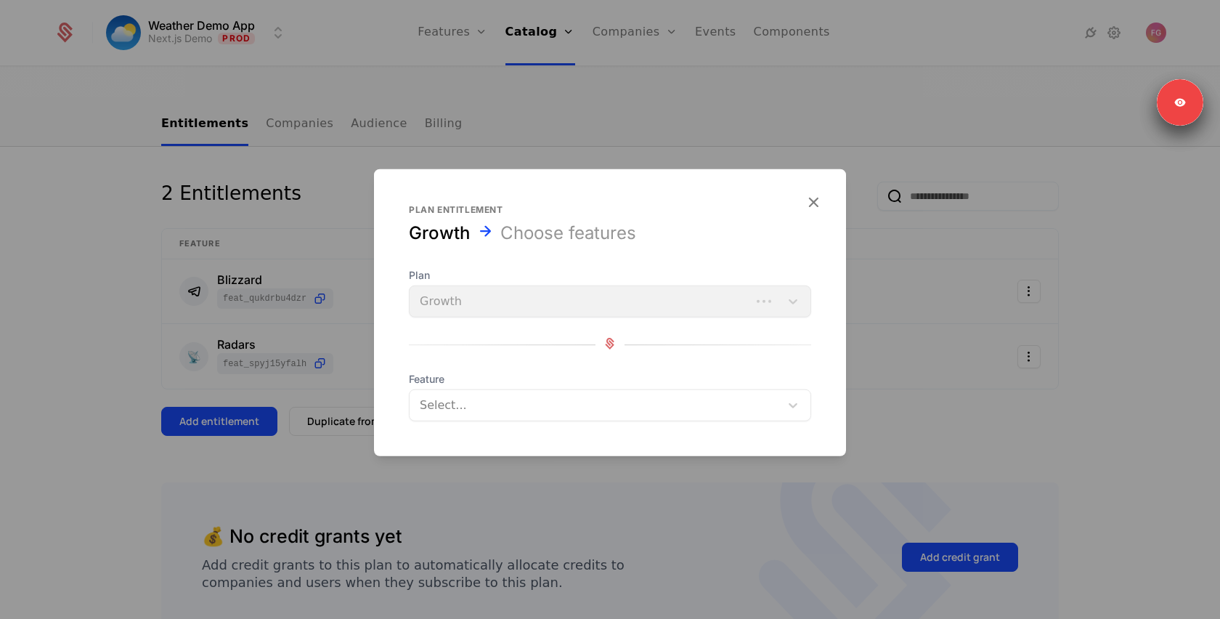
click at [487, 397] on div at bounding box center [594, 405] width 353 height 20
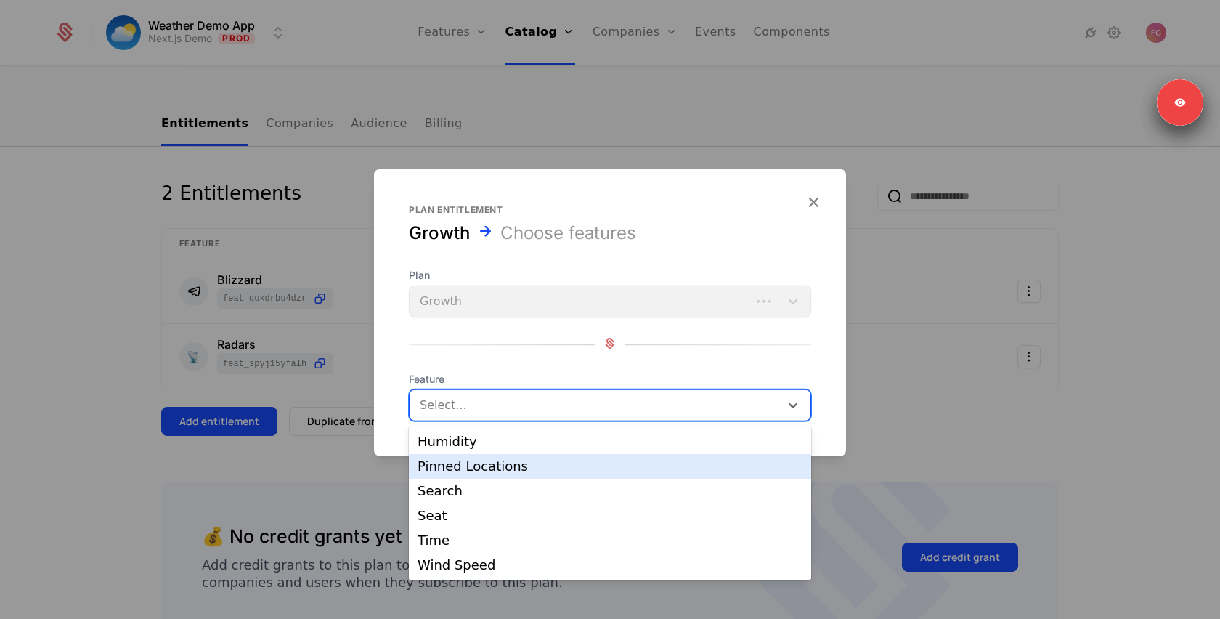
click at [480, 464] on div "Pinned Locations" at bounding box center [610, 466] width 385 height 13
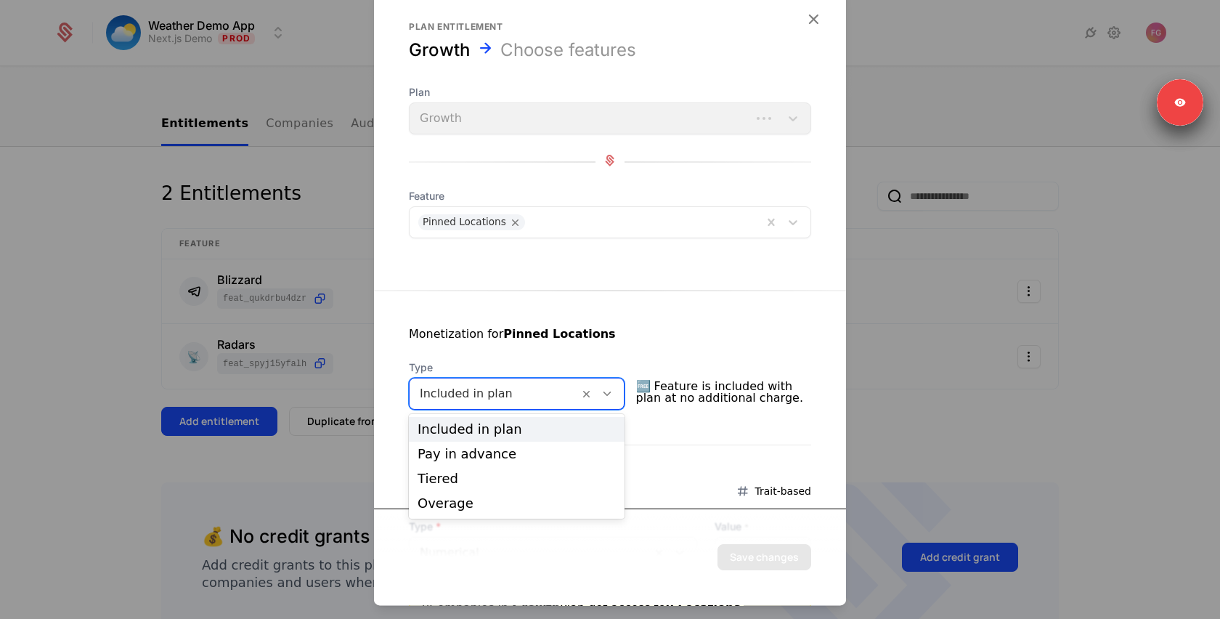
click at [535, 394] on div at bounding box center [494, 394] width 149 height 20
click at [492, 485] on div "Tiered" at bounding box center [517, 478] width 216 height 25
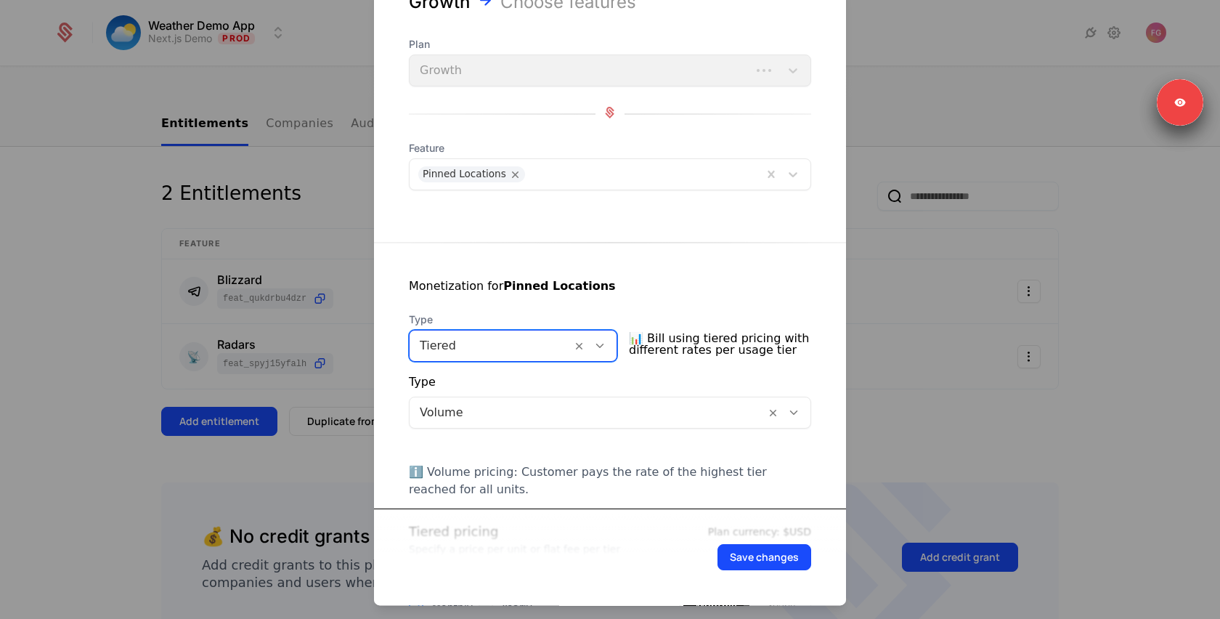
scroll to position [142, 0]
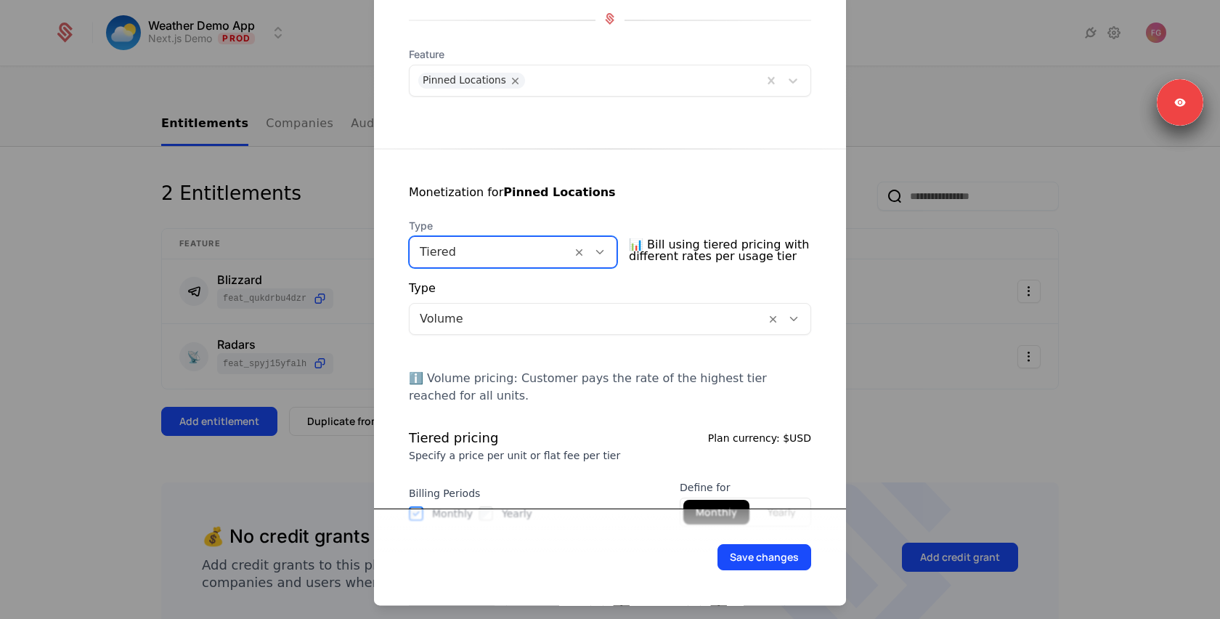
click at [543, 323] on div at bounding box center [588, 319] width 336 height 20
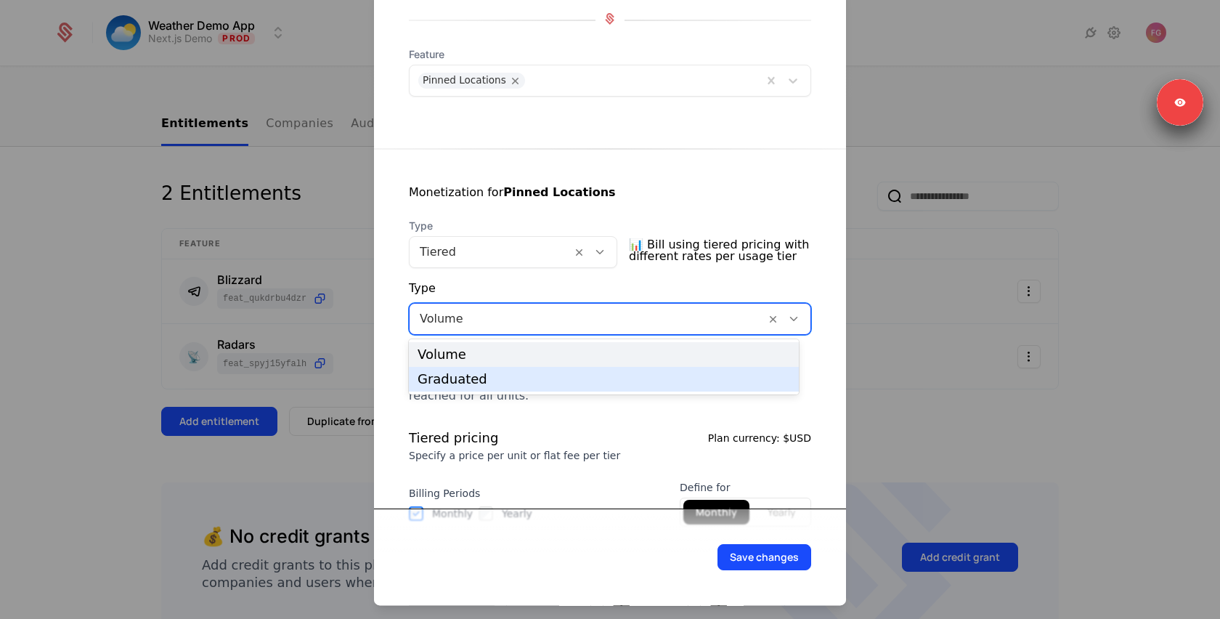
click at [527, 383] on div "Graduated" at bounding box center [604, 379] width 373 height 13
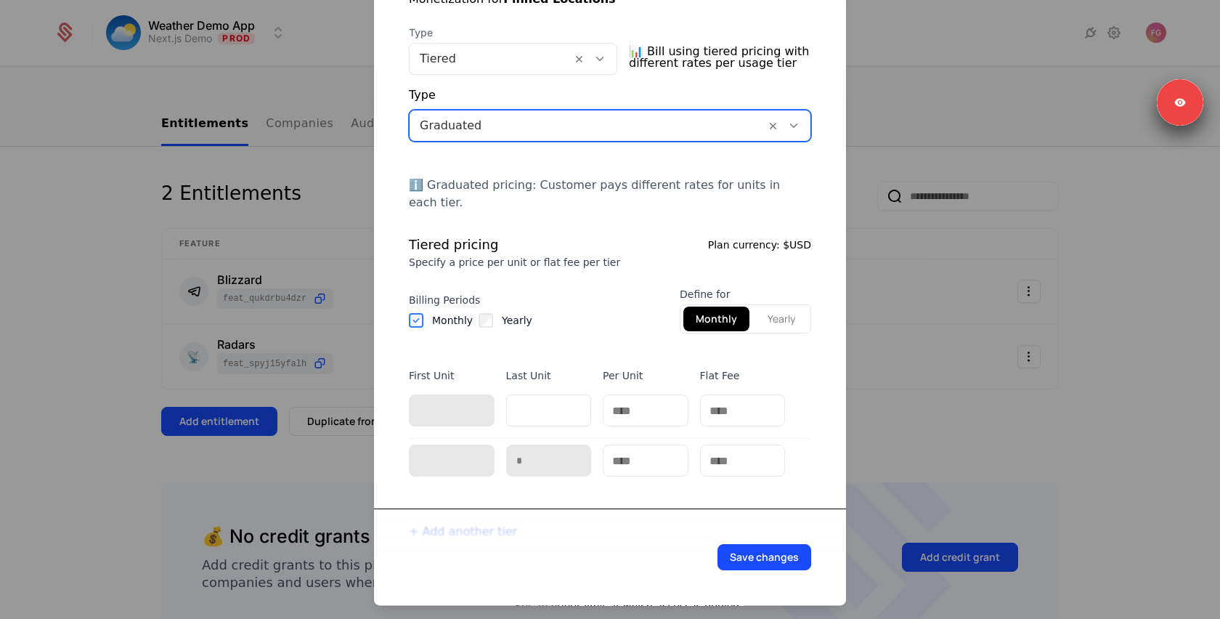
scroll to position [336, 0]
click at [763, 306] on button "Yearly" at bounding box center [782, 318] width 52 height 25
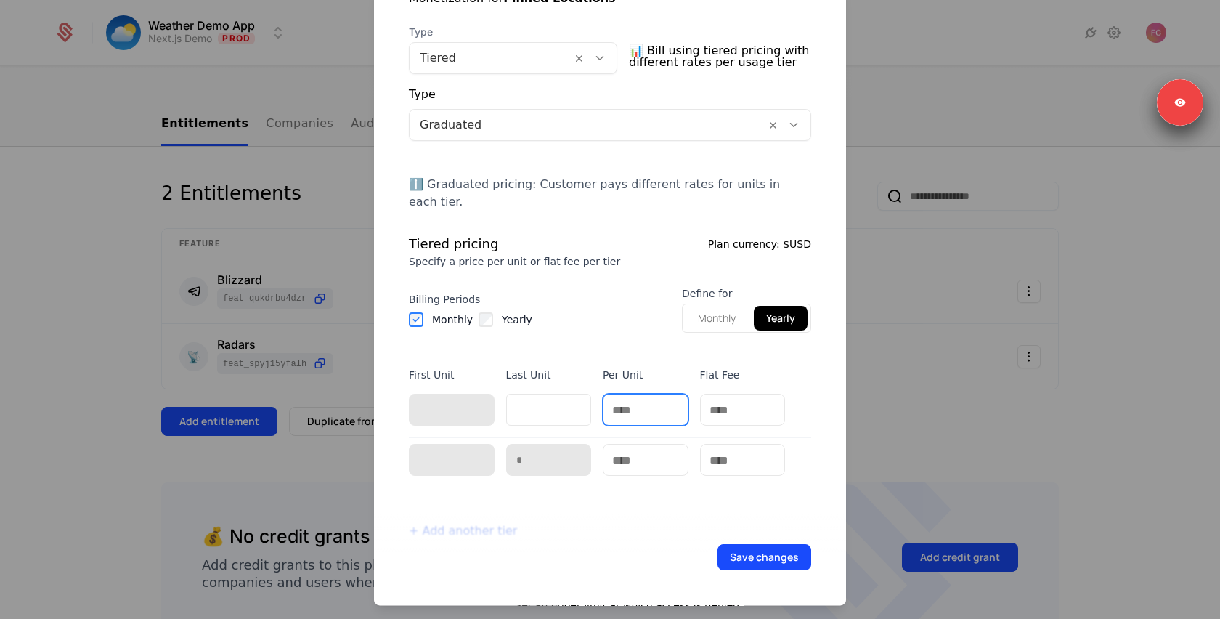
click at [652, 394] on input "text" at bounding box center [646, 409] width 84 height 31
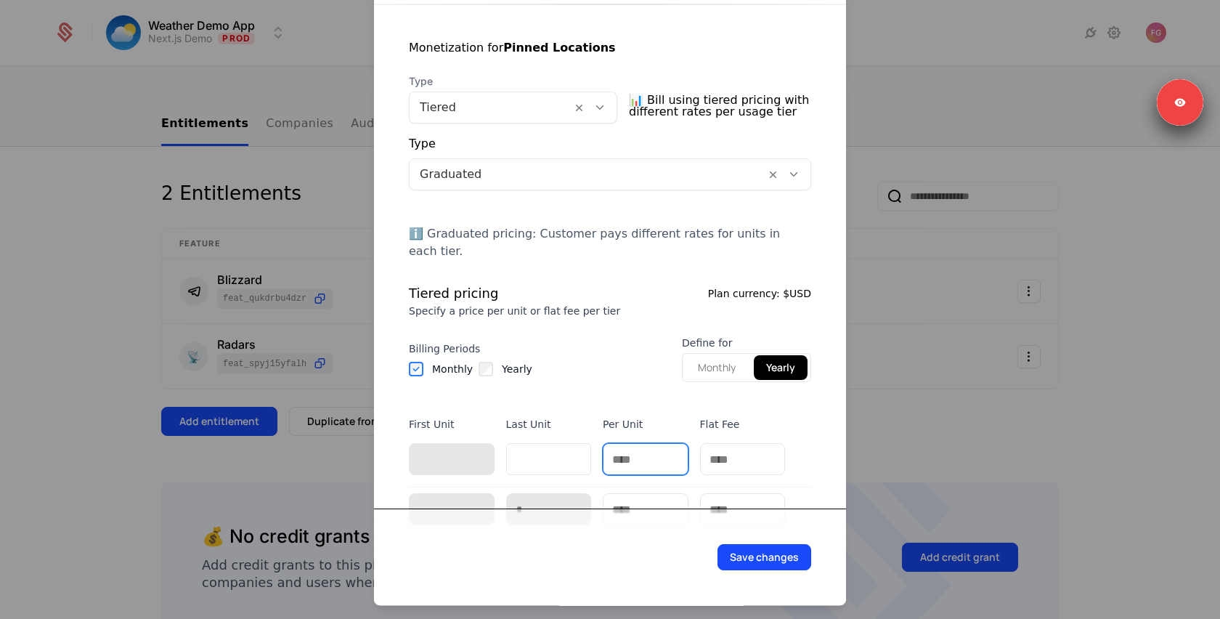
scroll to position [193, 0]
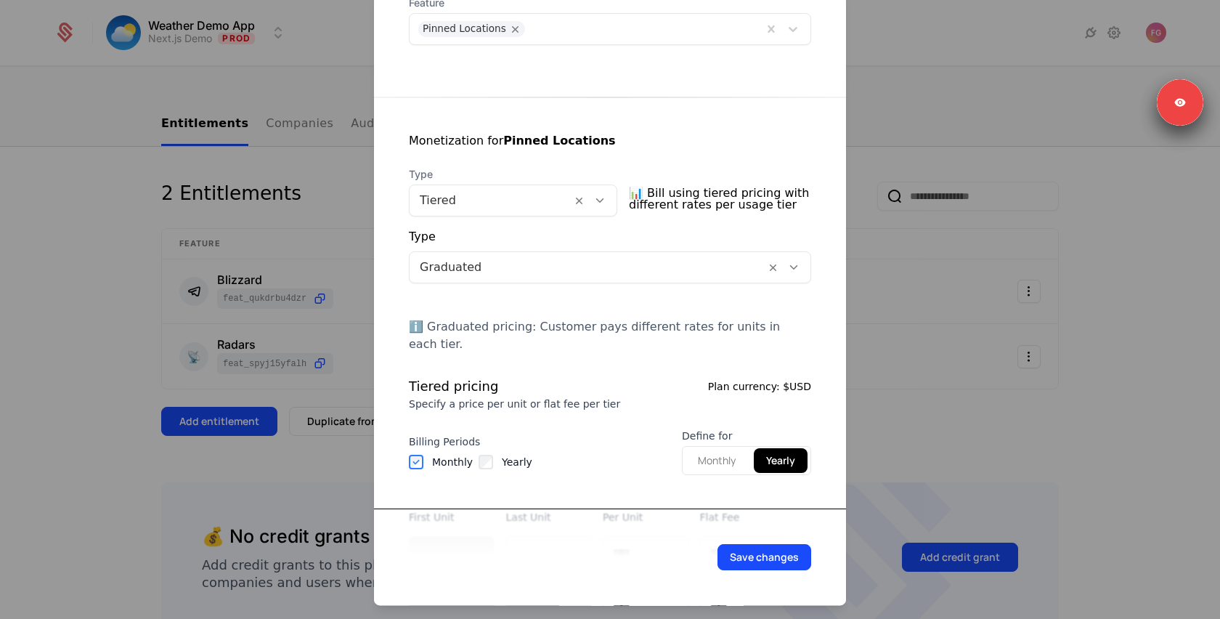
click at [513, 175] on span "Type" at bounding box center [513, 174] width 209 height 15
click at [518, 194] on div at bounding box center [491, 200] width 142 height 20
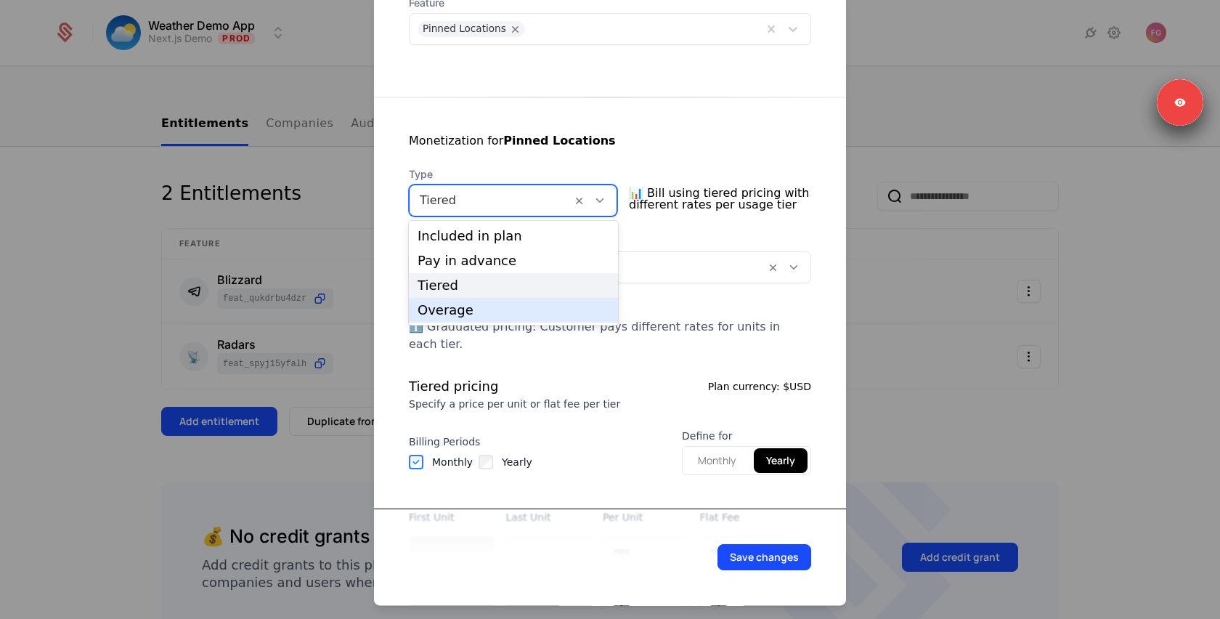
click at [507, 312] on div "Overage" at bounding box center [514, 310] width 192 height 13
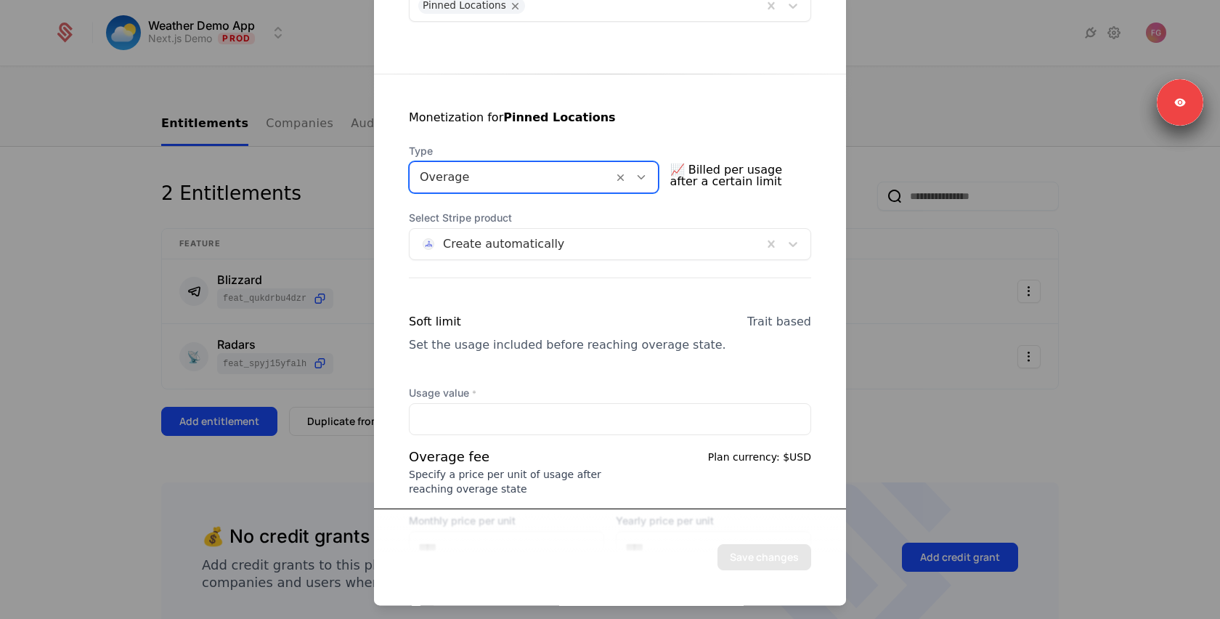
scroll to position [247, 0]
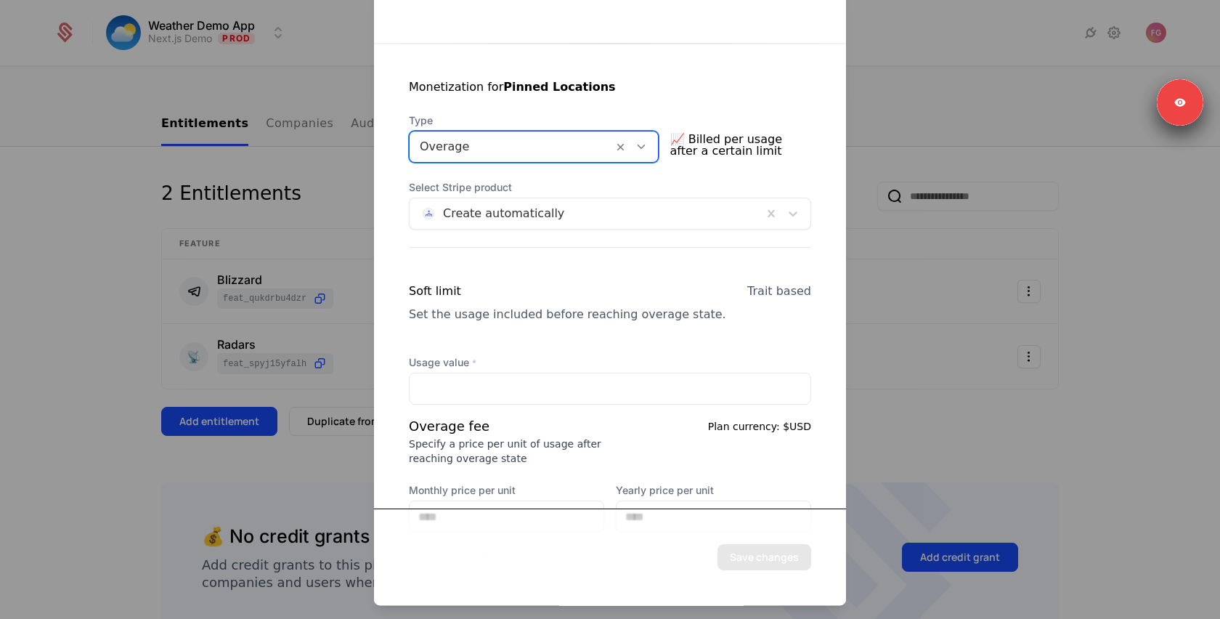
click at [487, 371] on div "Usage value *" at bounding box center [610, 379] width 402 height 49
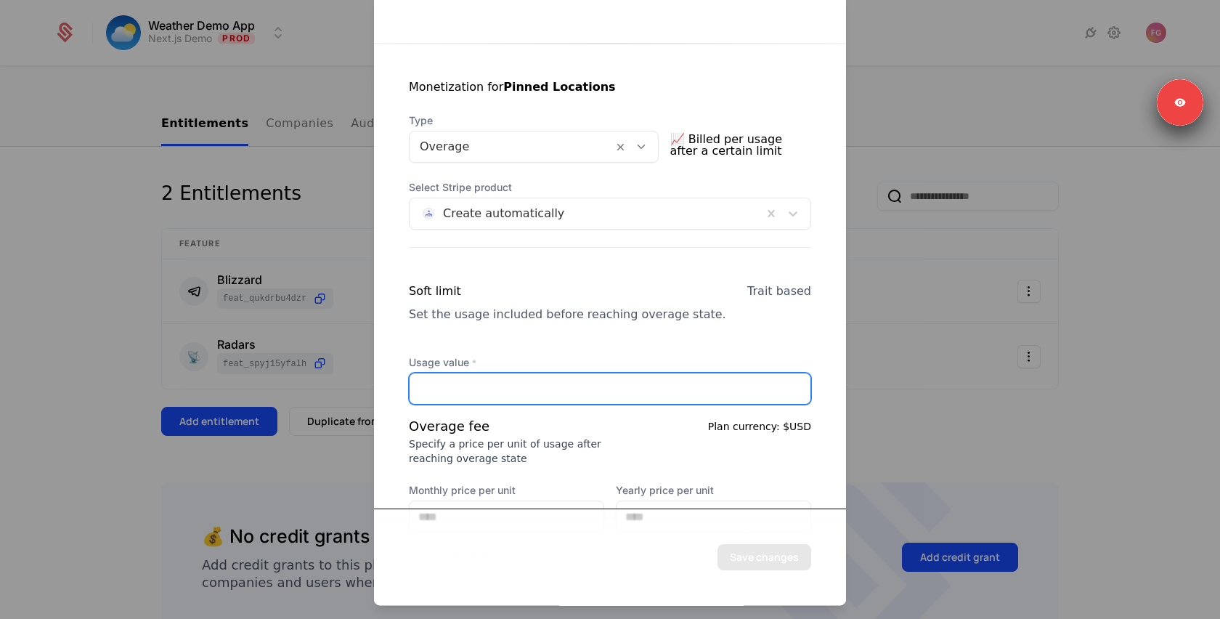
click at [515, 374] on input "Usage value *" at bounding box center [610, 388] width 401 height 31
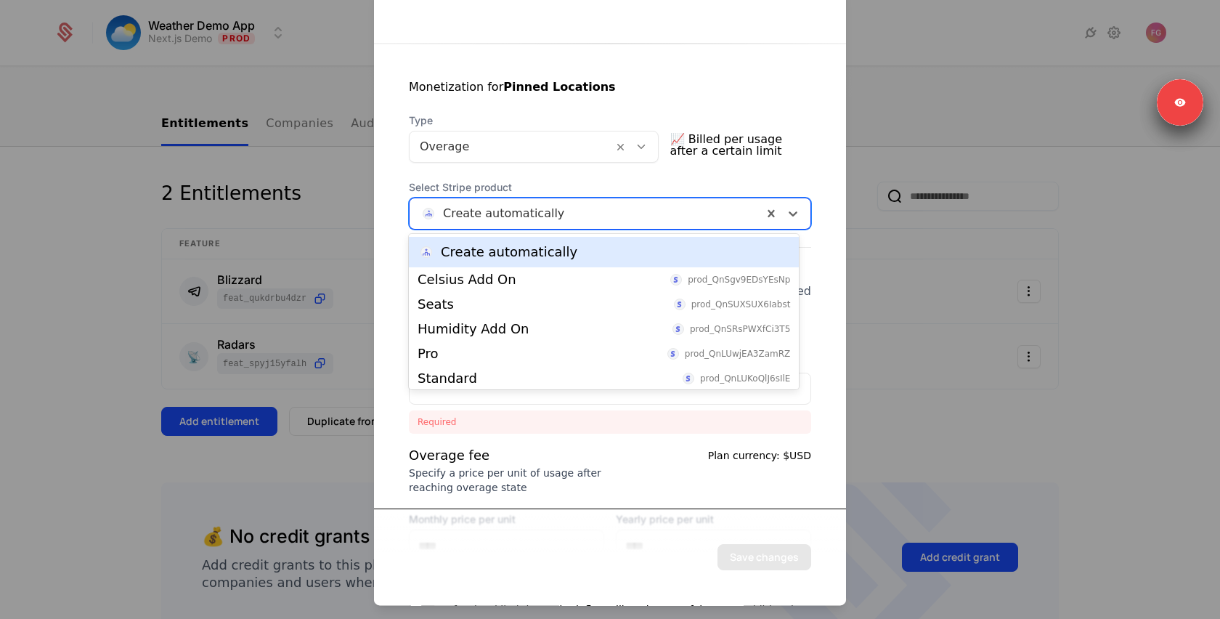
click at [667, 209] on div at bounding box center [586, 213] width 333 height 20
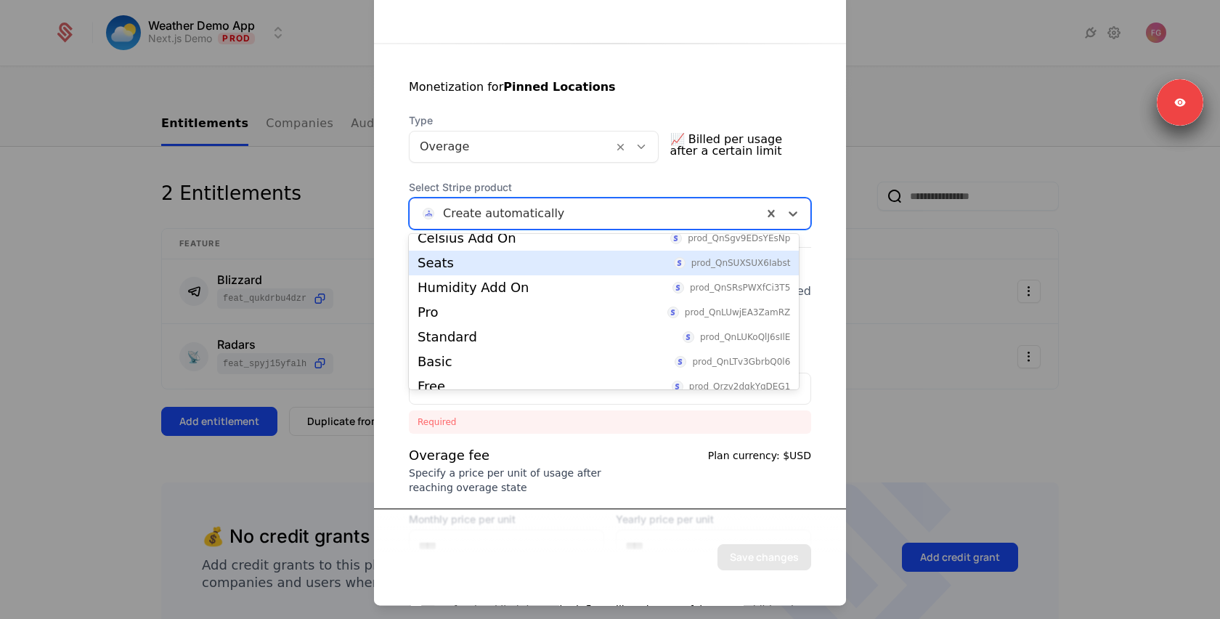
scroll to position [114, 0]
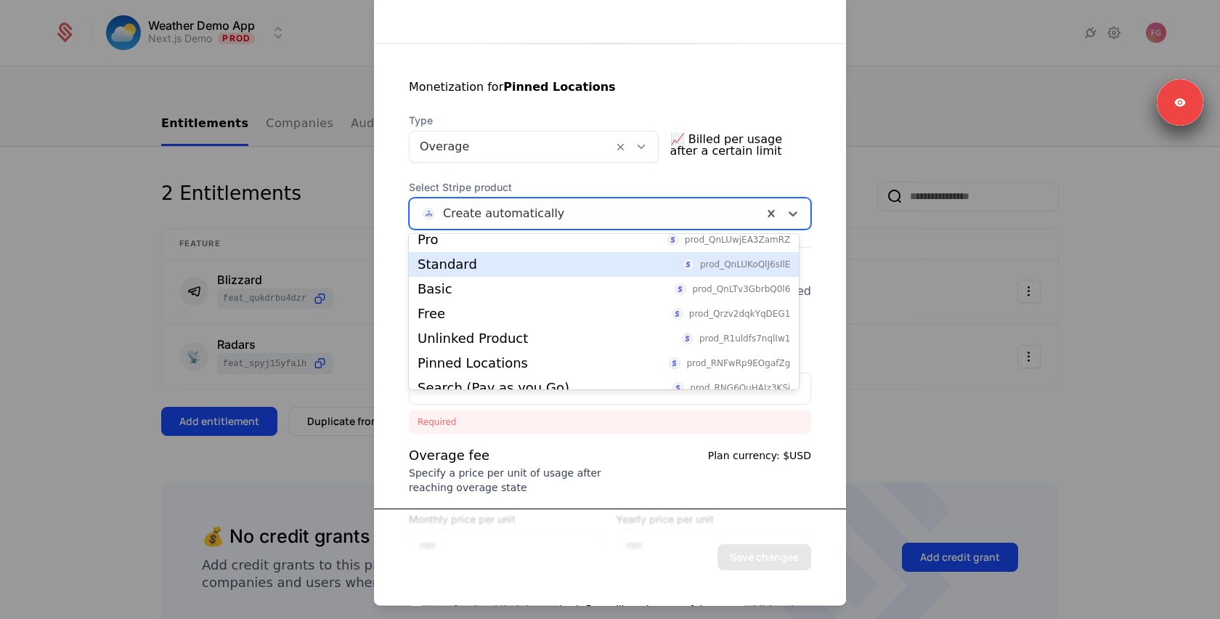
click at [393, 271] on div "Monetization for Pinned Locations Type Overage 📈 Billed per usage after a certa…" at bounding box center [610, 396] width 472 height 705
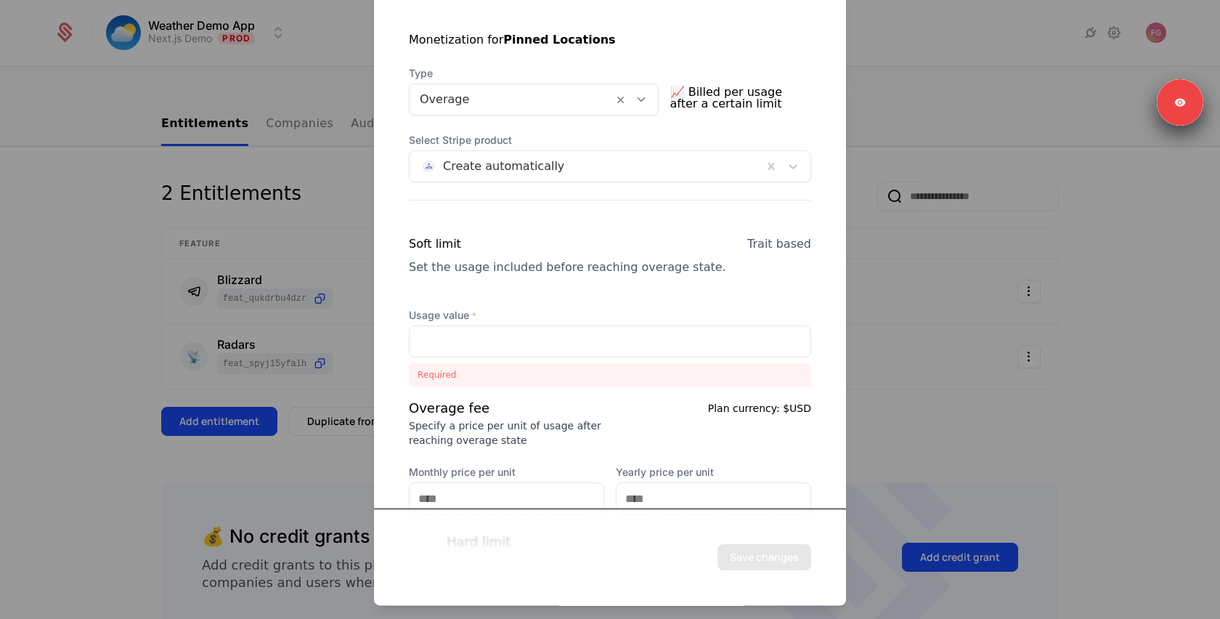
scroll to position [313, 0]
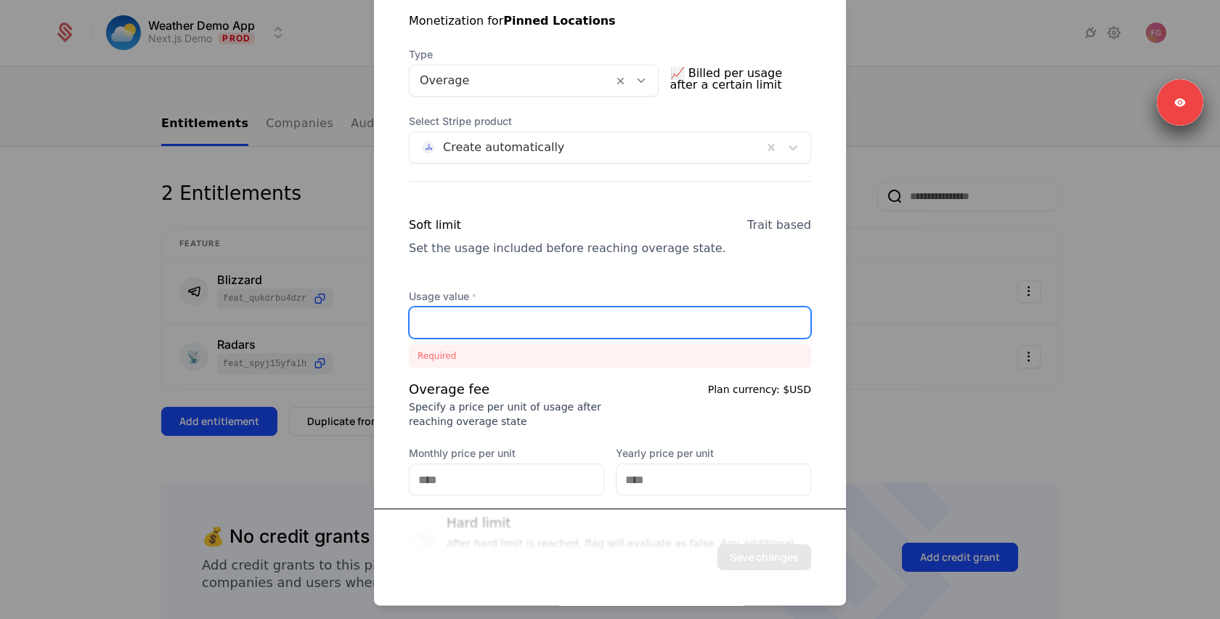
click at [536, 321] on input "Usage value *" at bounding box center [610, 322] width 401 height 31
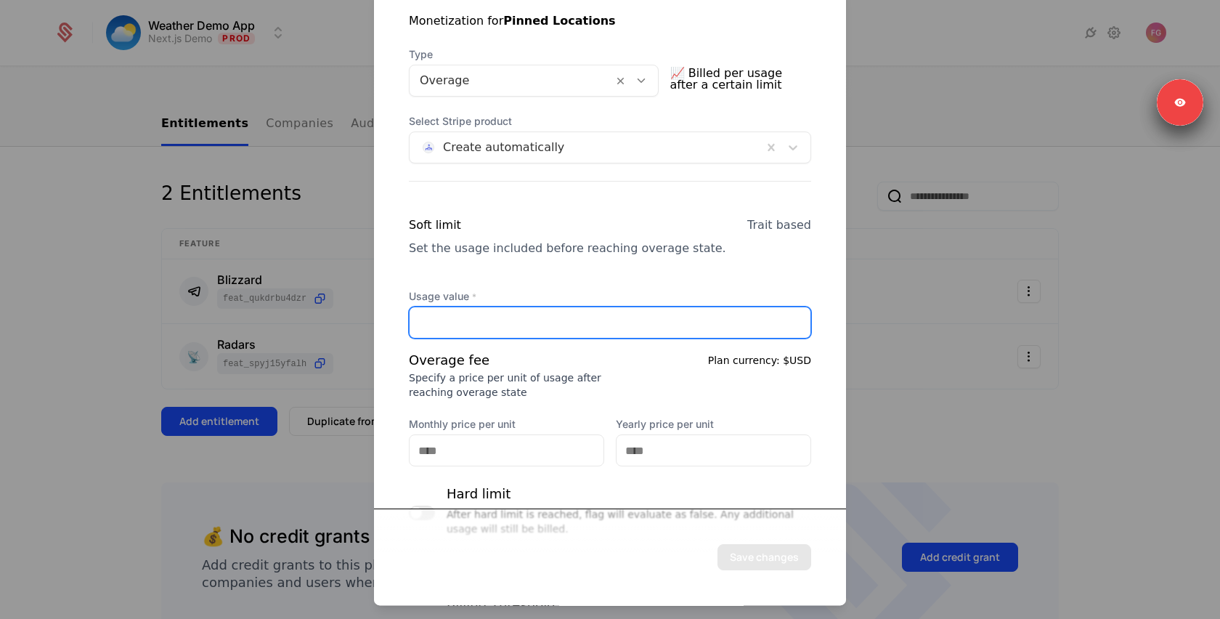
click at [785, 318] on input "*" at bounding box center [610, 322] width 401 height 31
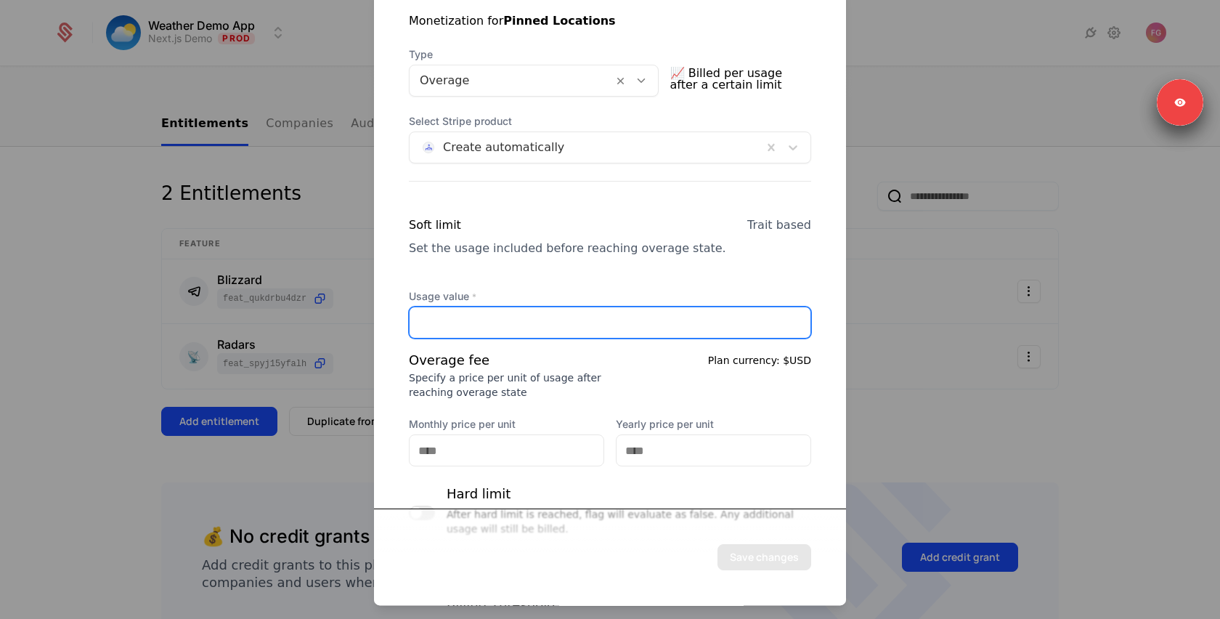
click at [785, 318] on input "*" at bounding box center [610, 322] width 401 height 31
click at [785, 318] on input "**" at bounding box center [610, 322] width 401 height 31
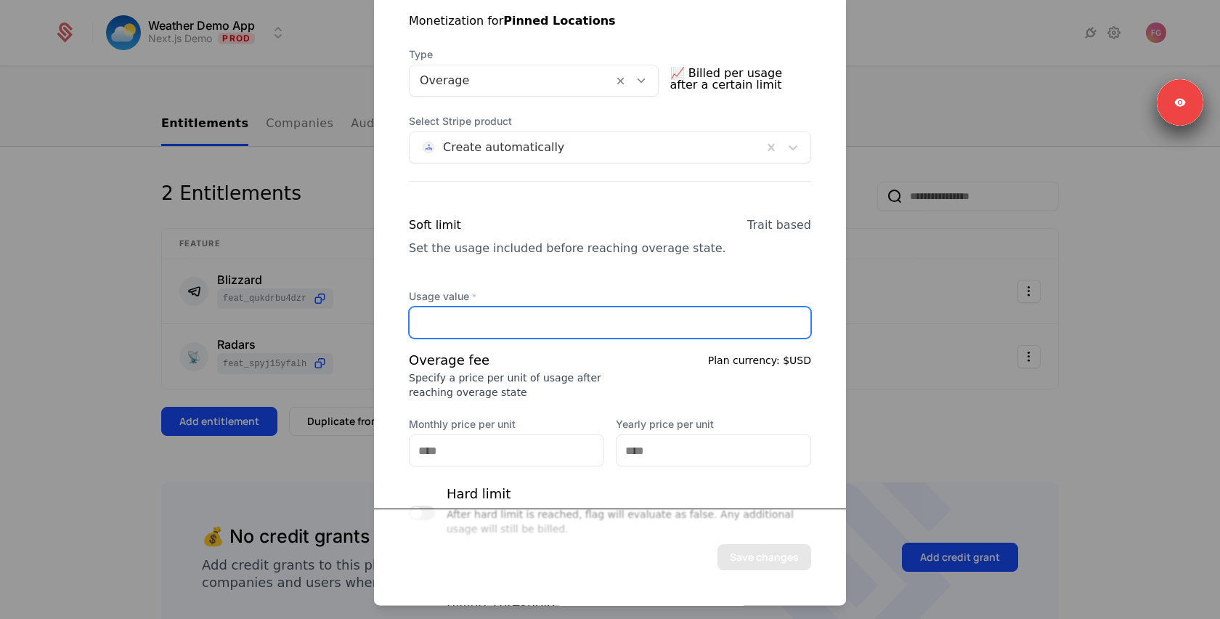
click at [785, 318] on input "**" at bounding box center [610, 322] width 401 height 31
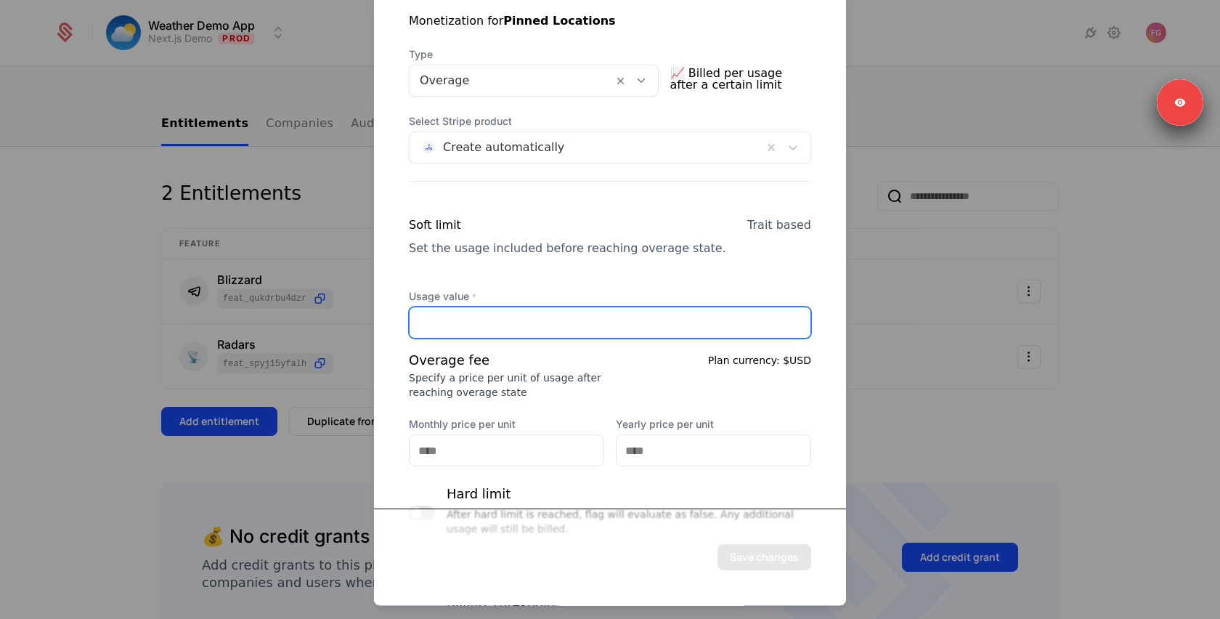
click at [785, 318] on input "**" at bounding box center [610, 322] width 401 height 31
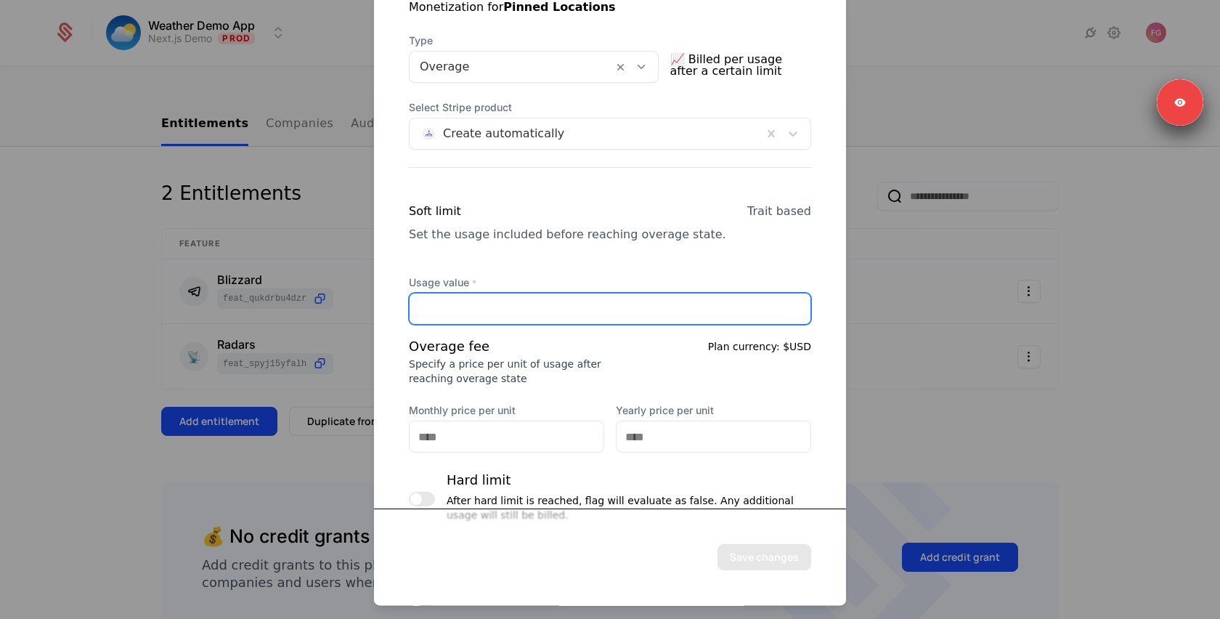
scroll to position [374, 0]
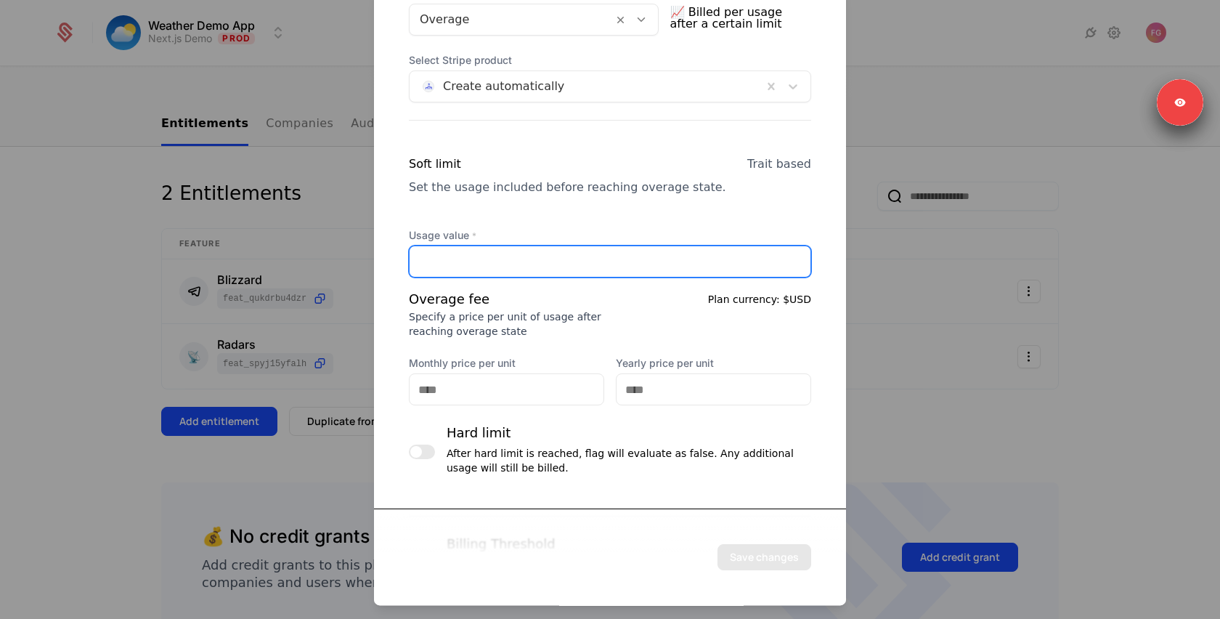
type input "**"
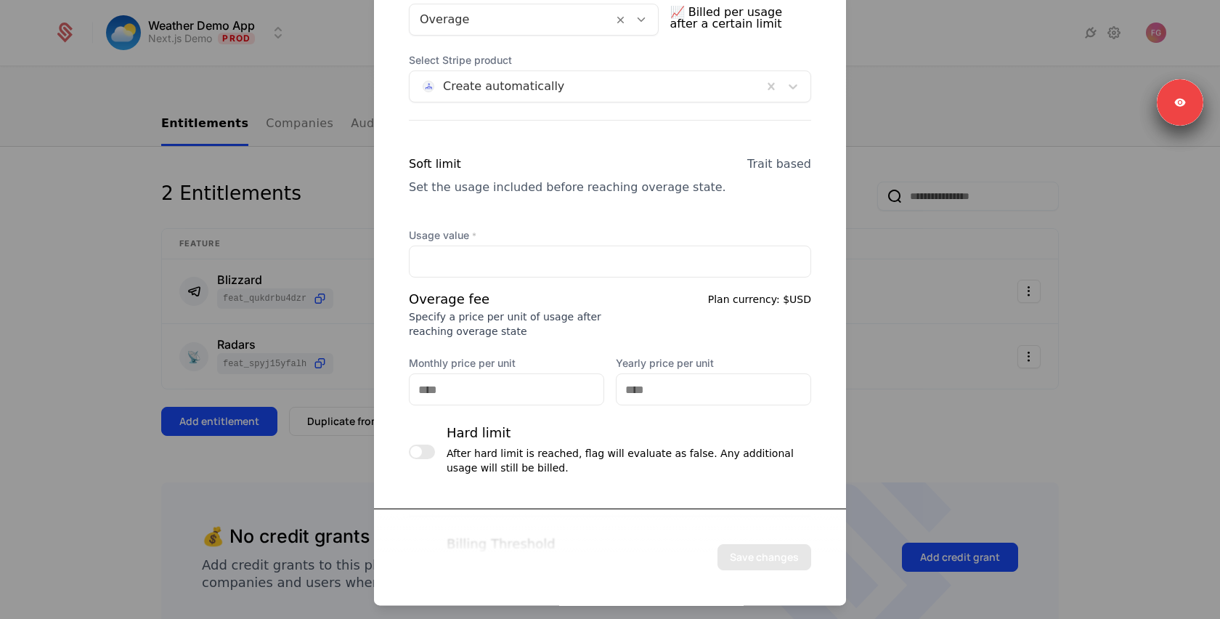
drag, startPoint x: 529, startPoint y: 336, endPoint x: 476, endPoint y: 384, distance: 71.5
click at [530, 336] on div "Specify a price per unit of usage after reaching overage state" at bounding box center [505, 323] width 193 height 29
click at [462, 399] on input "Monthly price per unit" at bounding box center [507, 389] width 194 height 31
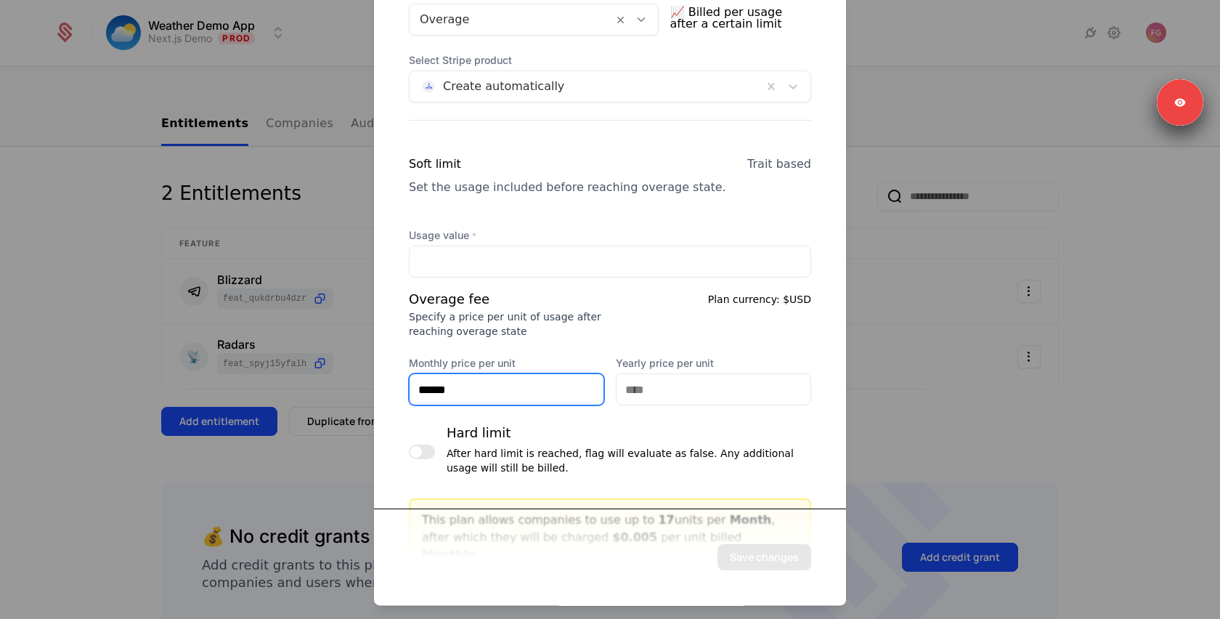
drag, startPoint x: 479, startPoint y: 386, endPoint x: 377, endPoint y: 384, distance: 102.5
click at [377, 384] on div "Monetization for Pinned Locations Type Overage 📈 Billed per usage after a certa…" at bounding box center [610, 302] width 472 height 772
type input "******"
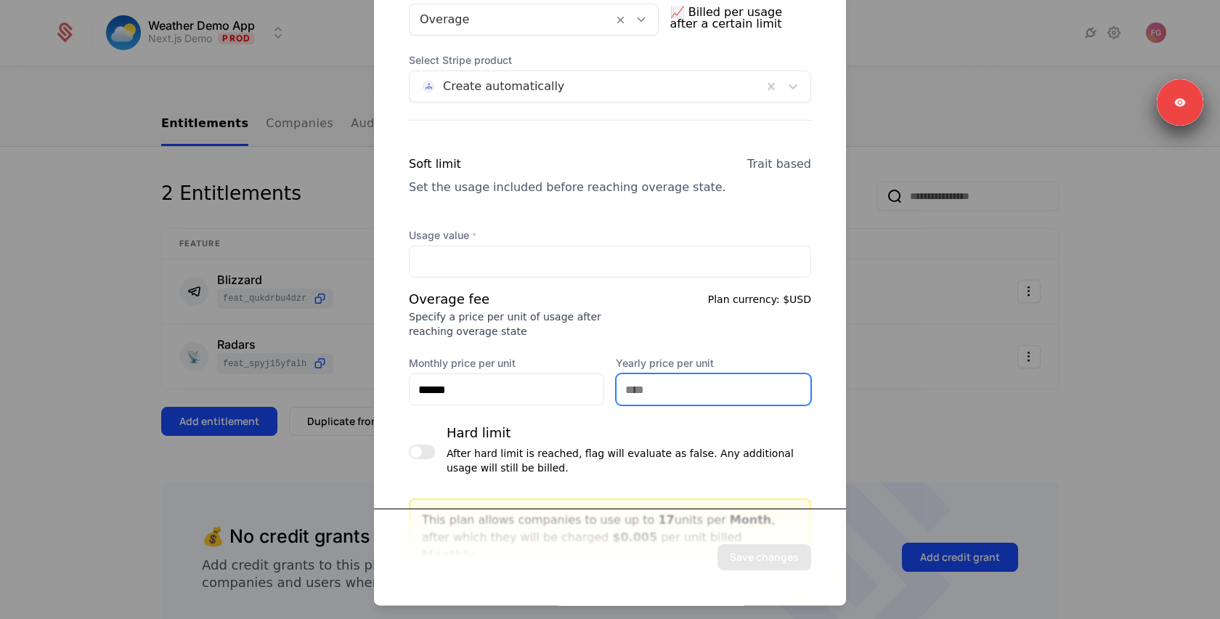
click at [697, 386] on input "Yearly price per unit" at bounding box center [714, 389] width 194 height 31
paste input "******"
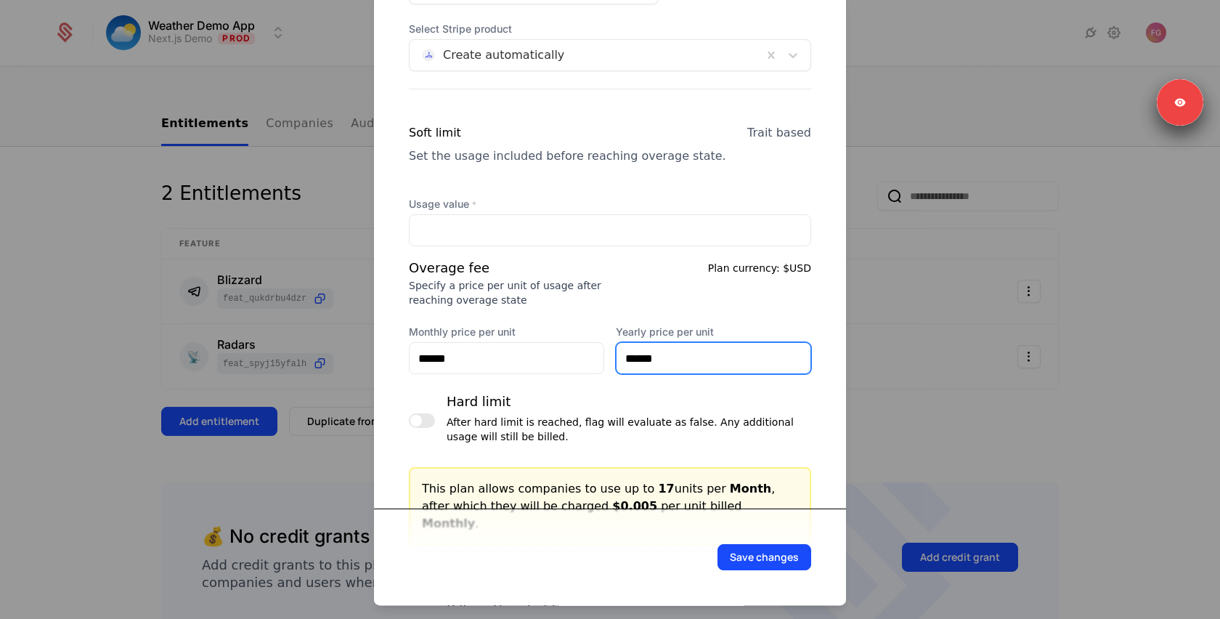
scroll to position [409, 0]
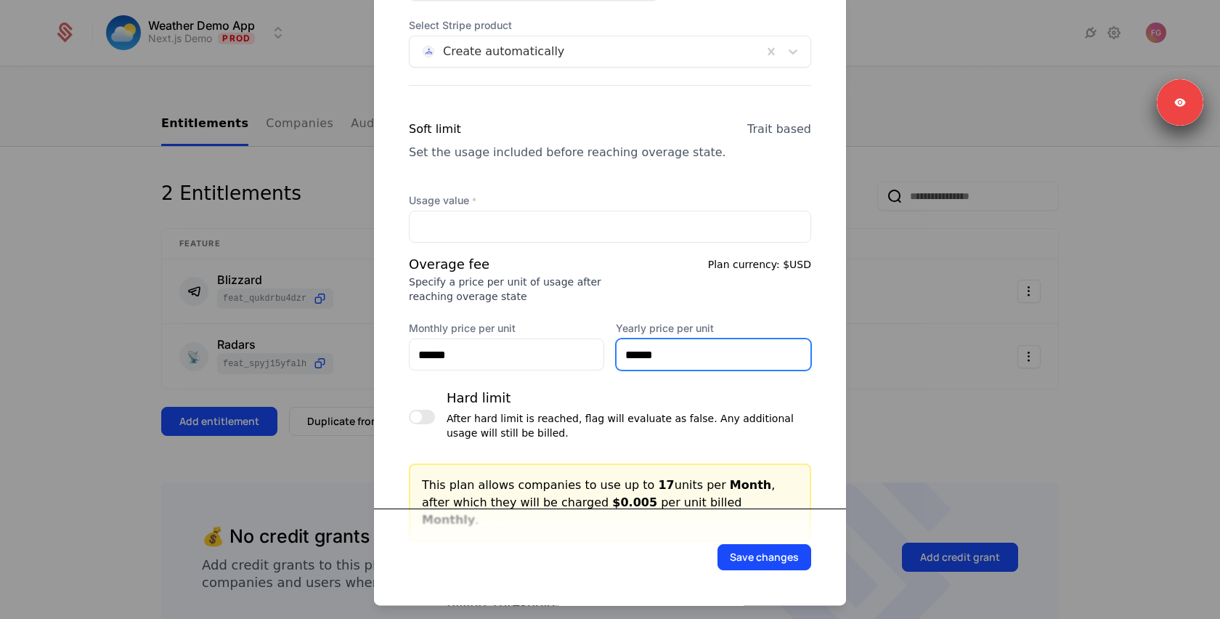
type input "******"
click at [415, 419] on span "button" at bounding box center [416, 417] width 12 height 12
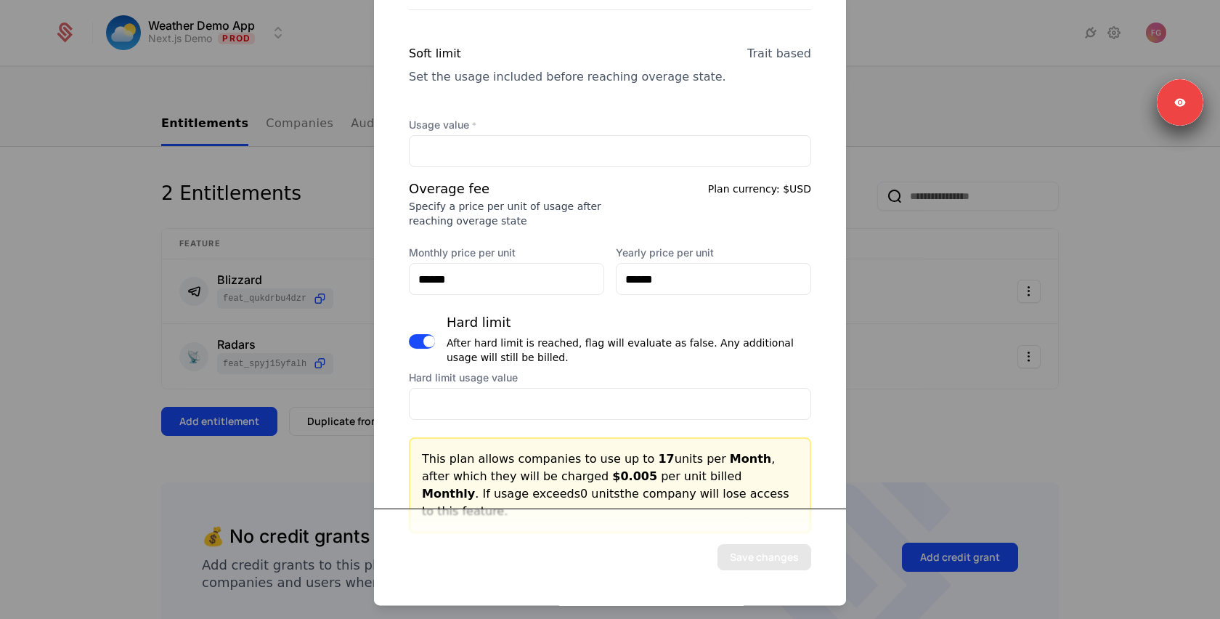
scroll to position [618, 0]
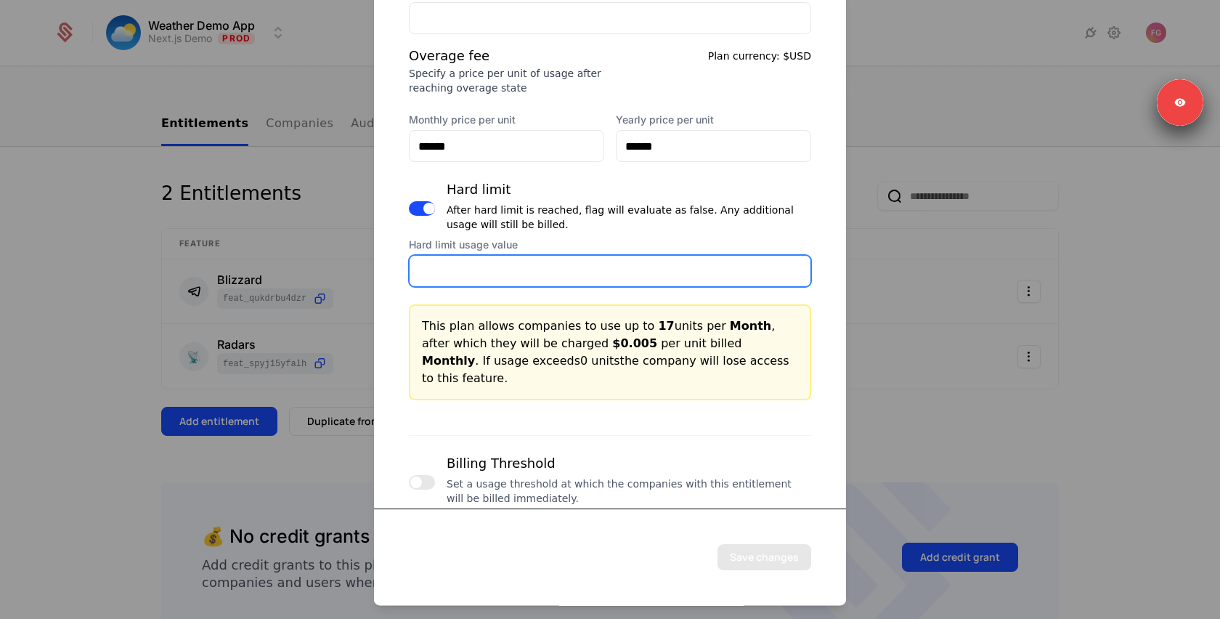
click at [479, 279] on input "*" at bounding box center [610, 271] width 401 height 31
type input "***"
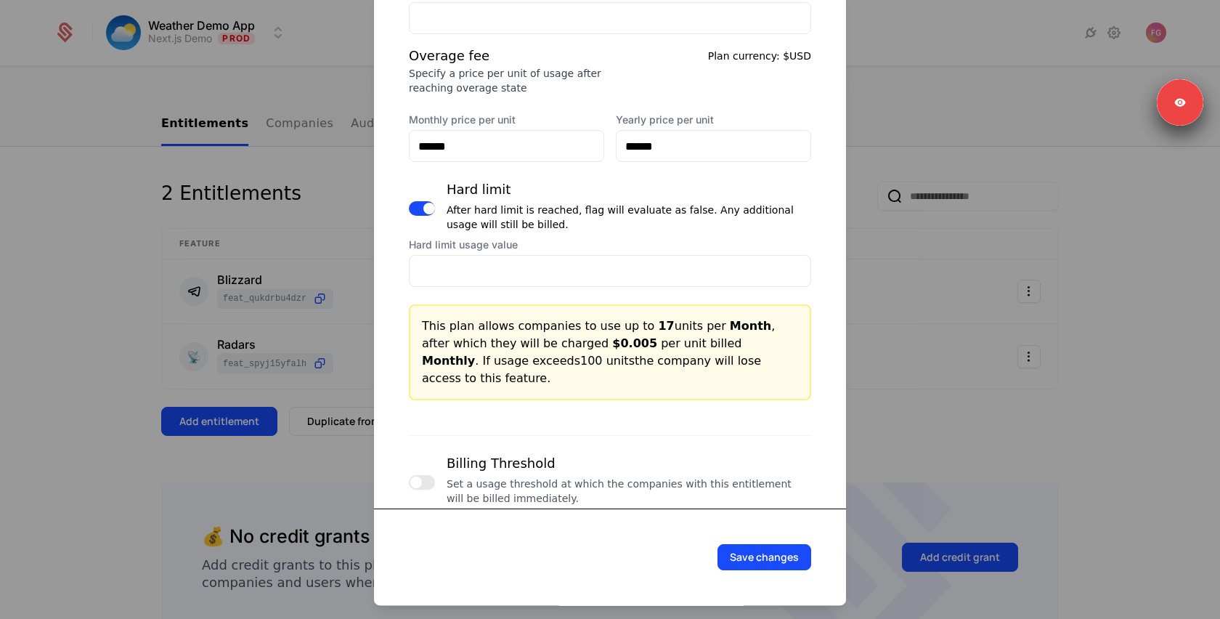
click at [423, 475] on button "button" at bounding box center [422, 482] width 26 height 15
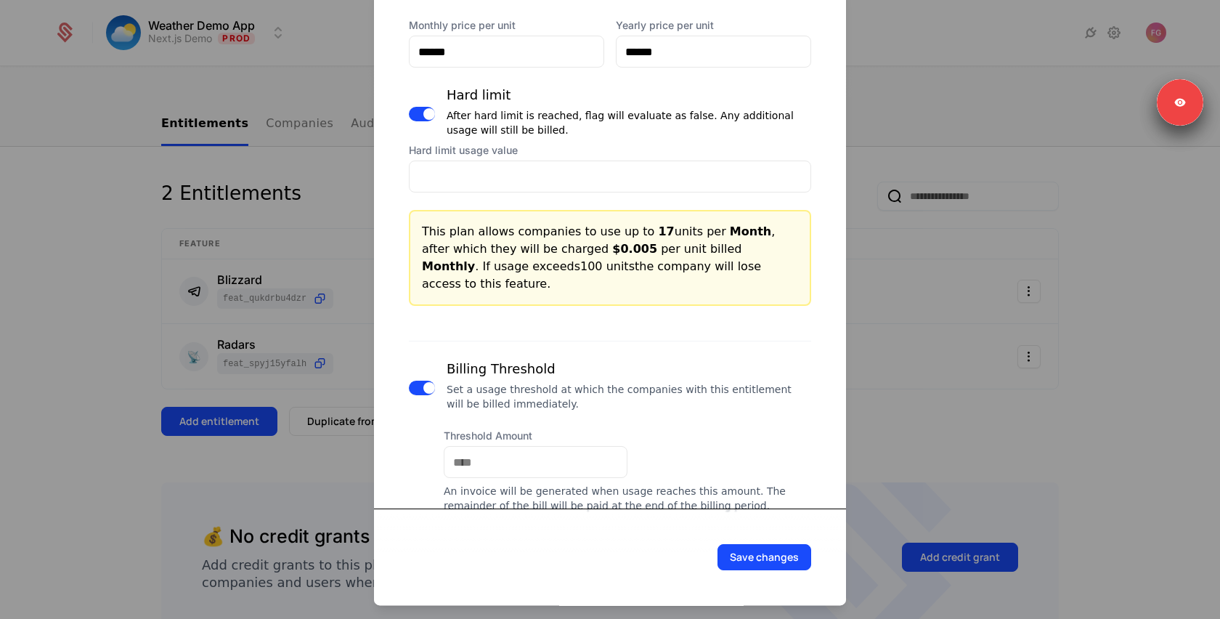
scroll to position [713, 0]
click at [497, 445] on input "Threshold Amount" at bounding box center [536, 460] width 182 height 31
type input "***"
click at [674, 427] on div "Threshold Amount ***" at bounding box center [628, 451] width 368 height 49
click at [754, 559] on button "Save changes" at bounding box center [765, 557] width 94 height 26
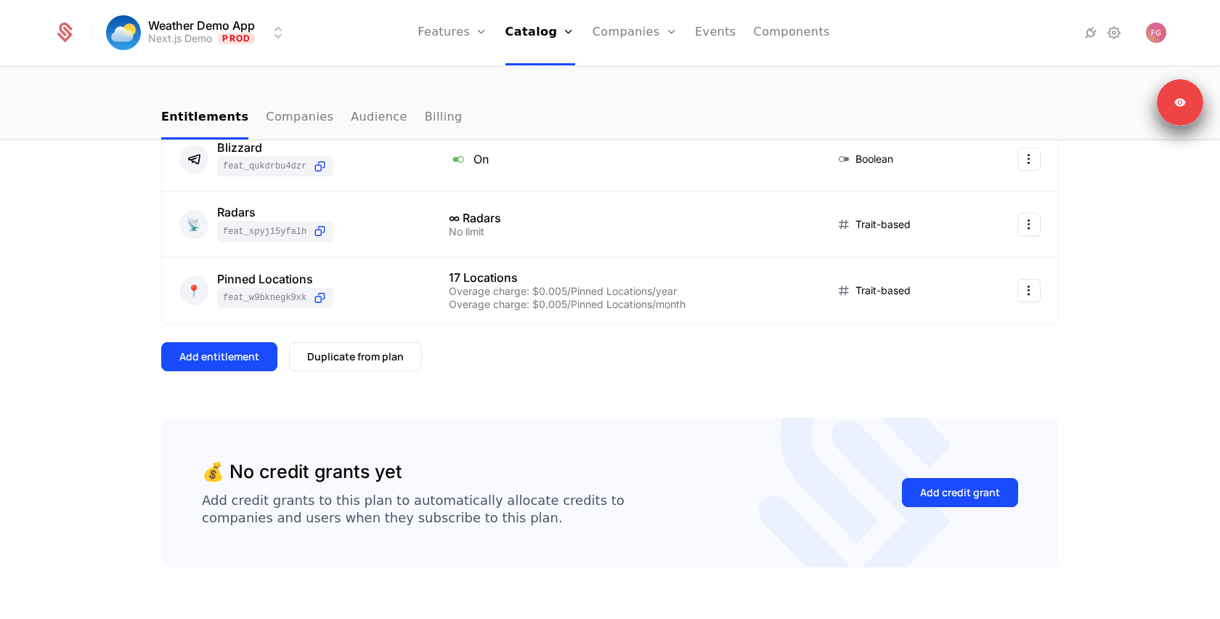
scroll to position [0, 0]
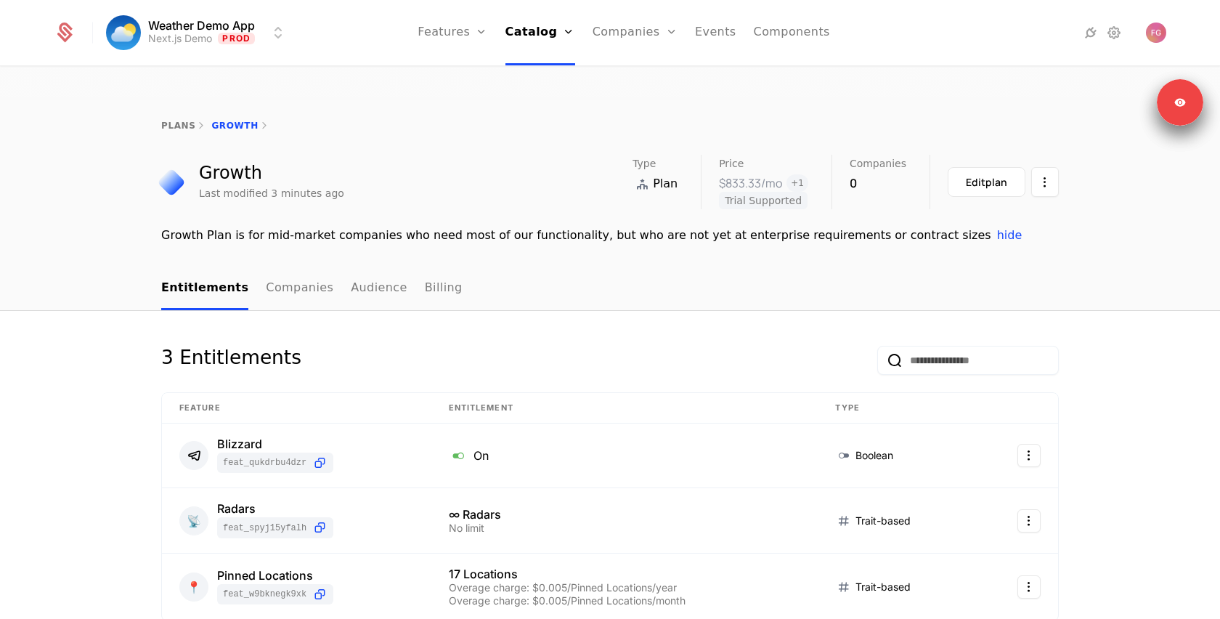
click at [288, 267] on link "Companies" at bounding box center [300, 288] width 68 height 43
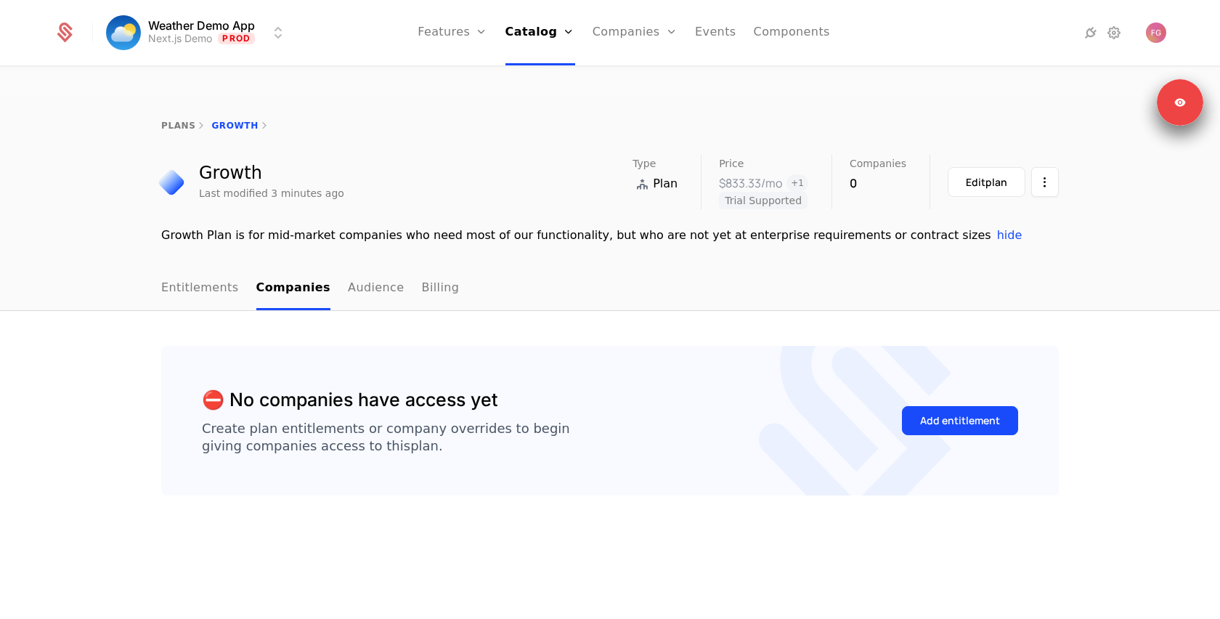
click at [987, 413] on div "Add entitlement" at bounding box center [960, 420] width 80 height 15
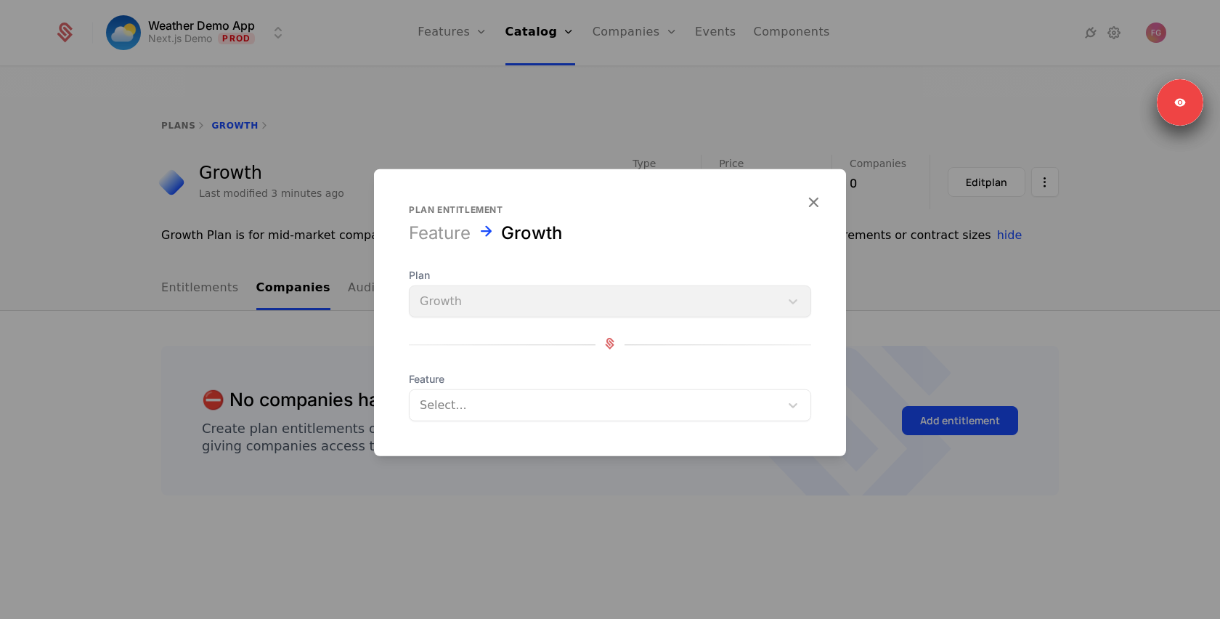
click at [680, 310] on div "Plan Growth" at bounding box center [610, 292] width 402 height 49
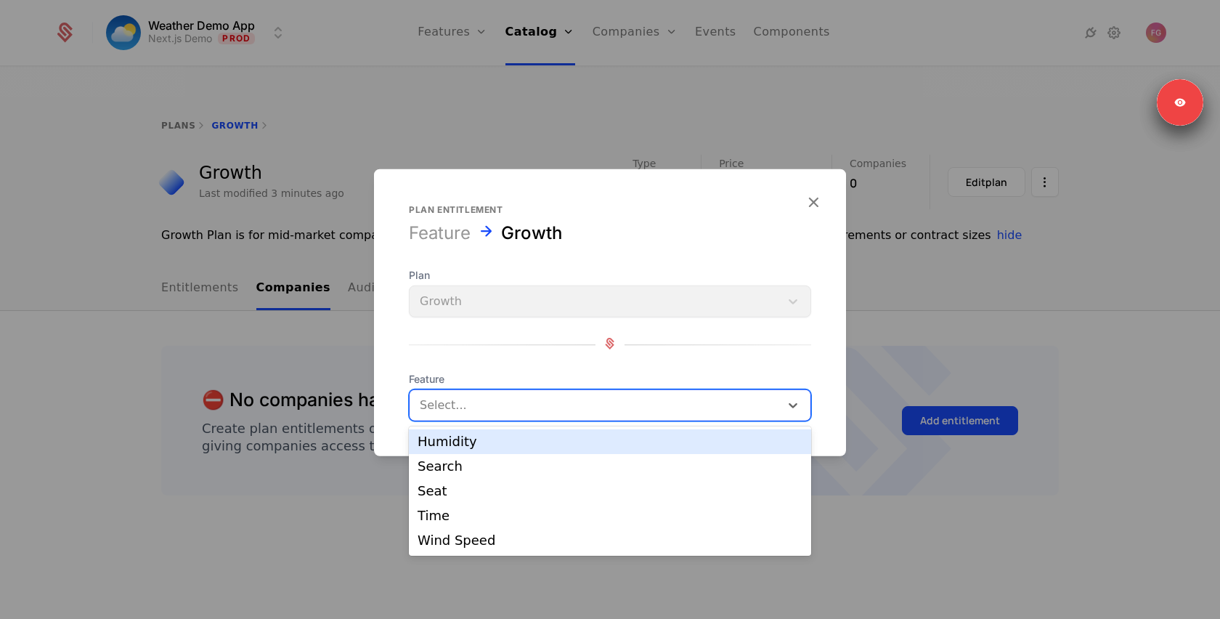
click at [684, 408] on div at bounding box center [595, 405] width 350 height 20
click at [1045, 296] on div at bounding box center [610, 309] width 1220 height 619
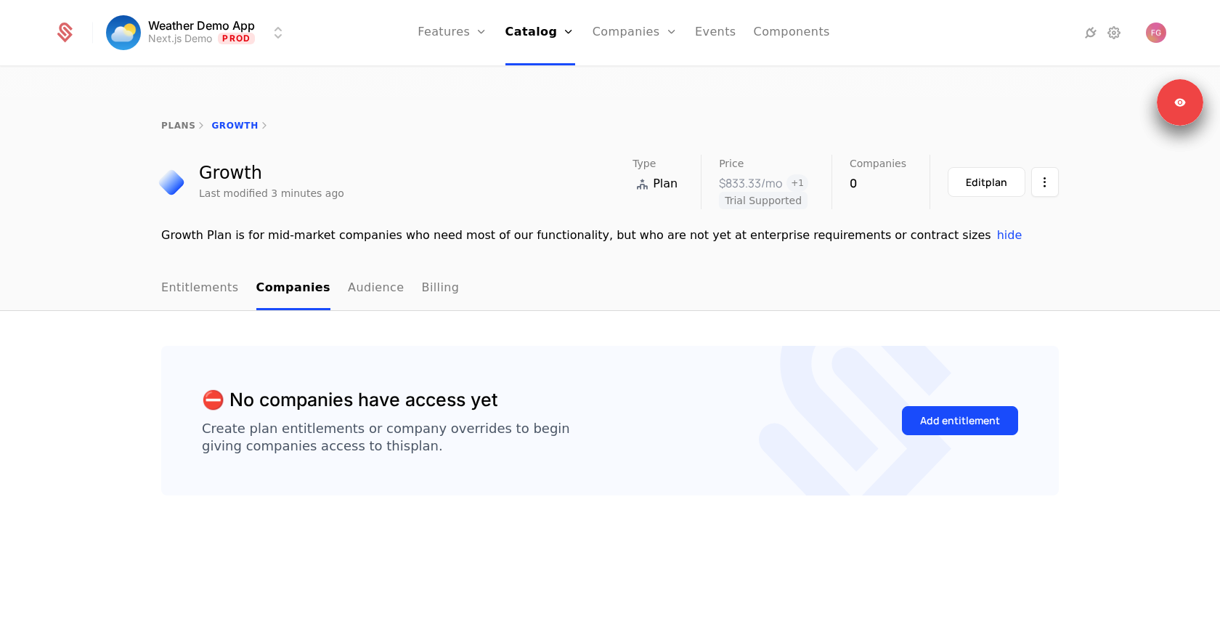
click at [370, 267] on link "Audience" at bounding box center [376, 288] width 57 height 43
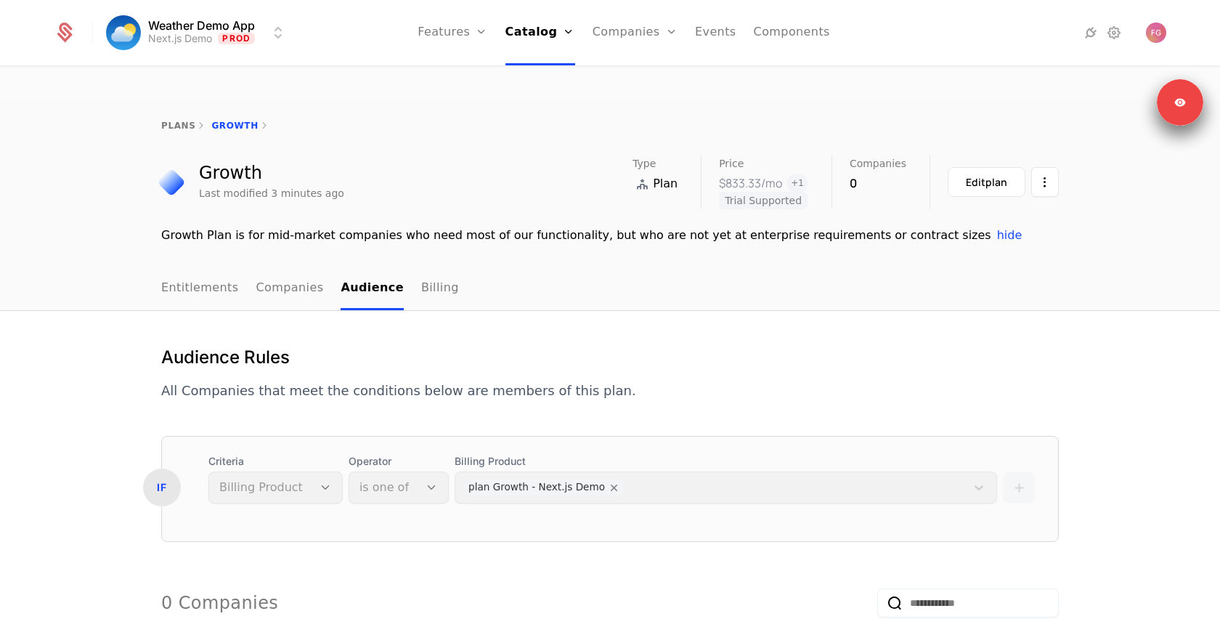
click at [269, 464] on div "Criteria Billing Product" at bounding box center [276, 478] width 134 height 49
click at [389, 458] on div "Operator is one of" at bounding box center [399, 478] width 100 height 49
click at [511, 462] on div "Billing Product plan Growth - Next.js Demo" at bounding box center [726, 478] width 543 height 49
click at [349, 381] on p "All Companies that meet the conditions below are members of this plan." at bounding box center [398, 391] width 475 height 20
click at [308, 456] on div "Criteria Billing Product" at bounding box center [276, 478] width 134 height 49
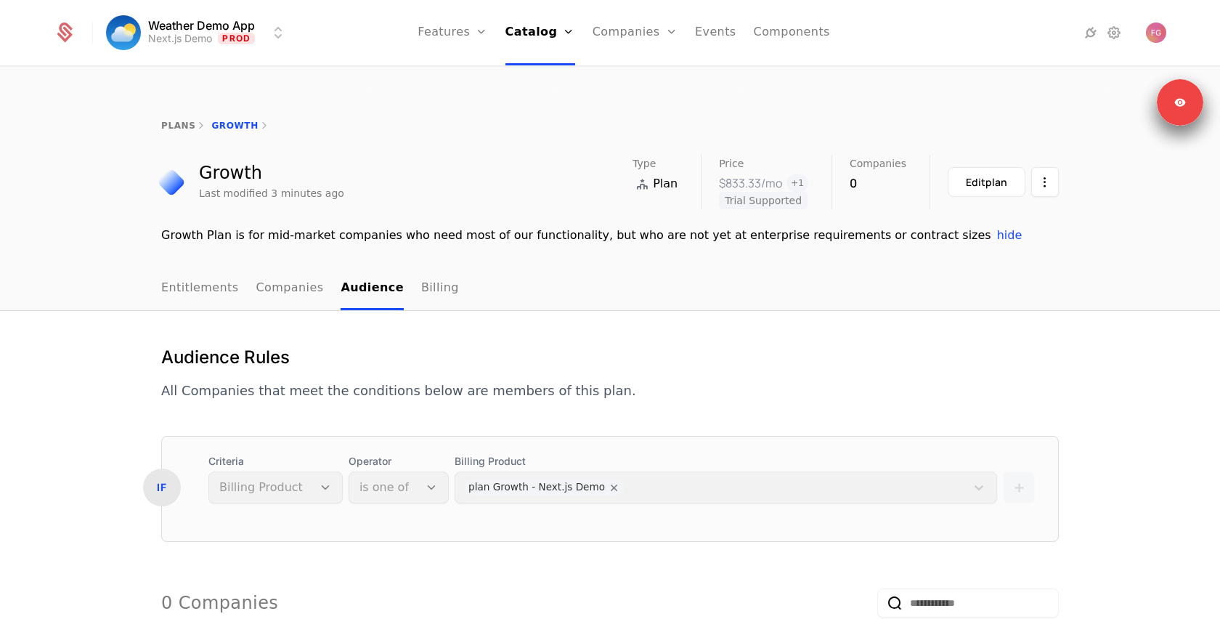
click at [309, 456] on div "Criteria Billing Product" at bounding box center [276, 478] width 134 height 49
click at [315, 461] on div "Criteria Billing Product" at bounding box center [276, 478] width 134 height 49
click at [375, 465] on div "Operator is one of" at bounding box center [399, 478] width 100 height 49
click at [481, 460] on div "Billing Product plan Growth - Next.js Demo" at bounding box center [726, 478] width 543 height 49
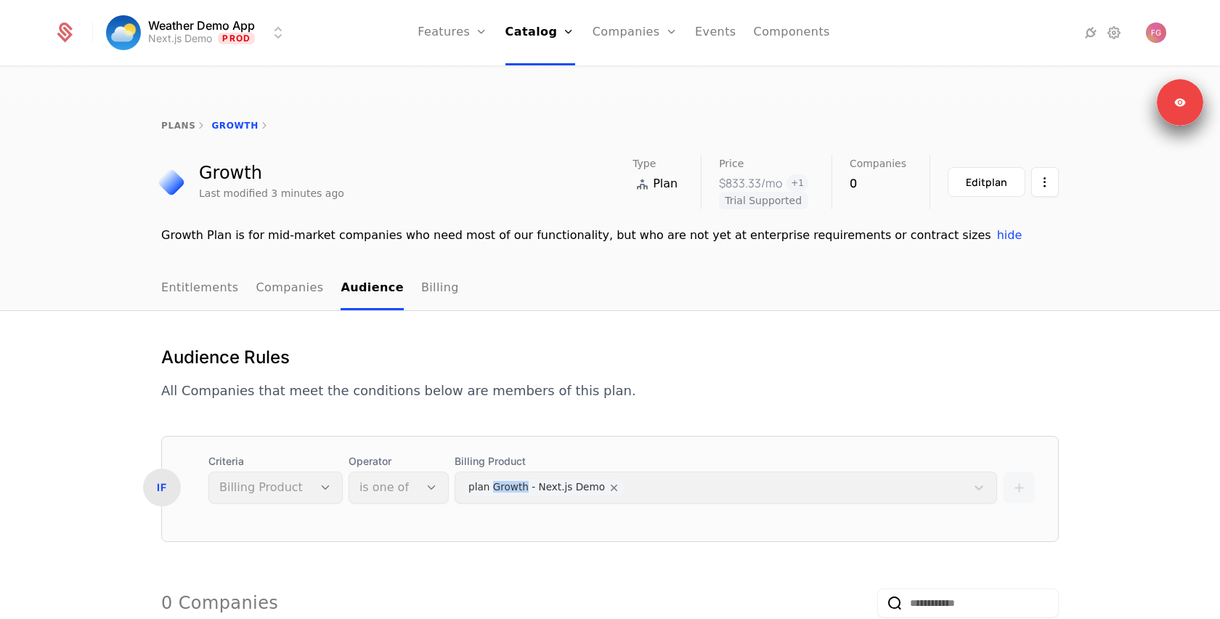
drag, startPoint x: 481, startPoint y: 460, endPoint x: 506, endPoint y: 457, distance: 25.6
click at [482, 460] on div "Billing Product plan Growth - Next.js Demo" at bounding box center [726, 478] width 543 height 49
click at [506, 457] on div "Billing Product plan Growth - Next.js Demo" at bounding box center [726, 478] width 543 height 49
drag, startPoint x: 506, startPoint y: 457, endPoint x: 654, endPoint y: 464, distance: 147.7
click at [506, 457] on div "Billing Product plan Growth - Next.js Demo" at bounding box center [726, 478] width 543 height 49
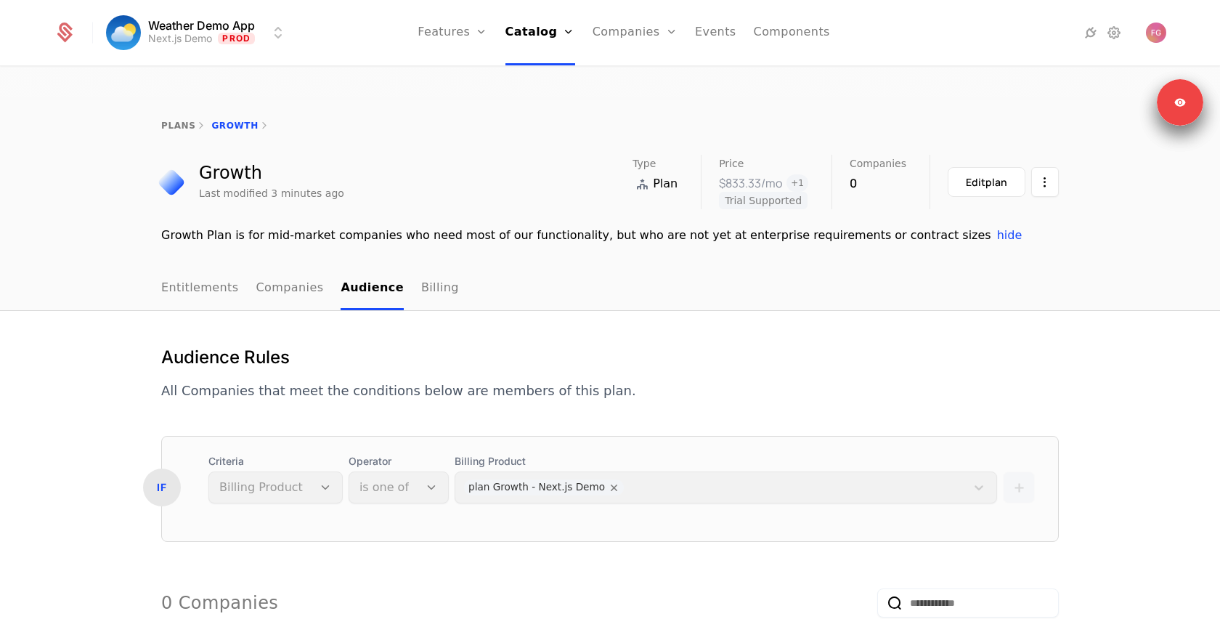
click at [659, 464] on div "Billing Product plan Growth - Next.js Demo" at bounding box center [726, 478] width 543 height 49
click at [679, 463] on div "Billing Product plan Growth - Next.js Demo" at bounding box center [726, 478] width 543 height 49
click at [363, 527] on form "IF Criteria Billing Product Operator is one of Billing Product plan Growth - Ne…" at bounding box center [610, 596] width 898 height 320
click at [171, 463] on div "IF Criteria Billing Product Operator is one of Billing Product plan Growth - Ne…" at bounding box center [610, 478] width 896 height 49
click at [158, 469] on div "IF" at bounding box center [162, 488] width 38 height 38
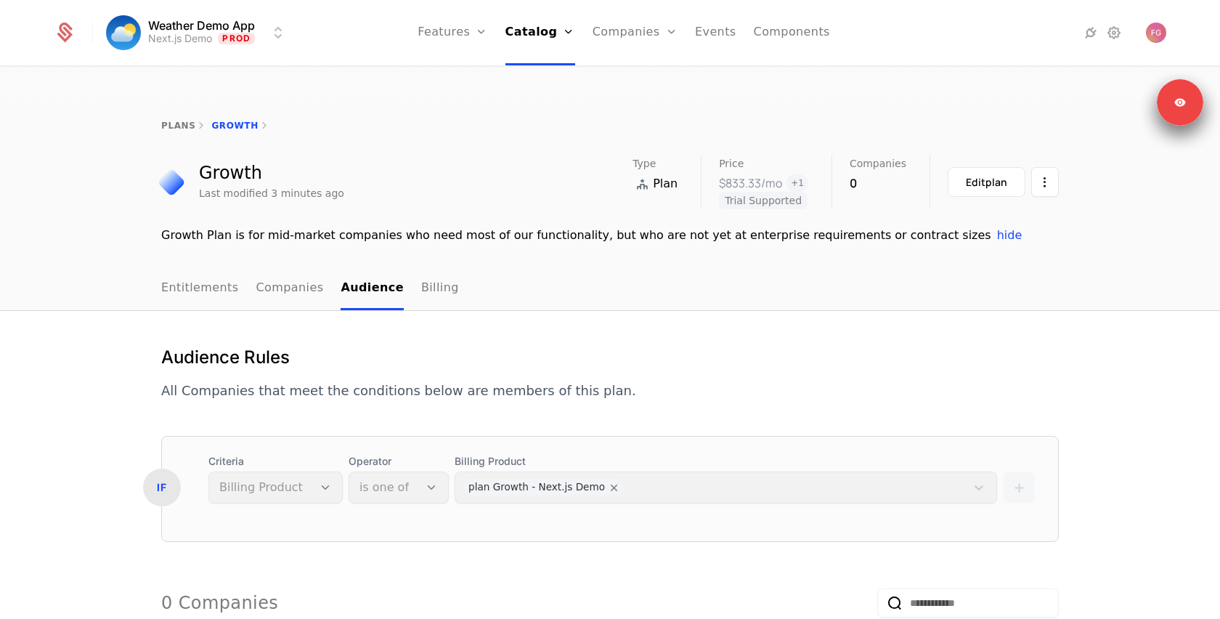
click at [332, 398] on div "Audience Rules All Companies that meet the conditions below are members of this…" at bounding box center [610, 568] width 898 height 445
click at [421, 267] on link "Billing" at bounding box center [440, 288] width 38 height 43
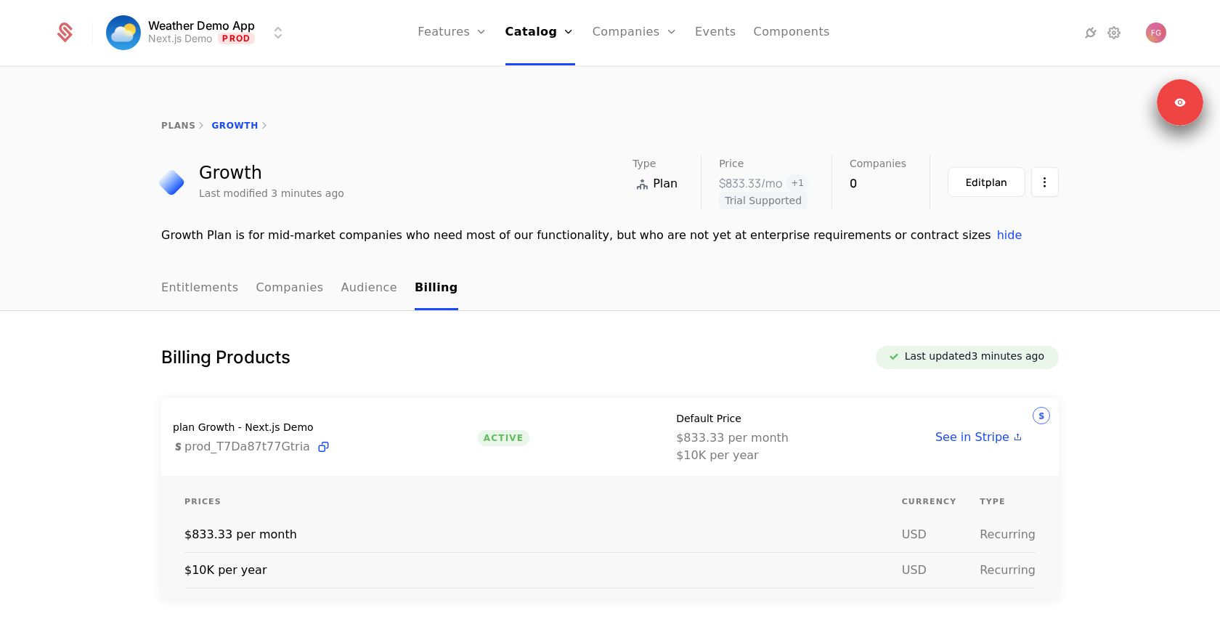
click at [981, 175] on div "Edit plan" at bounding box center [986, 182] width 41 height 15
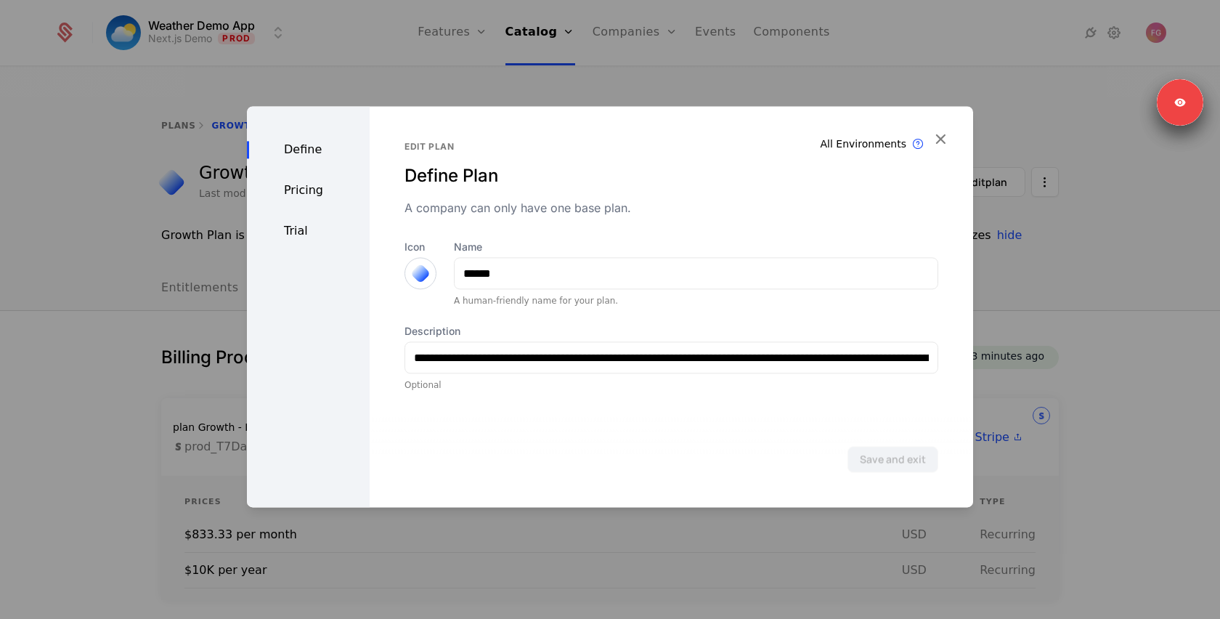
click at [1074, 251] on div at bounding box center [610, 309] width 1220 height 619
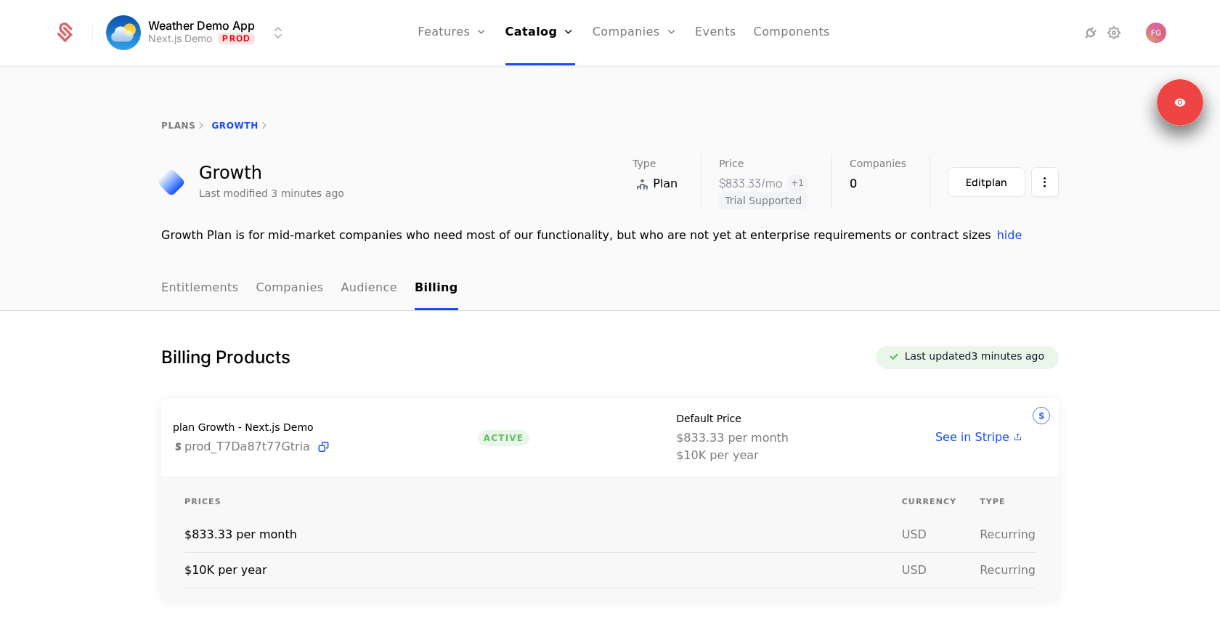
click at [1035, 155] on html "Weather Demo App Next.js Demo Prod Features Features Flags Catalog Plans Add On…" at bounding box center [610, 378] width 1220 height 757
click at [1028, 291] on html "Weather Demo App Next.js Demo Prod Features Features Flags Catalog Plans Add On…" at bounding box center [610, 378] width 1220 height 757
click at [874, 158] on span "Companies" at bounding box center [878, 163] width 57 height 10
click at [636, 41] on link "Companies" at bounding box center [635, 32] width 85 height 65
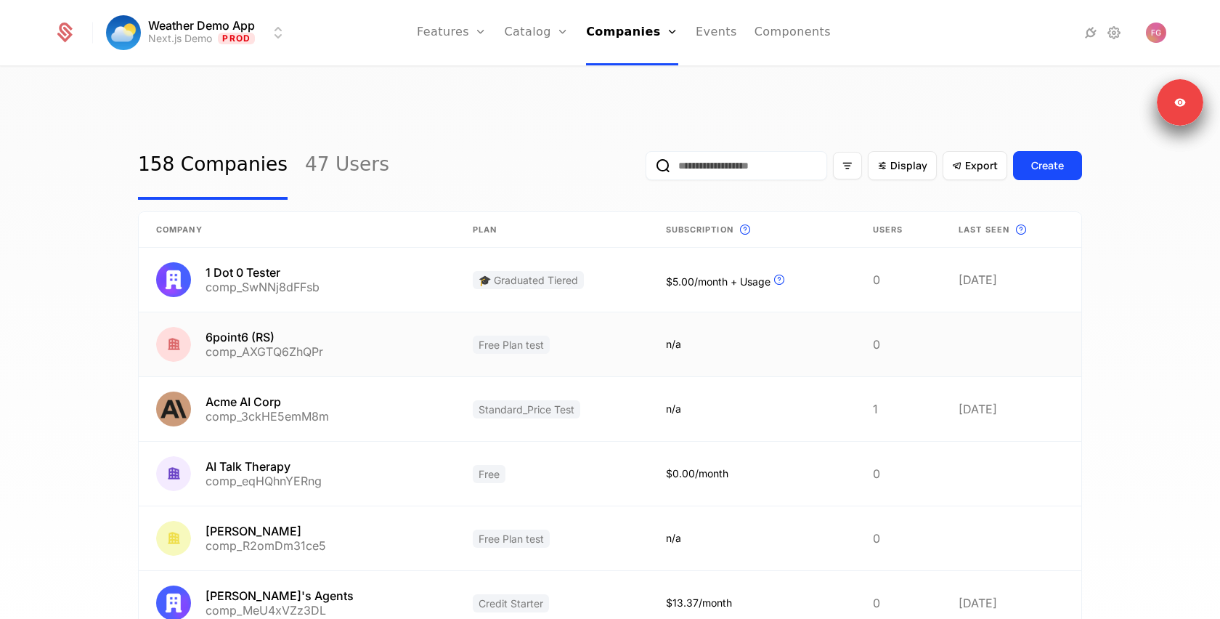
click at [456, 323] on link at bounding box center [552, 344] width 193 height 64
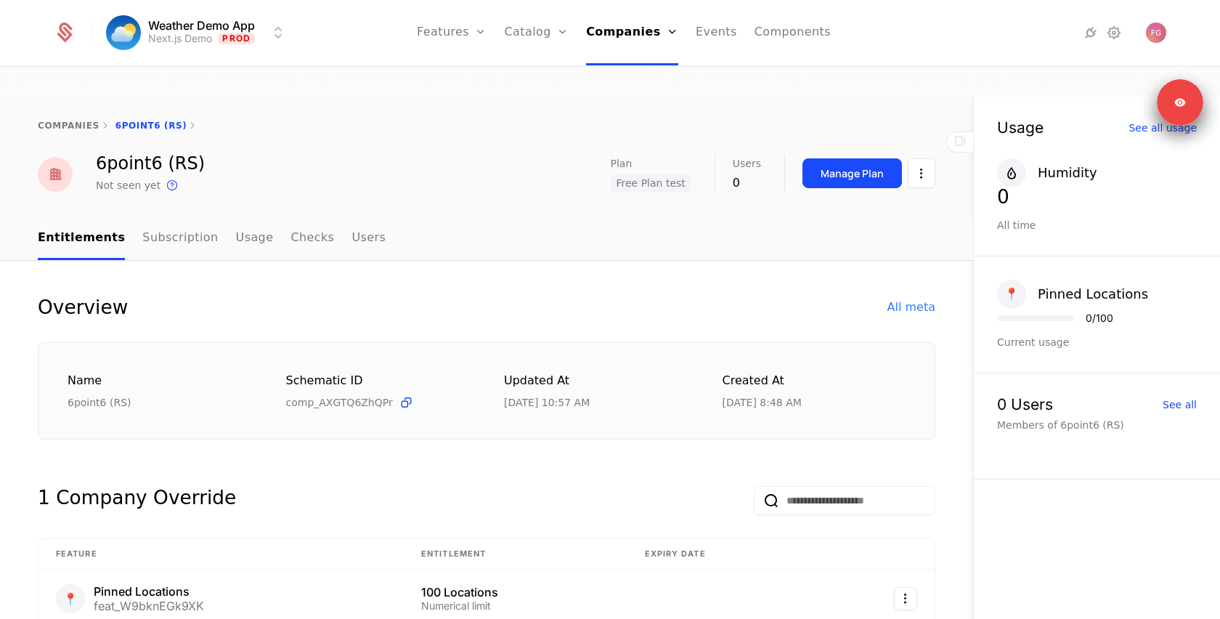
click at [921, 147] on html "Weather Demo App Next.js Demo Prod Features Features Flags Catalog Plans Add On…" at bounding box center [610, 378] width 1220 height 757
click at [842, 143] on html "Weather Demo App Next.js Demo Prod Features Features Flags Catalog Plans Add On…" at bounding box center [610, 378] width 1220 height 757
click at [849, 166] on div "Manage Plan" at bounding box center [852, 173] width 63 height 15
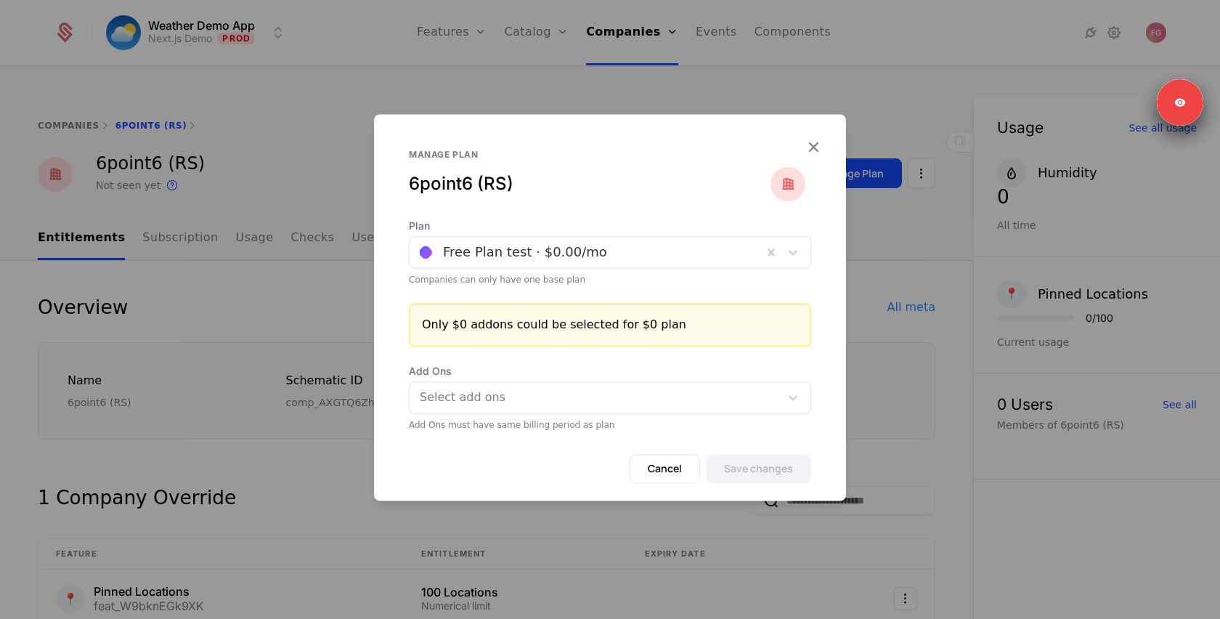
click at [586, 255] on div at bounding box center [586, 252] width 333 height 20
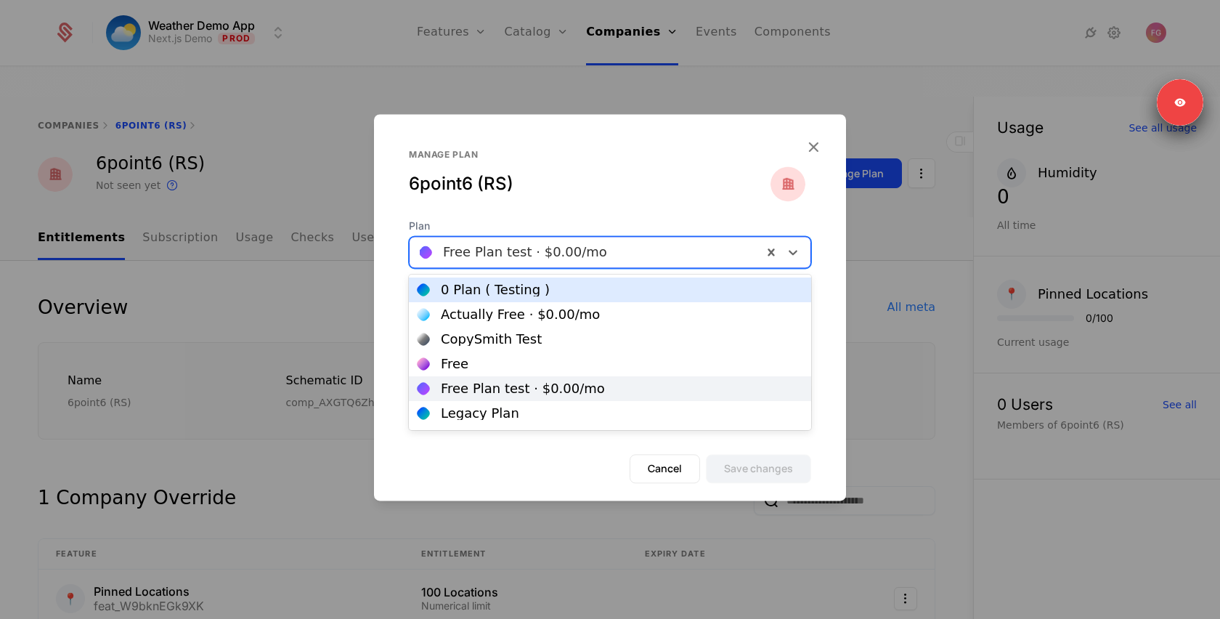
click at [651, 160] on div "Manage plan" at bounding box center [590, 155] width 362 height 12
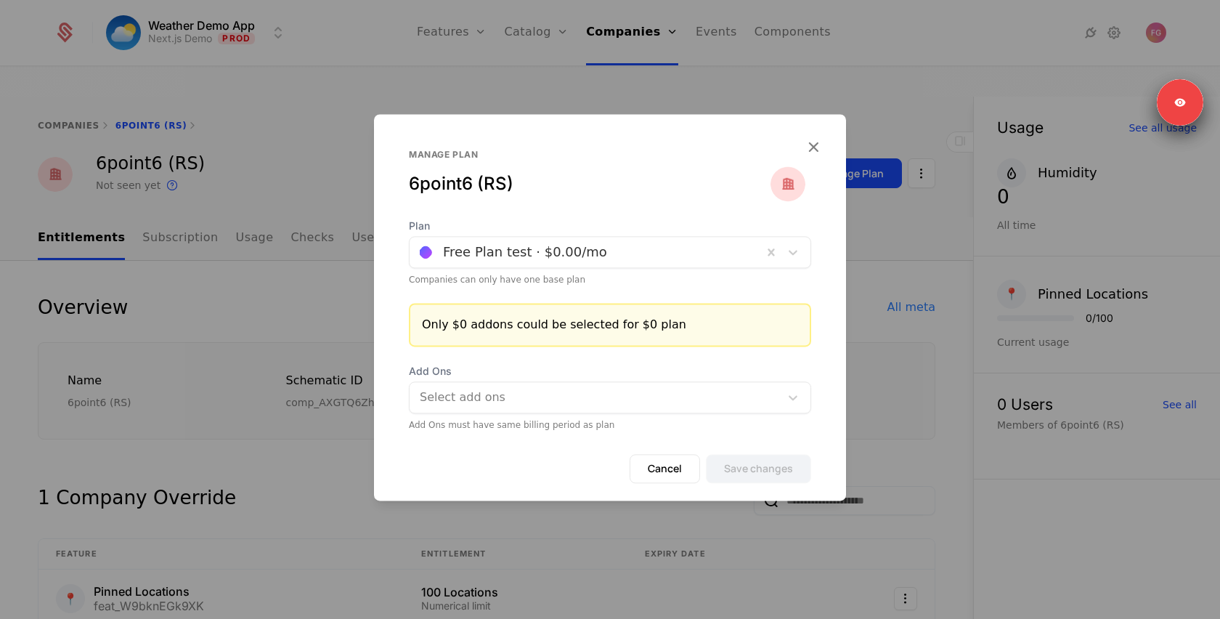
click at [689, 470] on button "Cancel" at bounding box center [665, 468] width 70 height 29
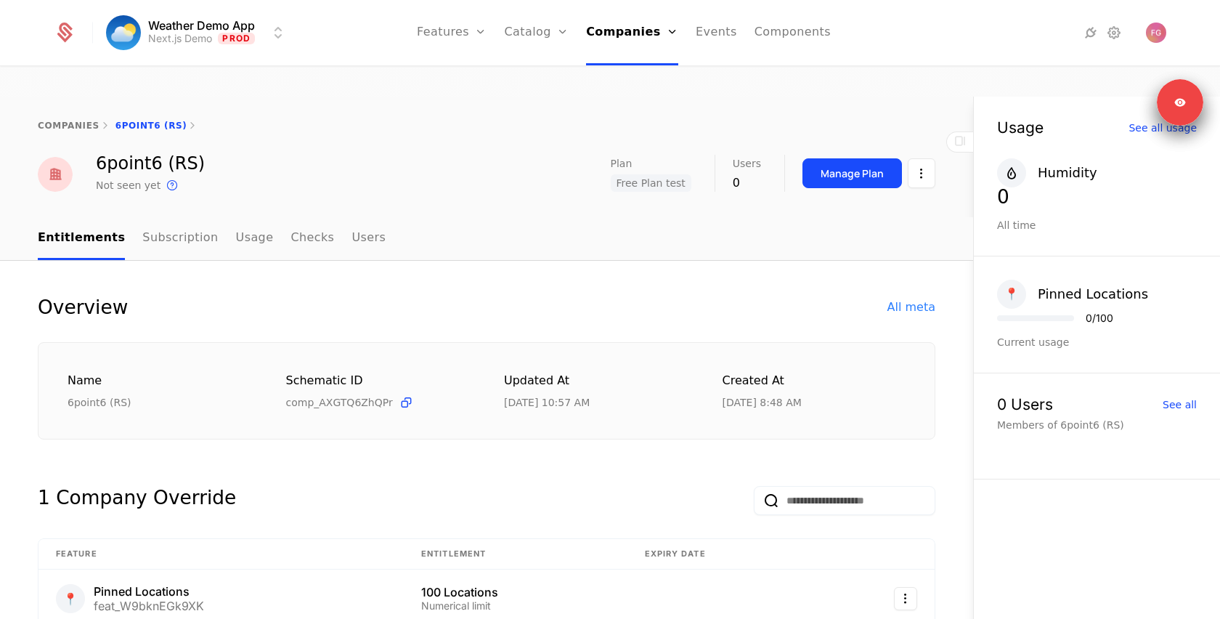
click at [608, 120] on div "companies 6point6 (RS)" at bounding box center [487, 126] width 898 height 12
click at [541, 39] on link "Catalog" at bounding box center [537, 32] width 65 height 65
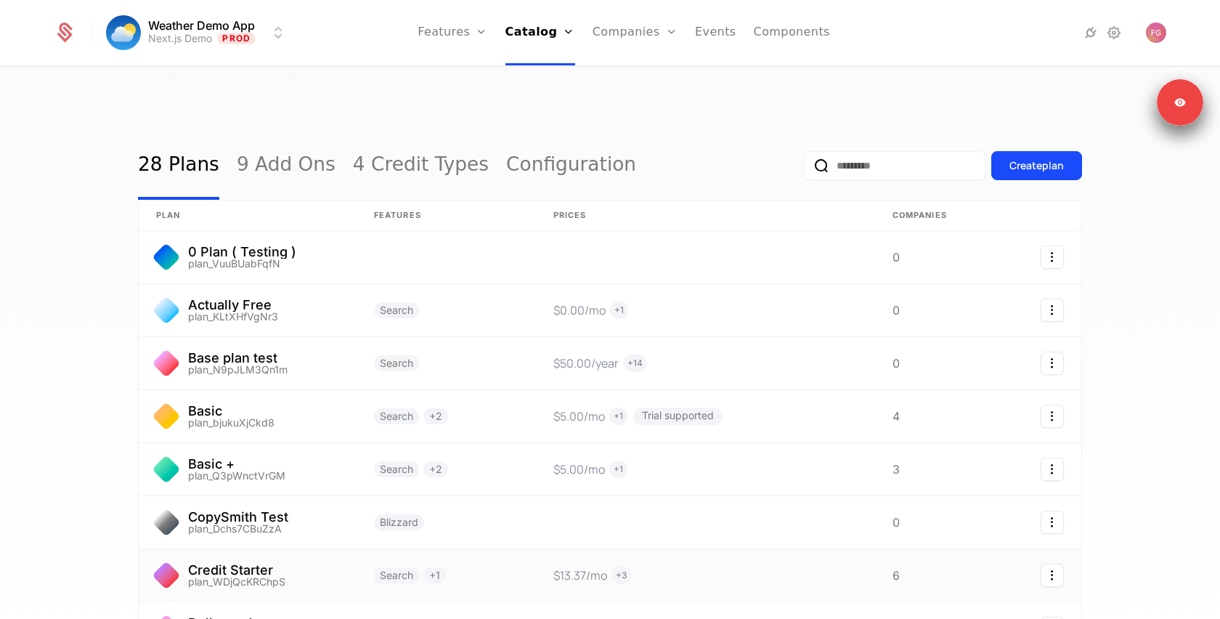
scroll to position [237, 0]
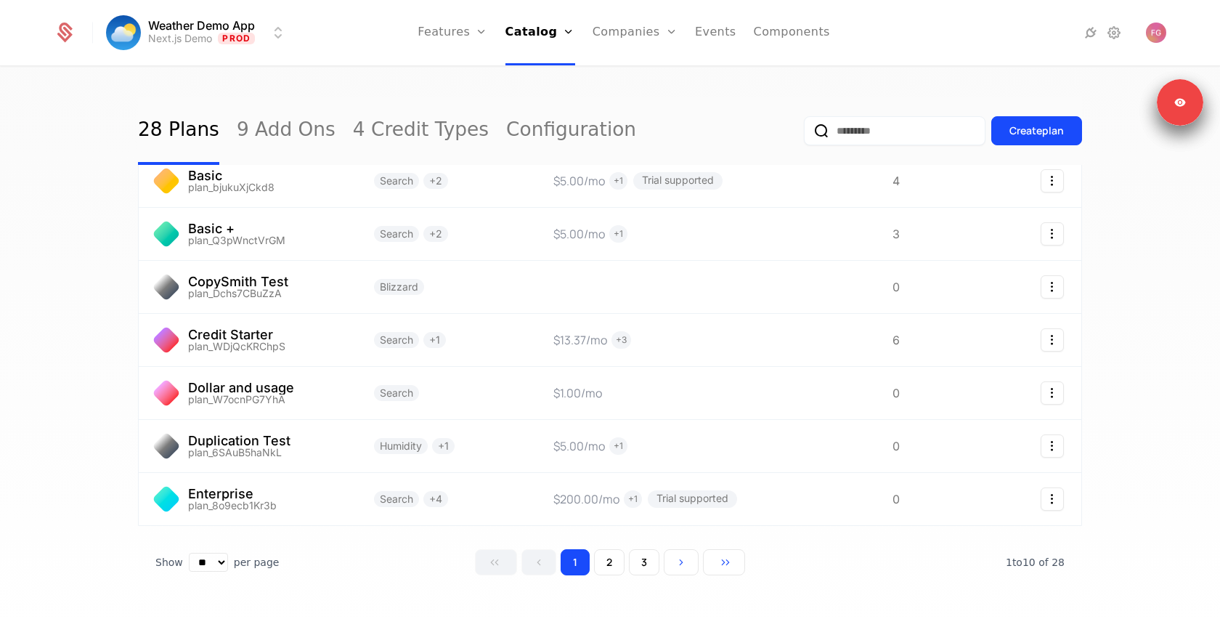
click at [610, 549] on button "2" at bounding box center [609, 562] width 31 height 26
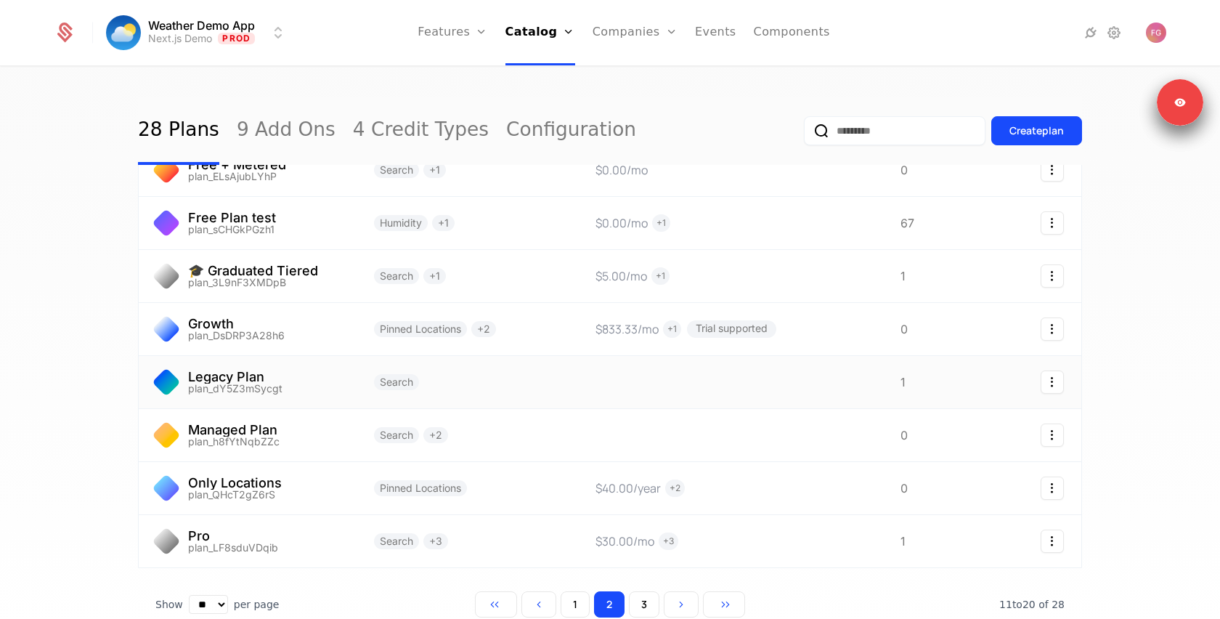
scroll to position [167, 0]
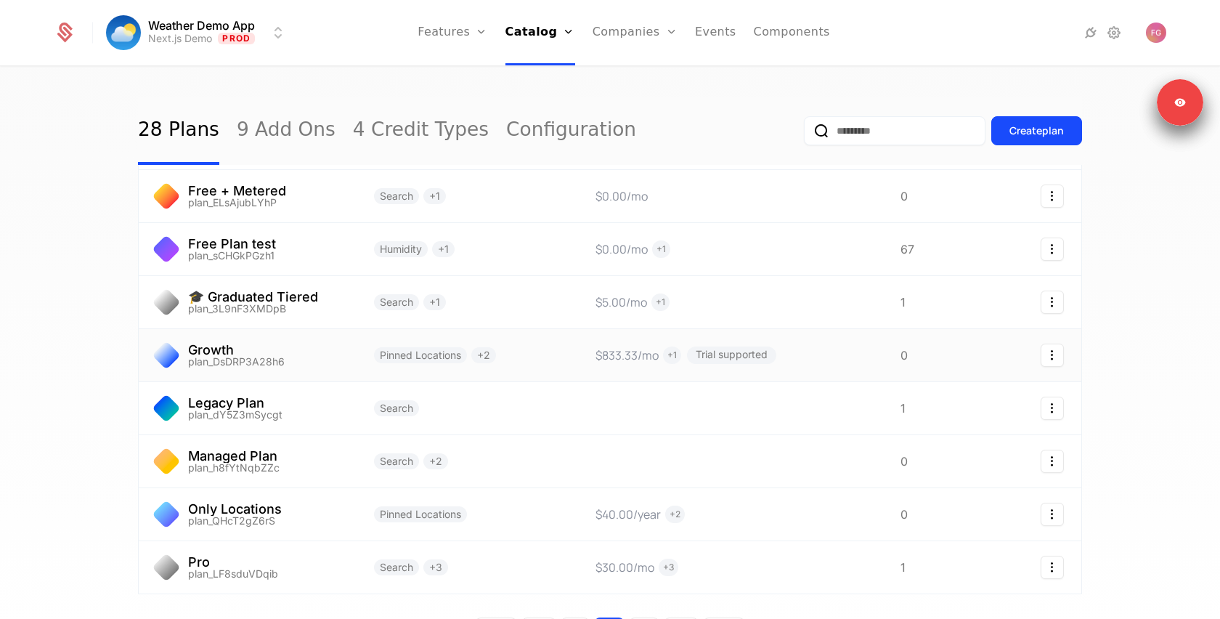
click at [331, 340] on link at bounding box center [248, 355] width 218 height 52
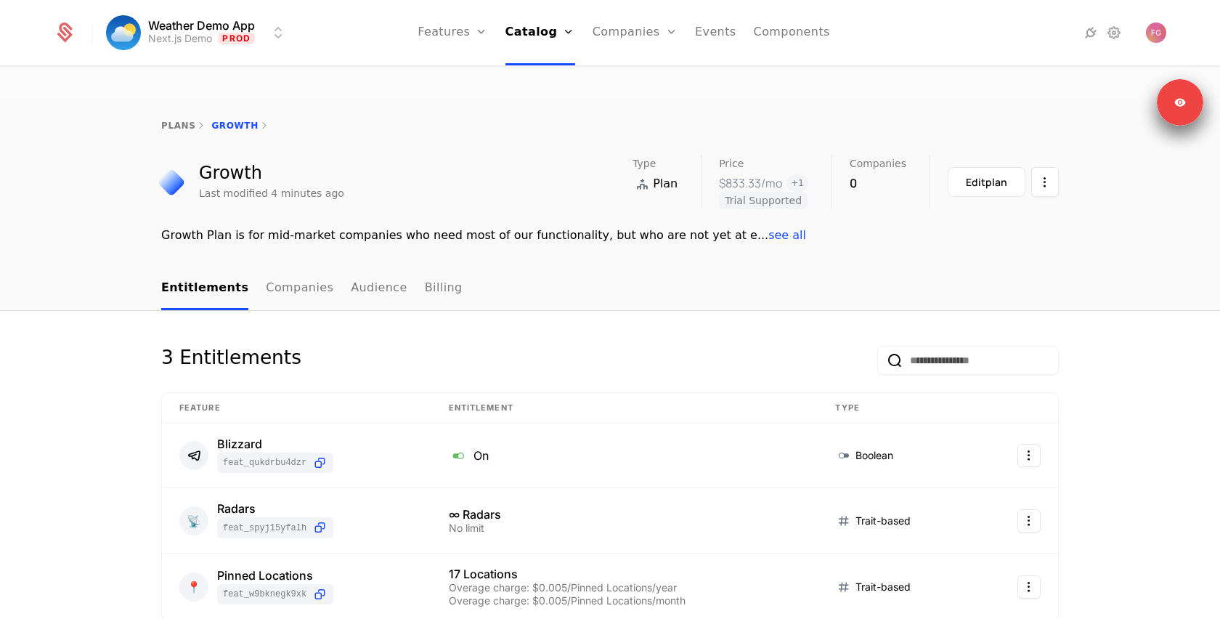
click at [171, 121] on link "plans" at bounding box center [178, 126] width 34 height 10
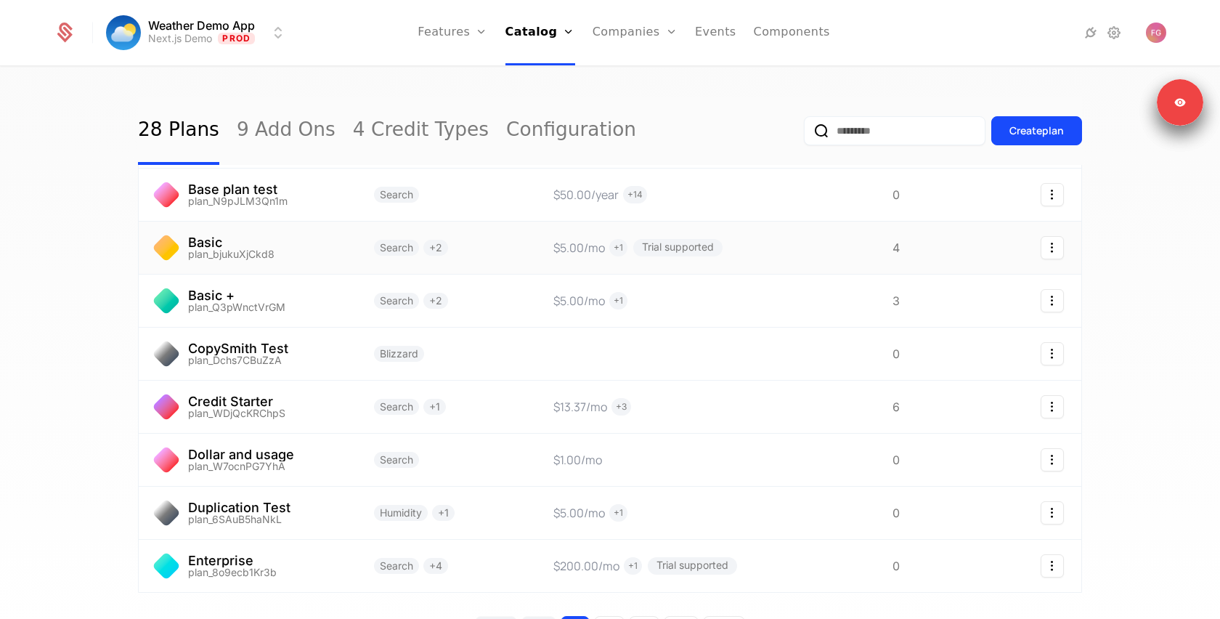
scroll to position [237, 0]
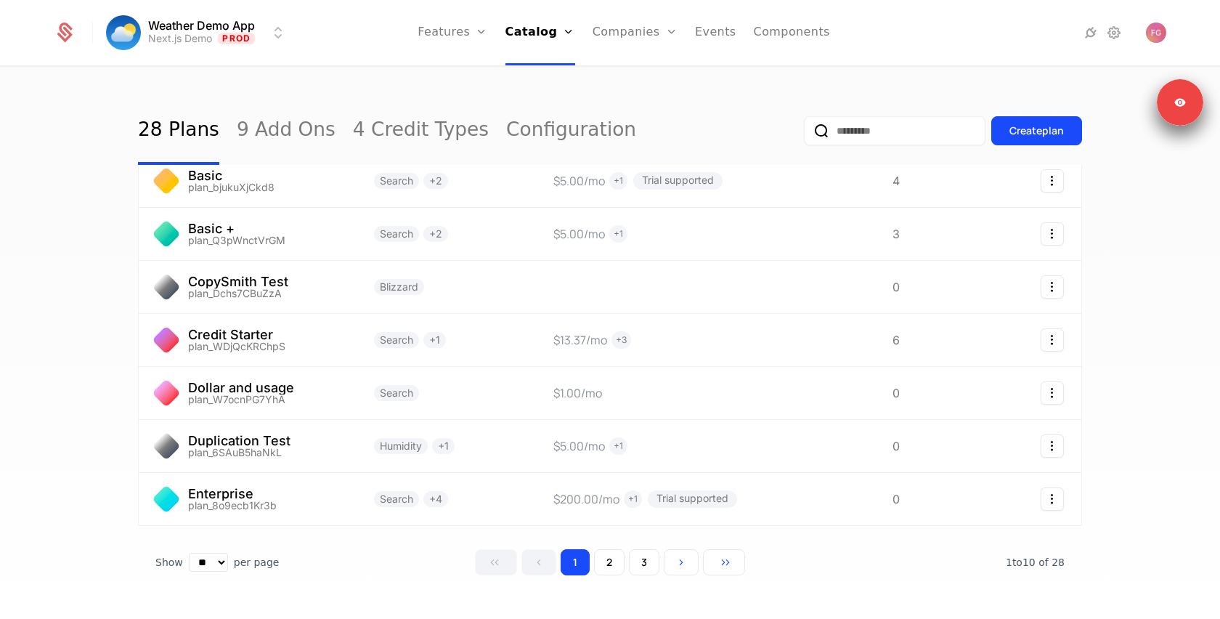
click at [599, 549] on button "2" at bounding box center [609, 562] width 31 height 26
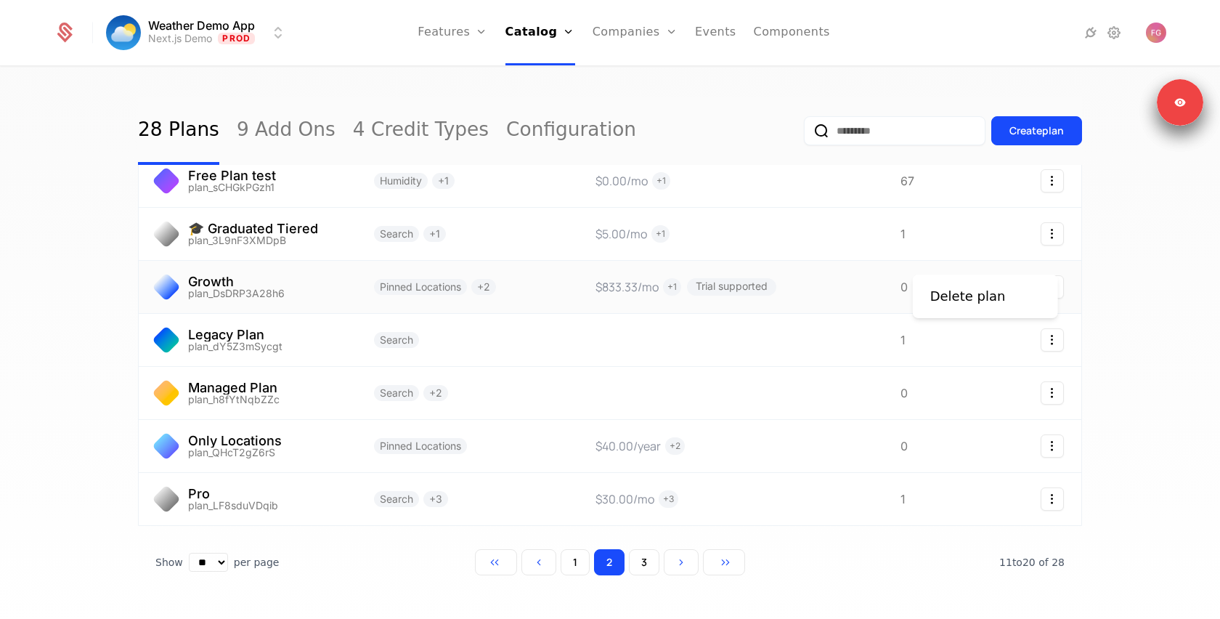
click at [1054, 275] on icon "Select action" at bounding box center [1052, 286] width 23 height 23
click at [1122, 291] on html "Weather Demo App Next.js Demo Prod Features Features Flags Catalog Plans Add On…" at bounding box center [610, 378] width 1220 height 757
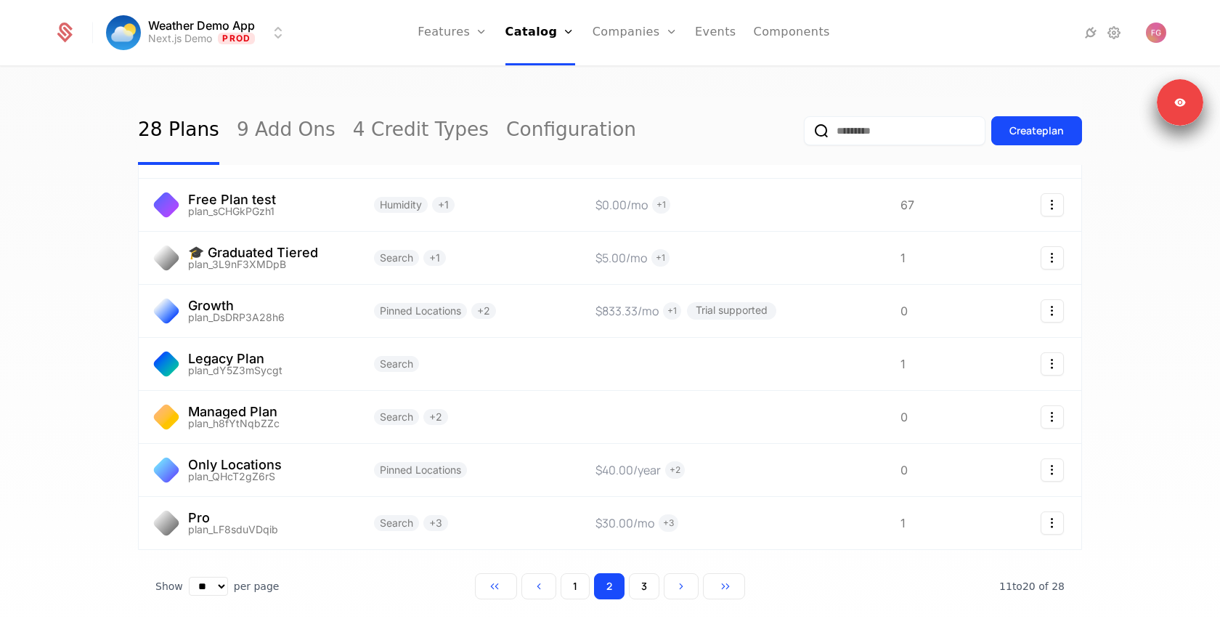
click at [537, 102] on link "Configuration" at bounding box center [571, 131] width 130 height 68
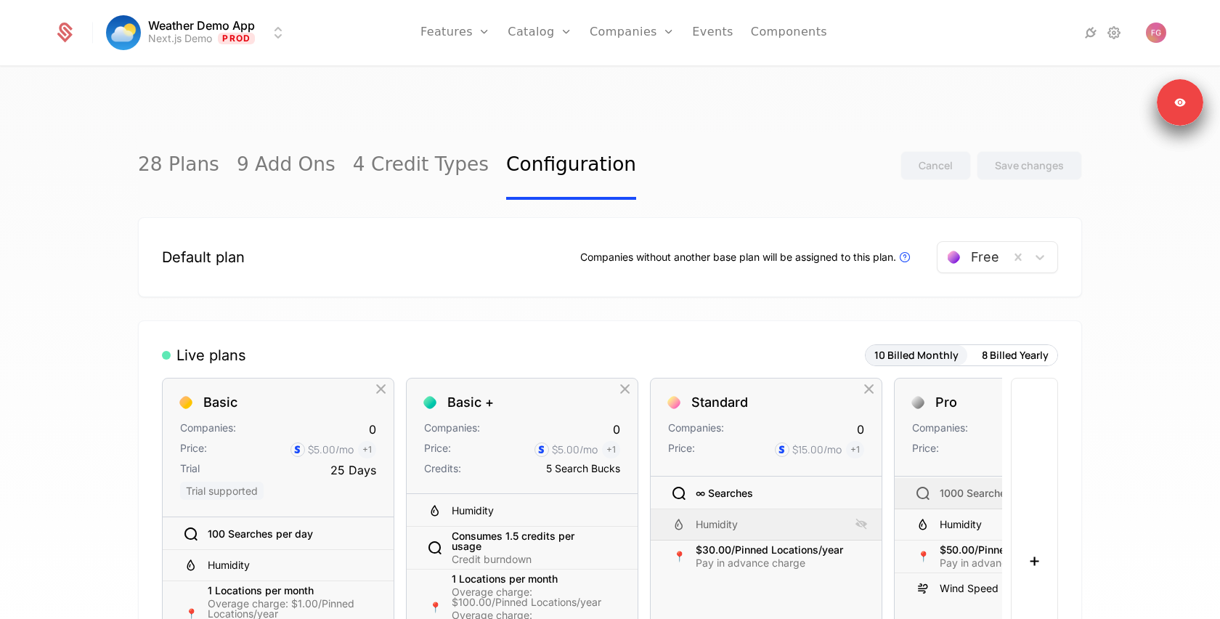
click at [361, 133] on link "4 Credit Types" at bounding box center [421, 165] width 136 height 68
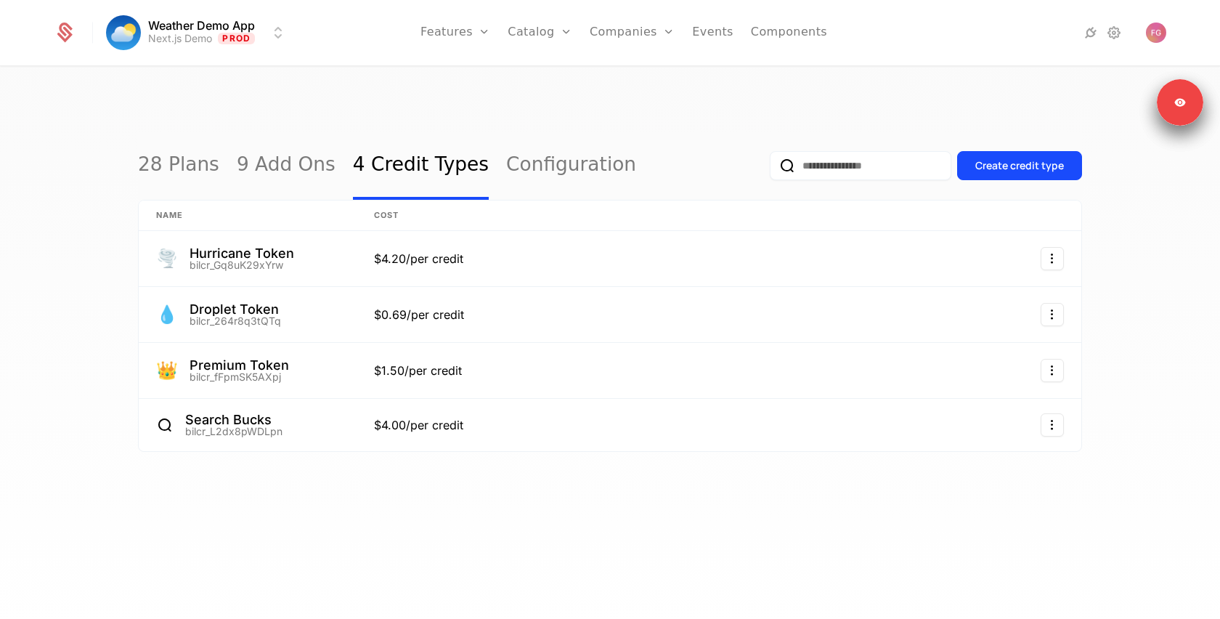
click at [270, 131] on link "9 Add Ons" at bounding box center [286, 165] width 99 height 68
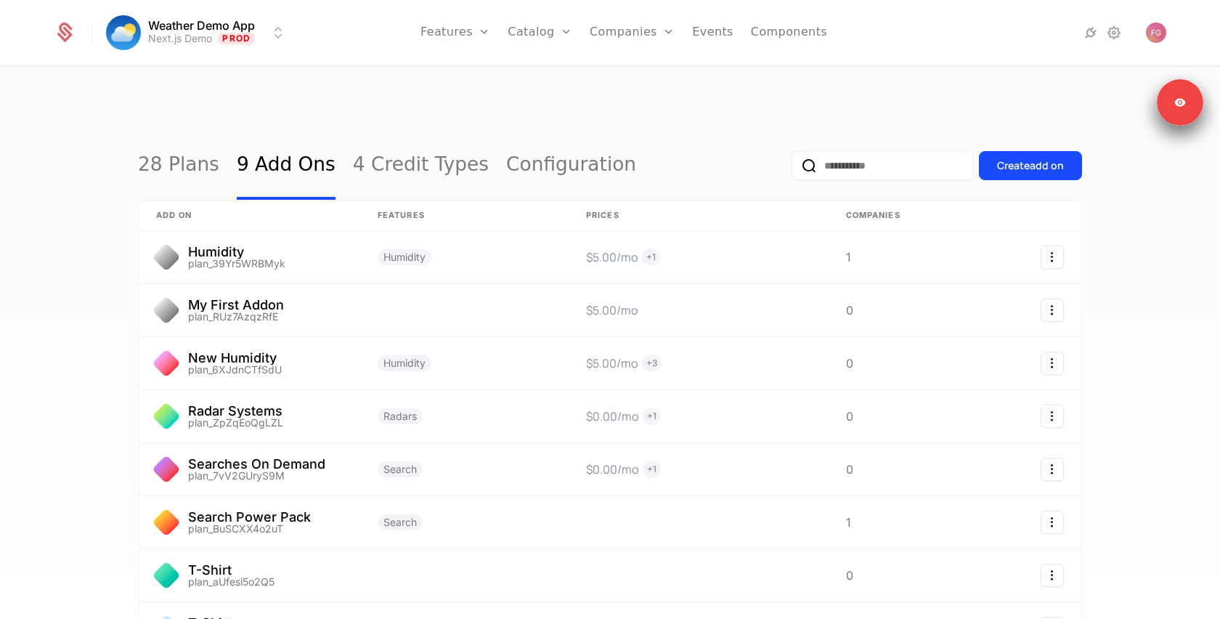
click at [188, 131] on link "28 Plans" at bounding box center [178, 165] width 81 height 68
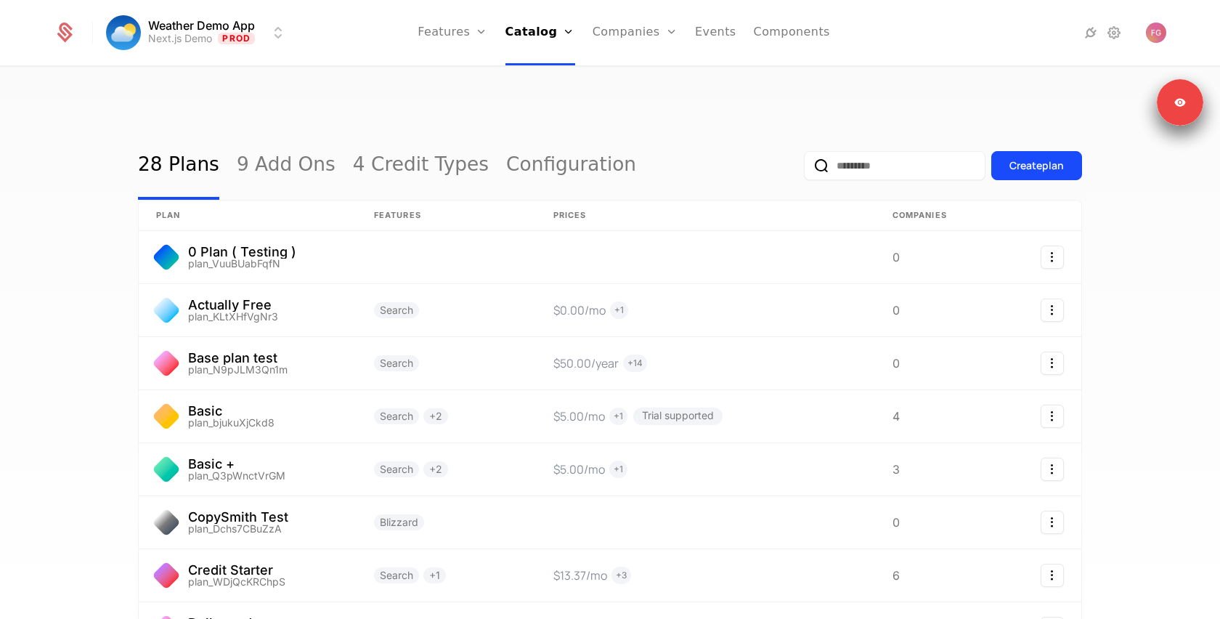
click at [522, 131] on link "Configuration" at bounding box center [571, 165] width 130 height 68
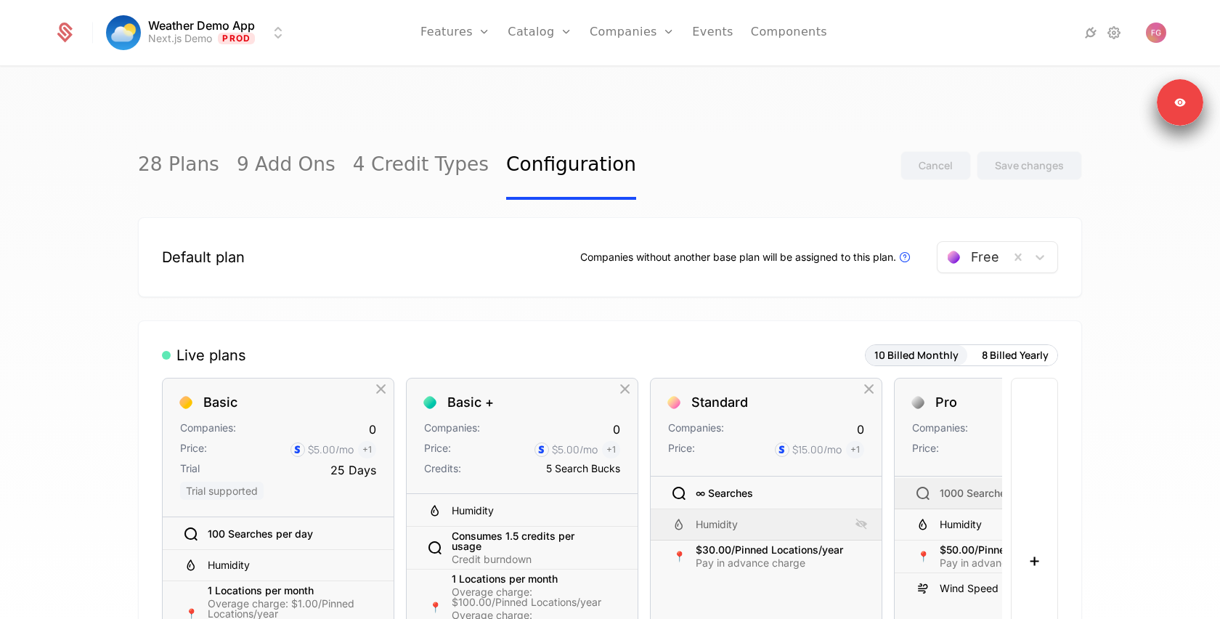
click at [459, 31] on link "Features" at bounding box center [456, 32] width 70 height 65
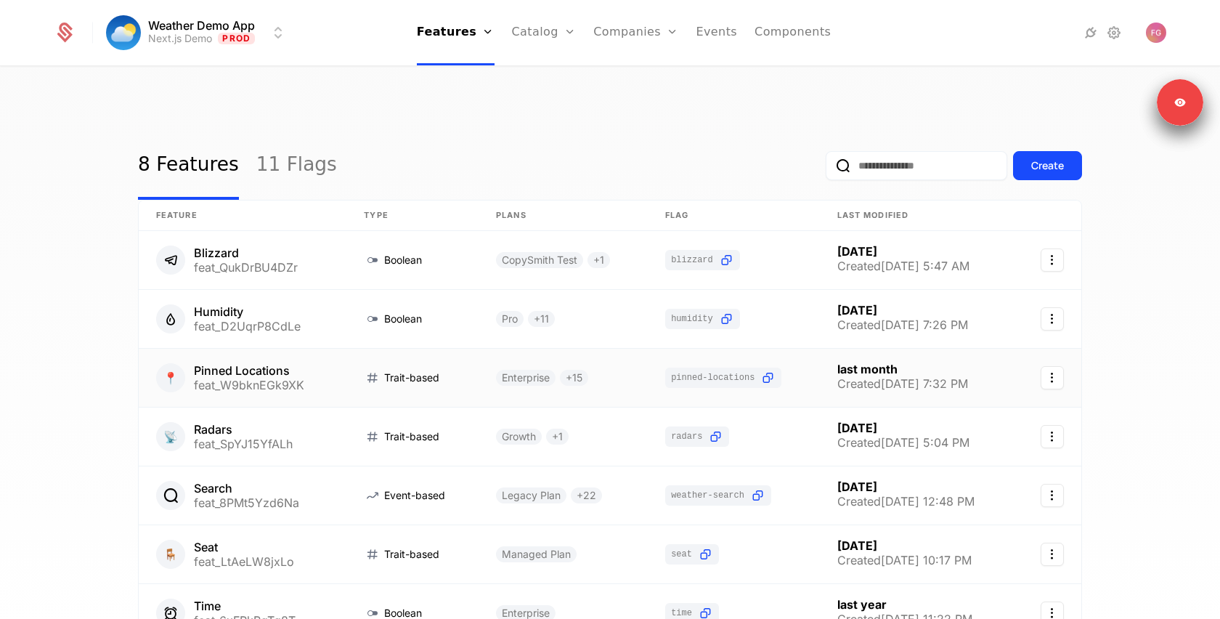
click at [347, 349] on link at bounding box center [413, 378] width 132 height 58
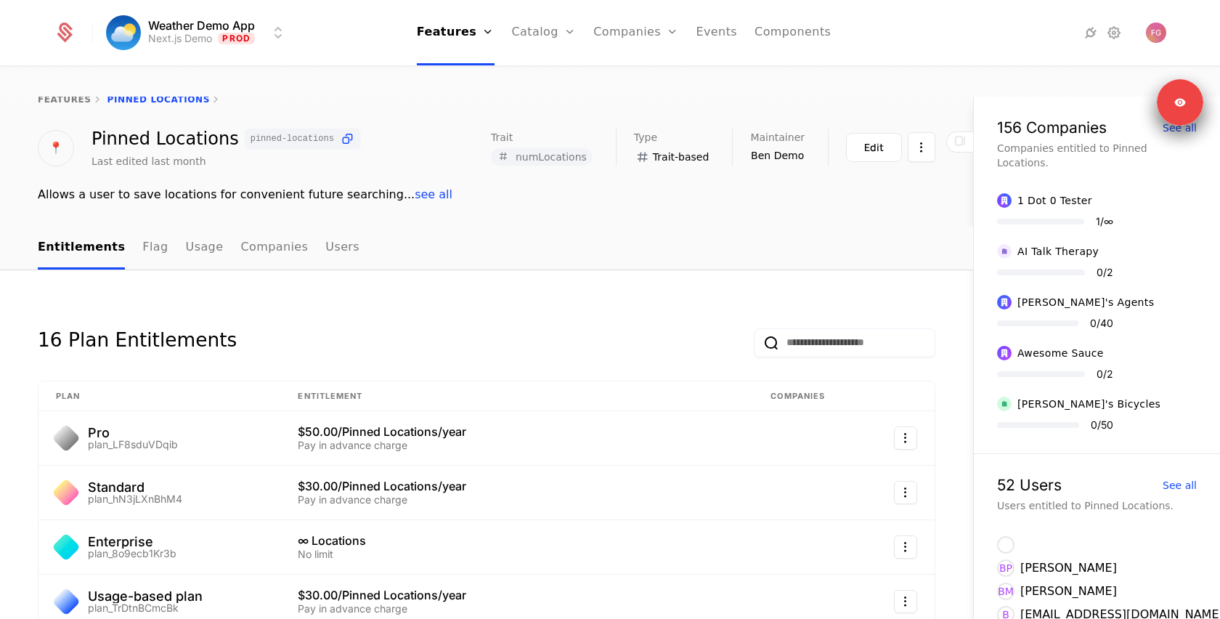
scroll to position [23, 0]
